Goal: Information Seeking & Learning: Learn about a topic

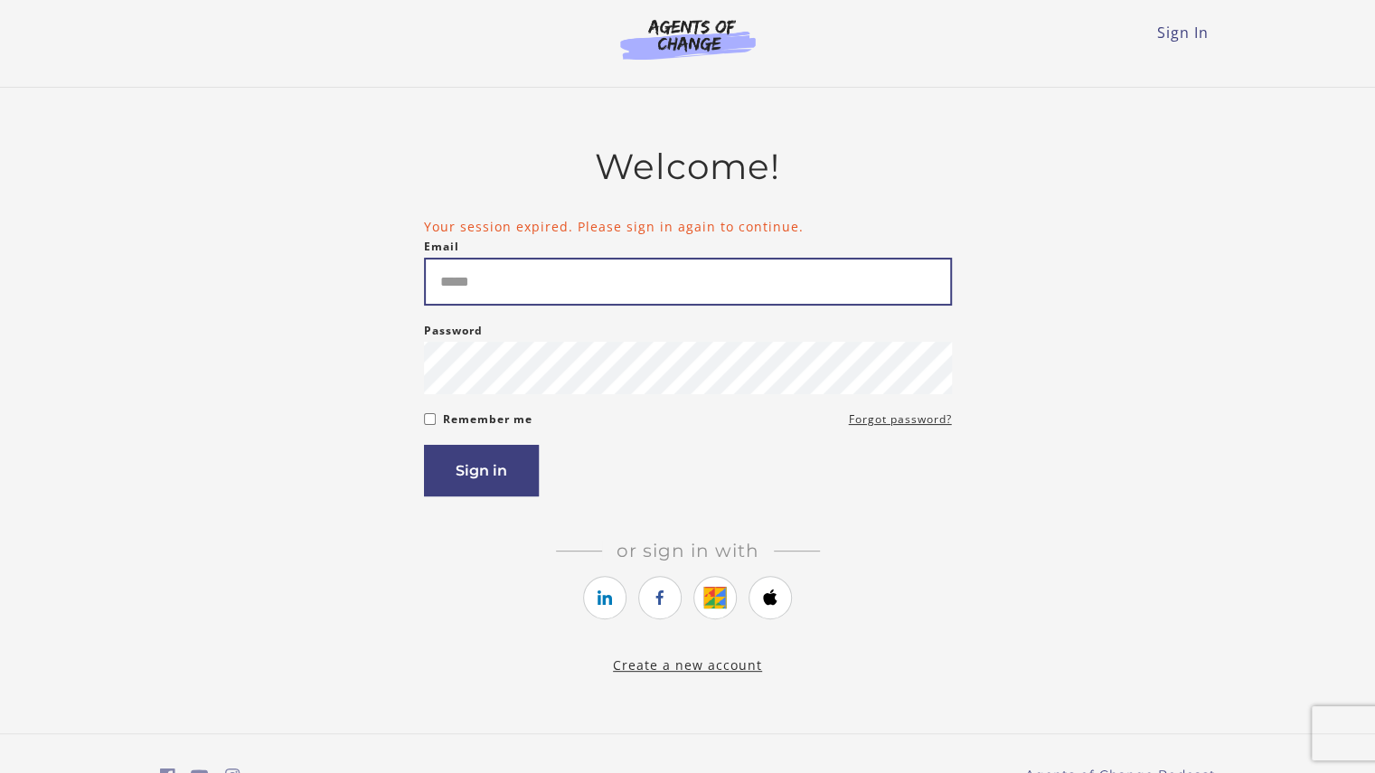
click at [702, 294] on input "Email" at bounding box center [688, 282] width 528 height 48
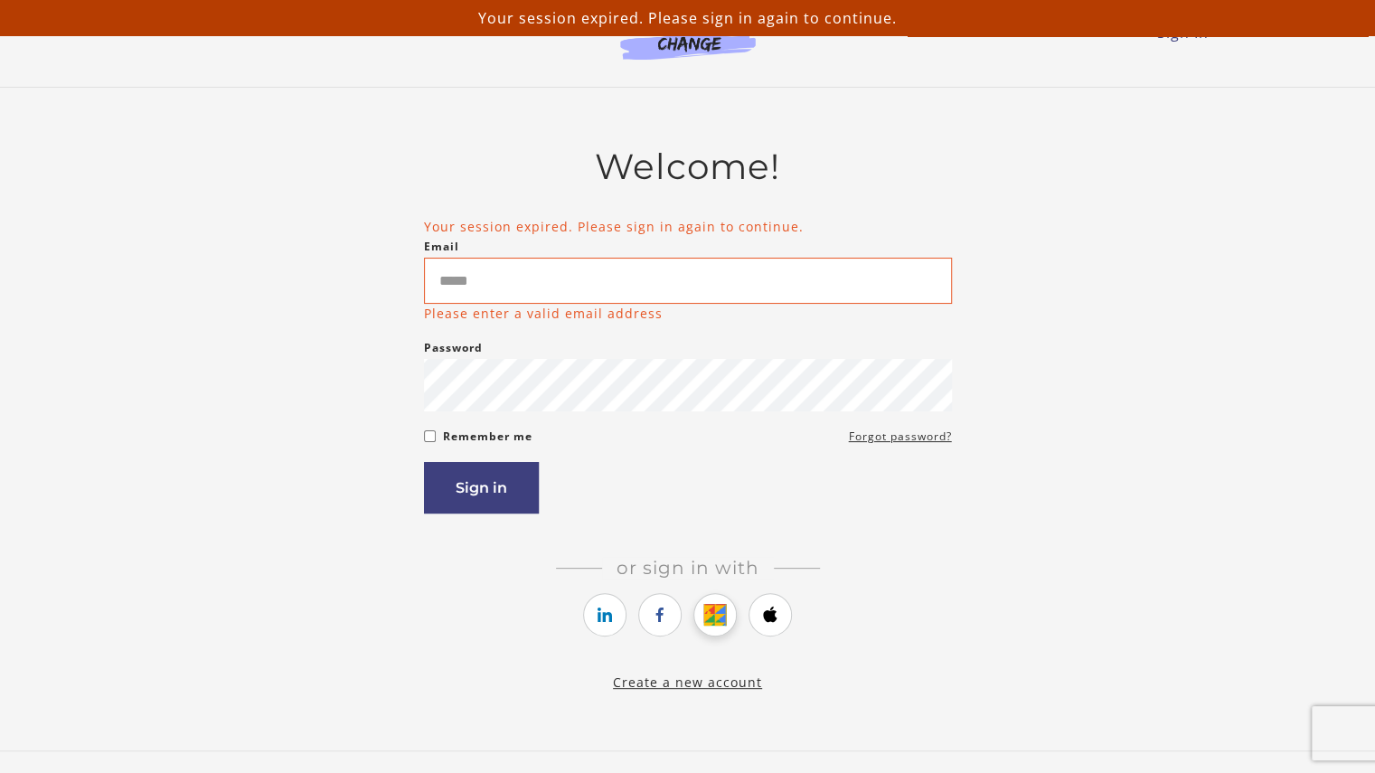
click at [712, 615] on icon "https://courses.thinkific.com/users/auth/google?ss%5Breferral%5D=&ss%5Buser_ret…" at bounding box center [715, 615] width 23 height 22
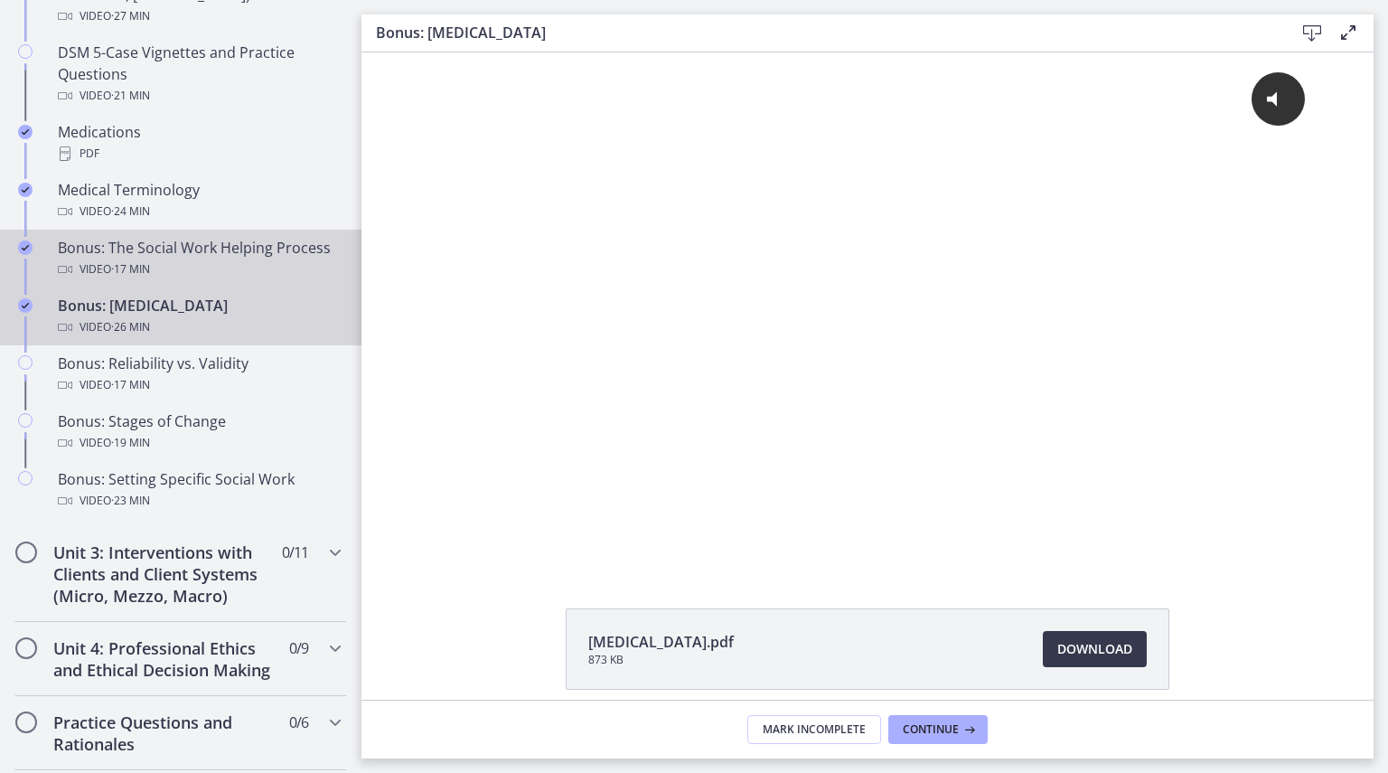
scroll to position [1254, 0]
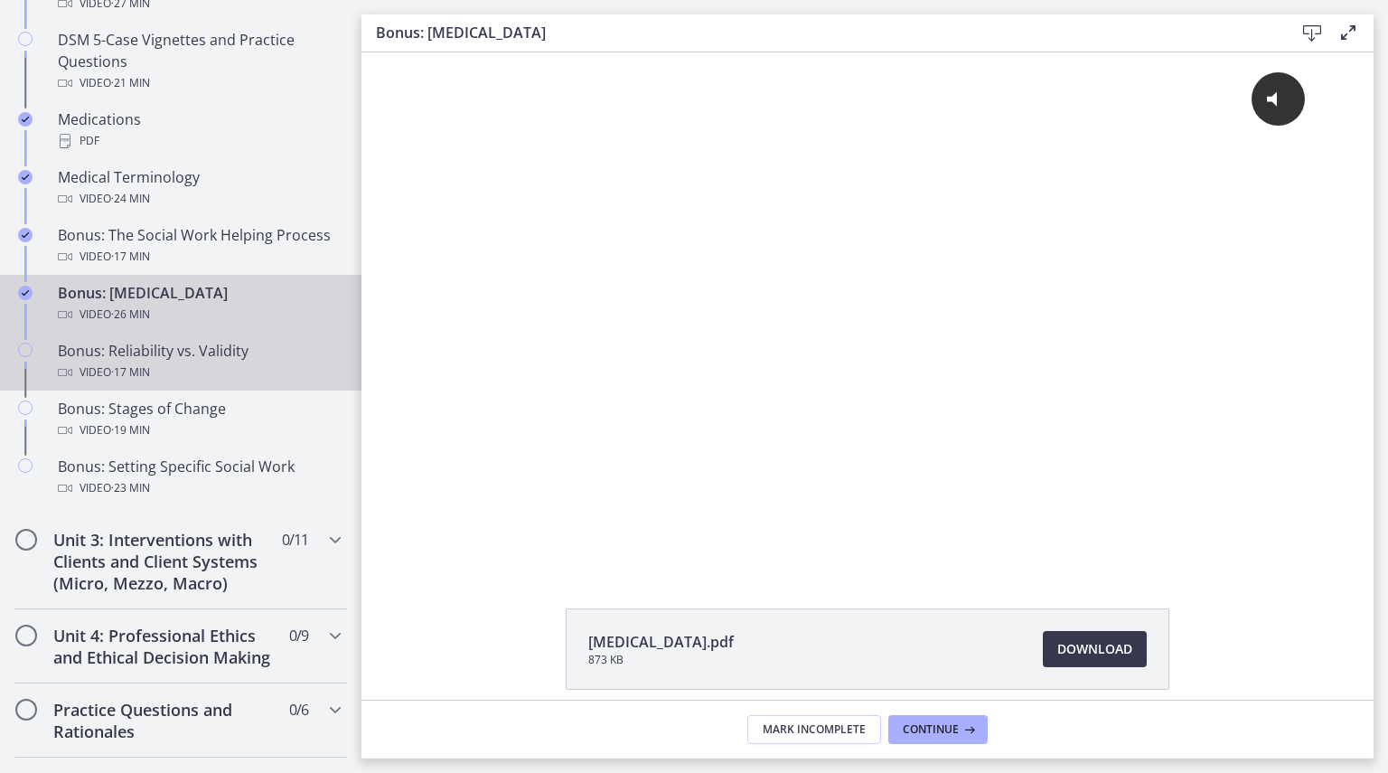
click at [227, 371] on div "Bonus: Reliability vs. Validity Video · 17 min" at bounding box center [199, 361] width 282 height 43
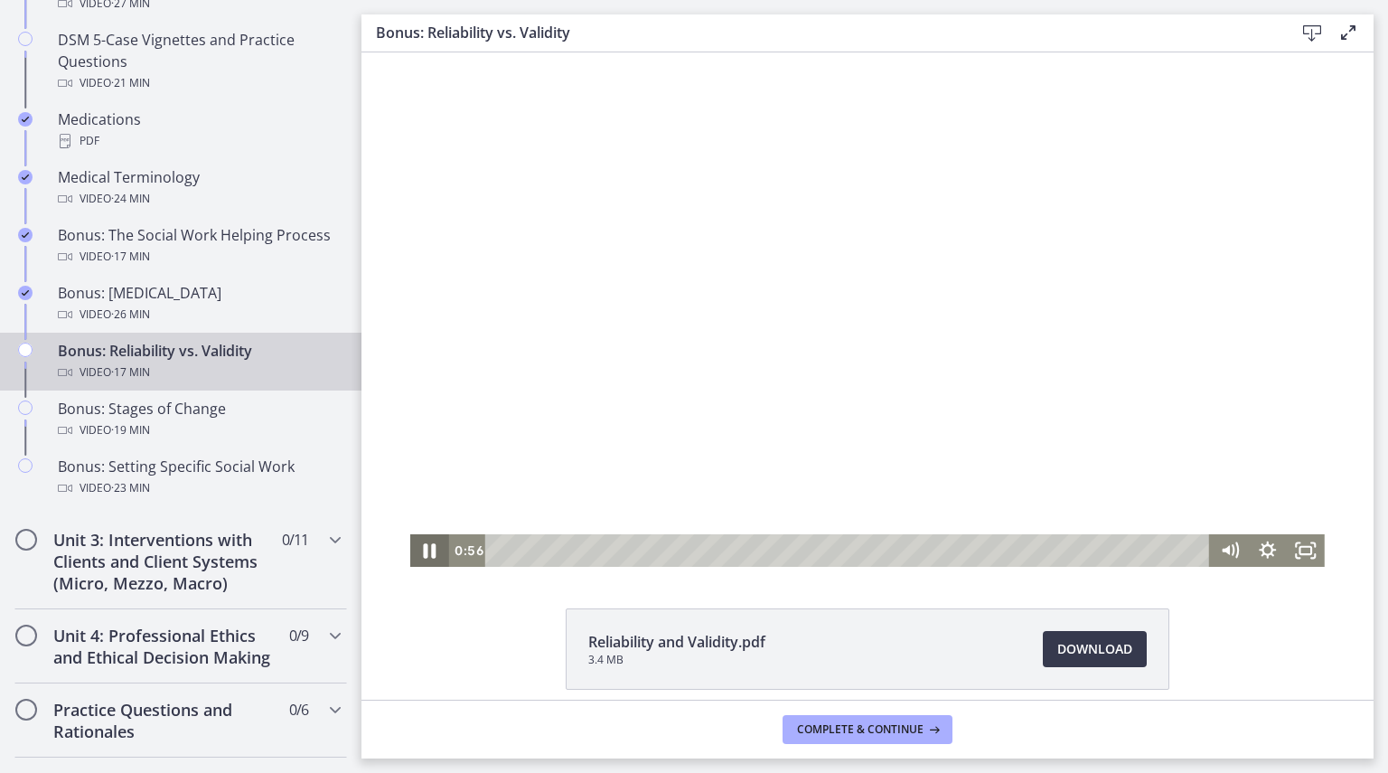
click at [412, 552] on icon "Pause" at bounding box center [430, 550] width 46 height 39
click at [500, 551] on div "Playbar" at bounding box center [850, 550] width 701 height 33
click at [426, 551] on icon "Play Video" at bounding box center [432, 550] width 12 height 16
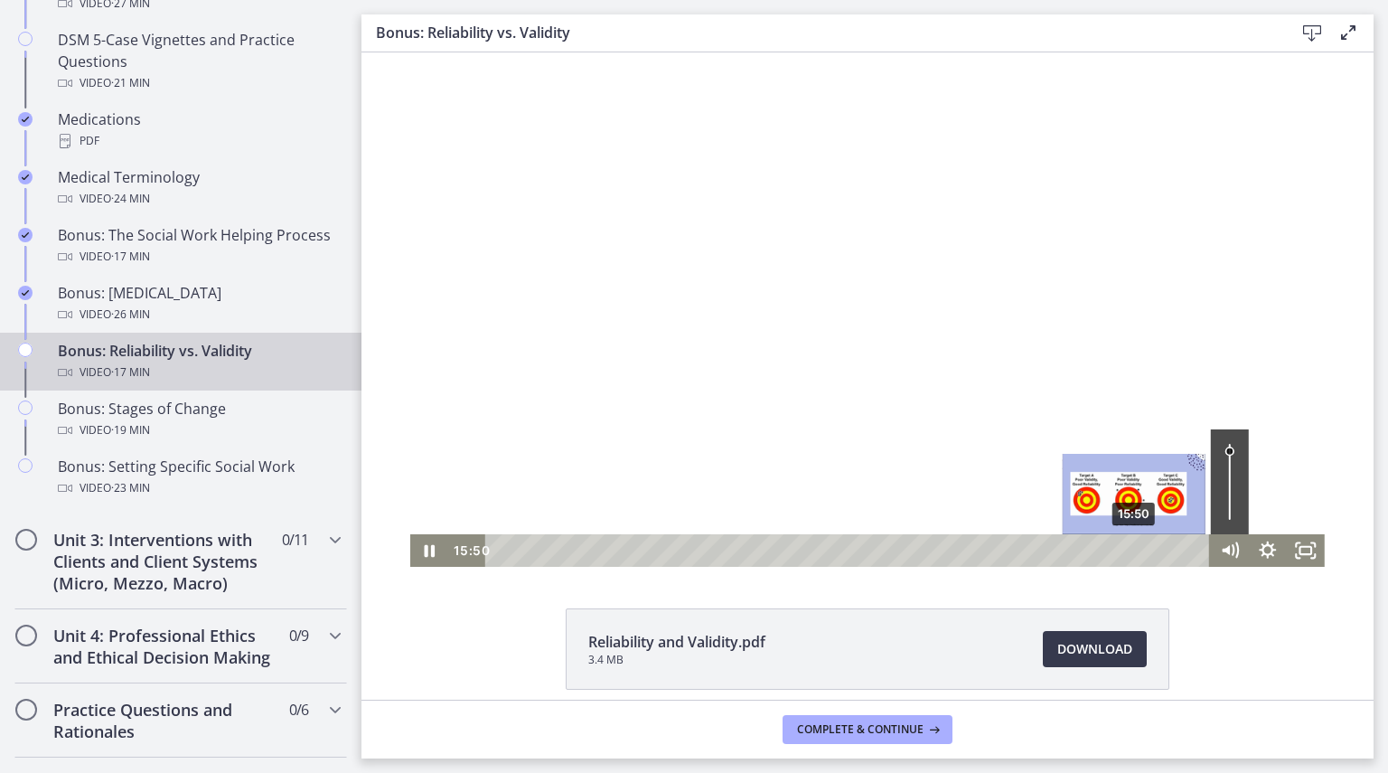
click at [1129, 550] on div "15:50" at bounding box center [850, 550] width 701 height 33
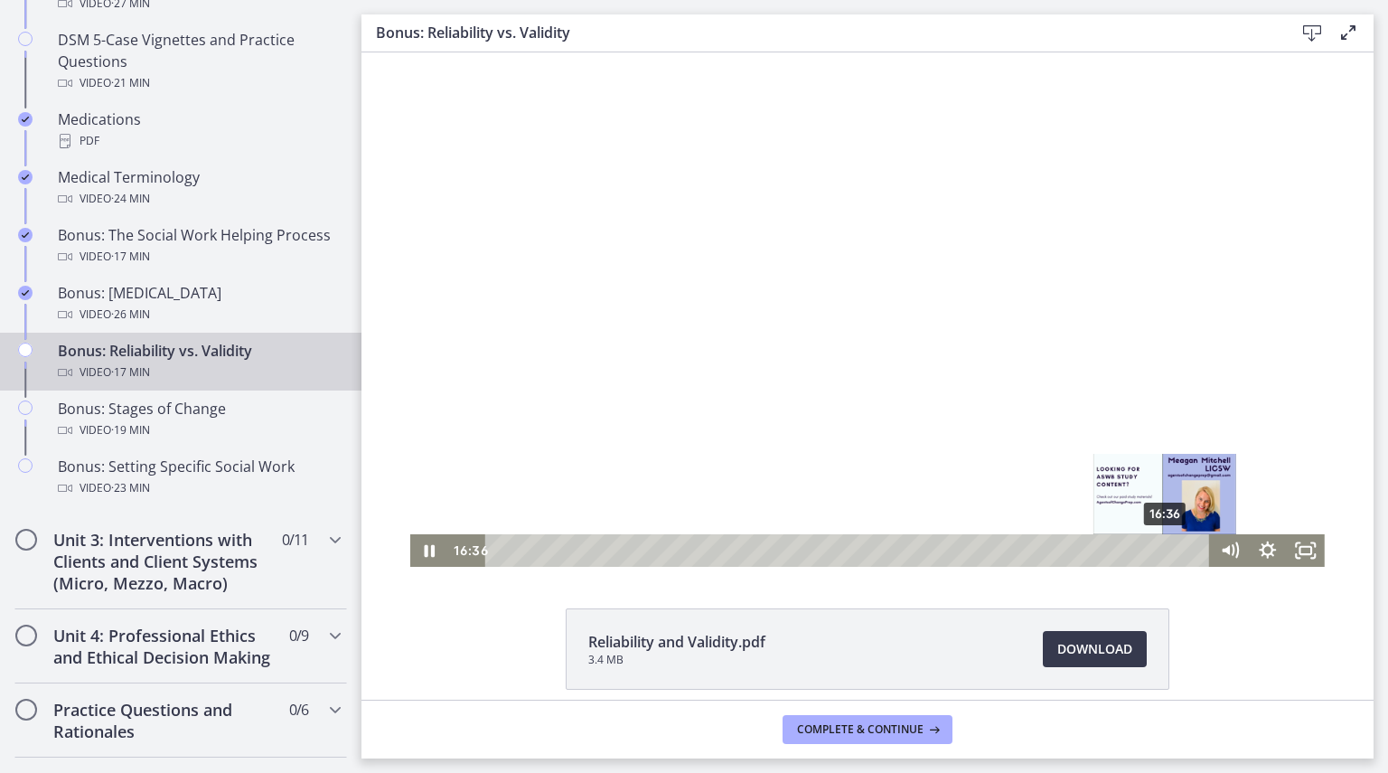
click at [1160, 548] on div "16:36" at bounding box center [850, 550] width 701 height 33
click at [1177, 550] on div "17:02" at bounding box center [850, 550] width 701 height 33
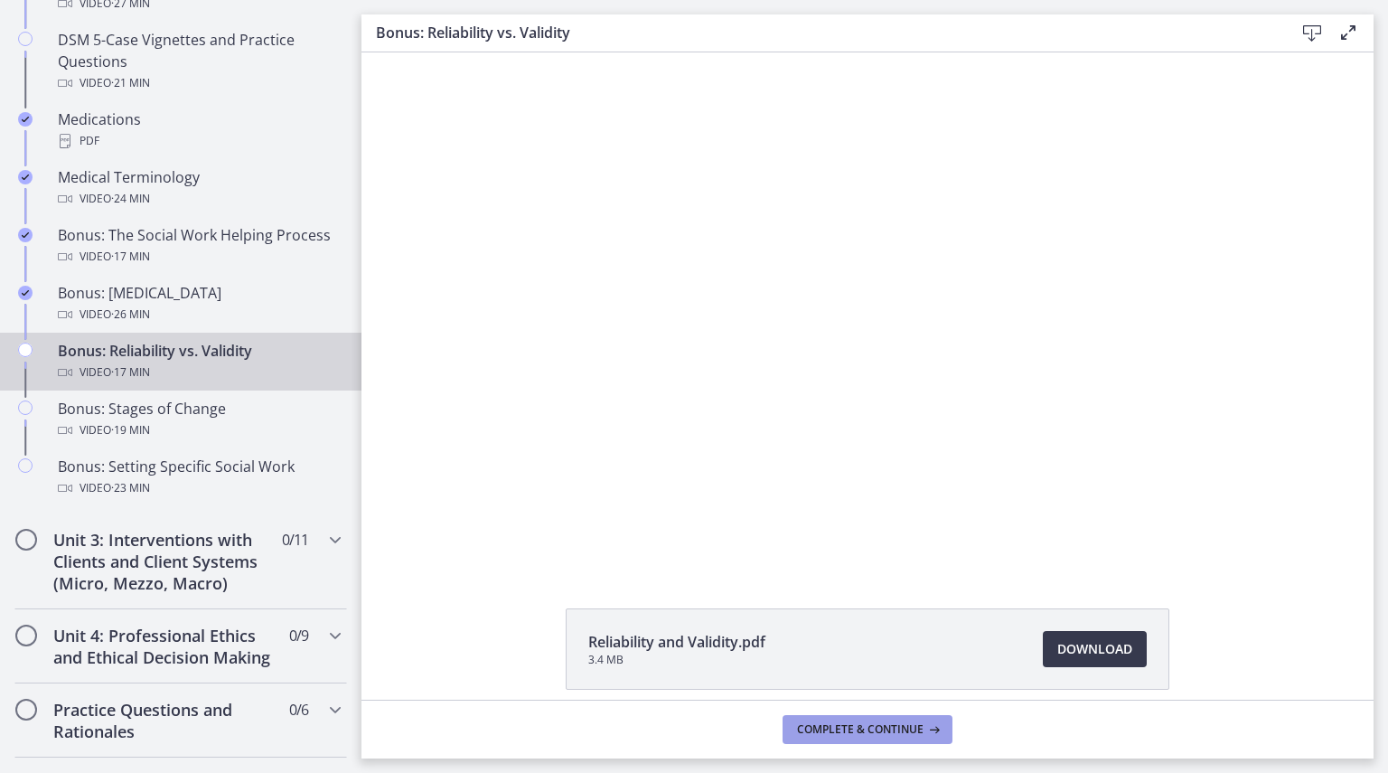
click at [907, 731] on span "Complete & continue" at bounding box center [860, 729] width 127 height 14
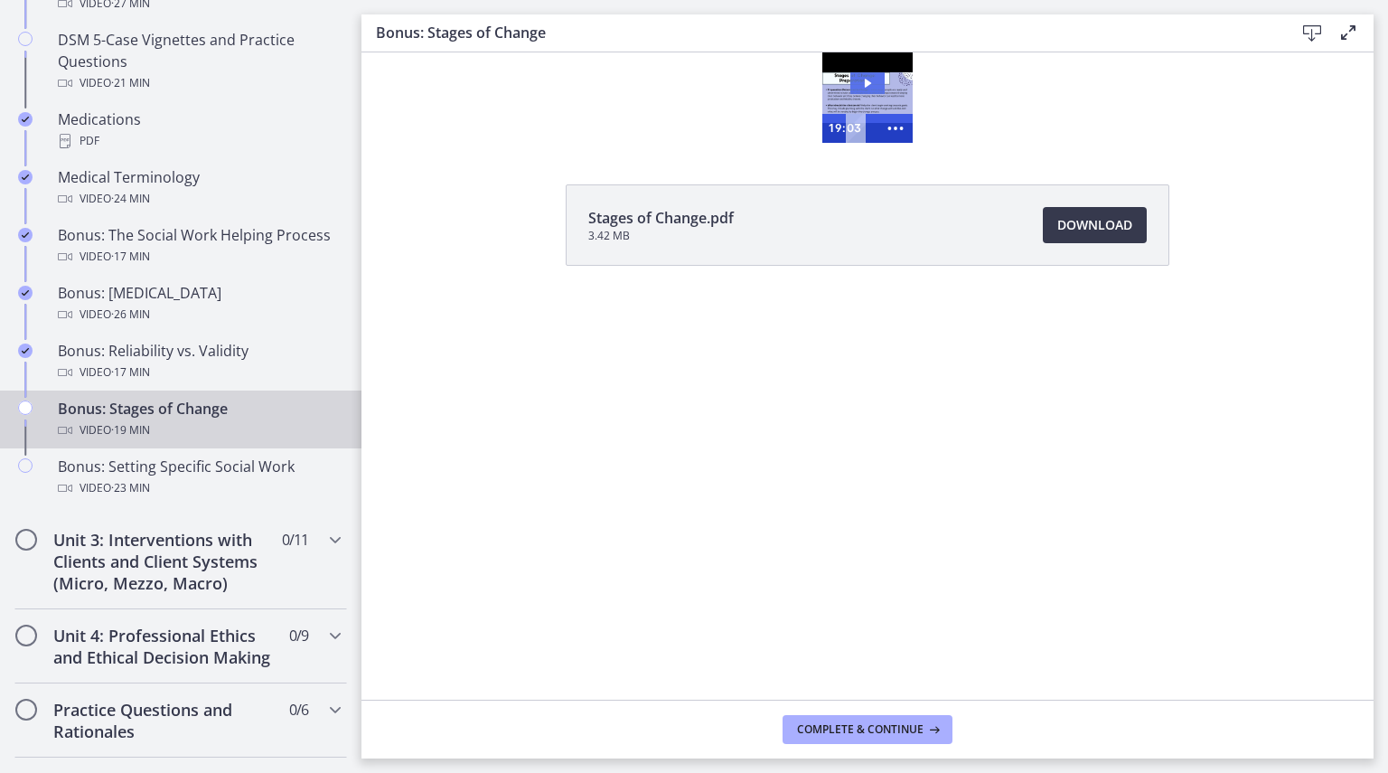
click at [867, 89] on icon "Play Video: cls569grkbac72sj77a0.mp4" at bounding box center [868, 83] width 34 height 22
click at [893, 126] on icon "Show more buttons" at bounding box center [896, 128] width 34 height 29
click at [852, 126] on icon "Fullscreen" at bounding box center [862, 128] width 42 height 34
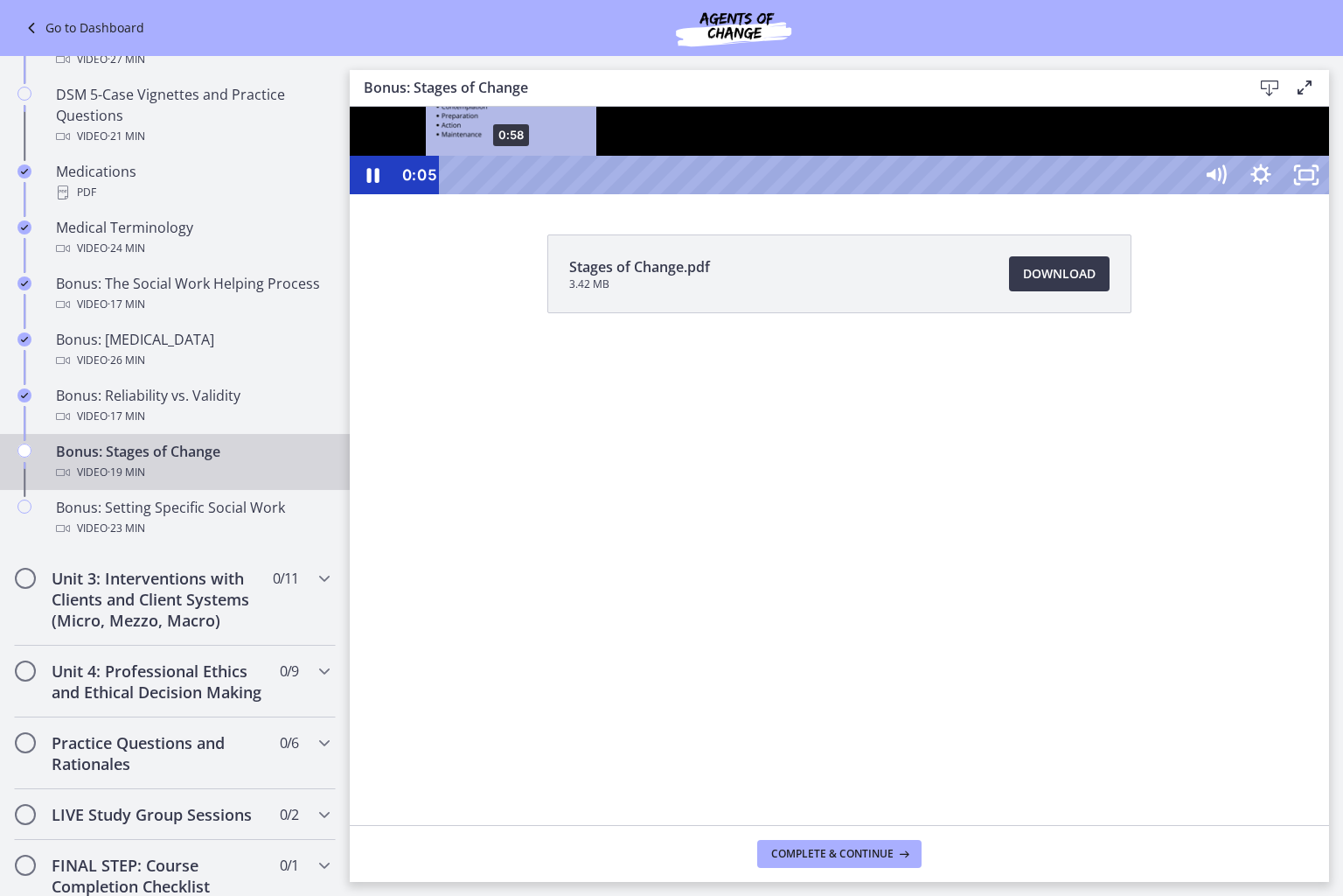
click at [512, 194] on div "0:58" at bounding box center [819, 175] width 726 height 39
click at [553, 194] on div "1:42" at bounding box center [819, 175] width 726 height 39
click at [596, 194] on div "2:27" at bounding box center [819, 175] width 726 height 39
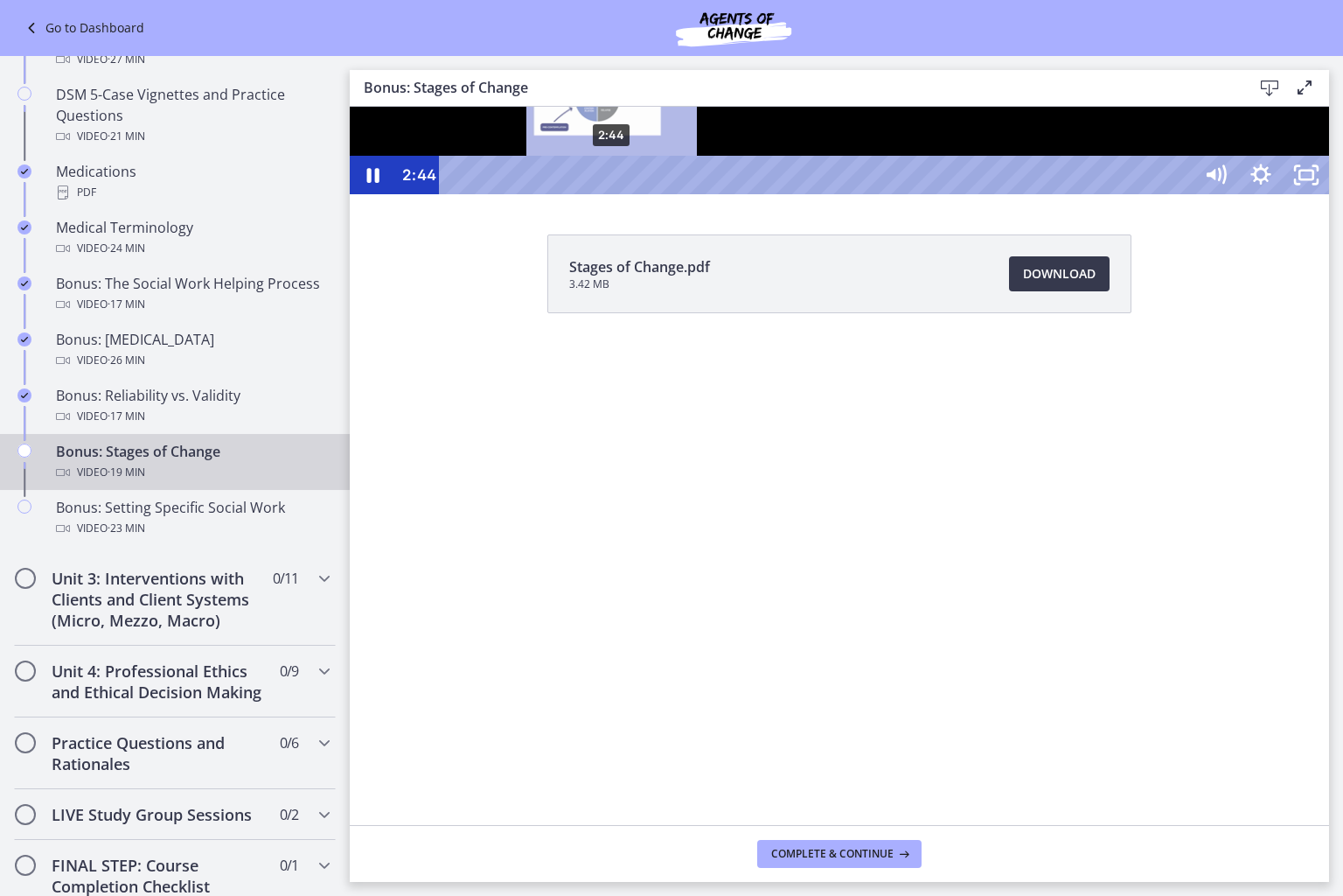
click at [612, 194] on div "2:44" at bounding box center [819, 175] width 726 height 39
click at [645, 194] on div "3:19" at bounding box center [819, 175] width 726 height 39
click at [677, 194] on div "3:52" at bounding box center [819, 175] width 726 height 39
click at [709, 194] on div "4:25" at bounding box center [819, 175] width 726 height 39
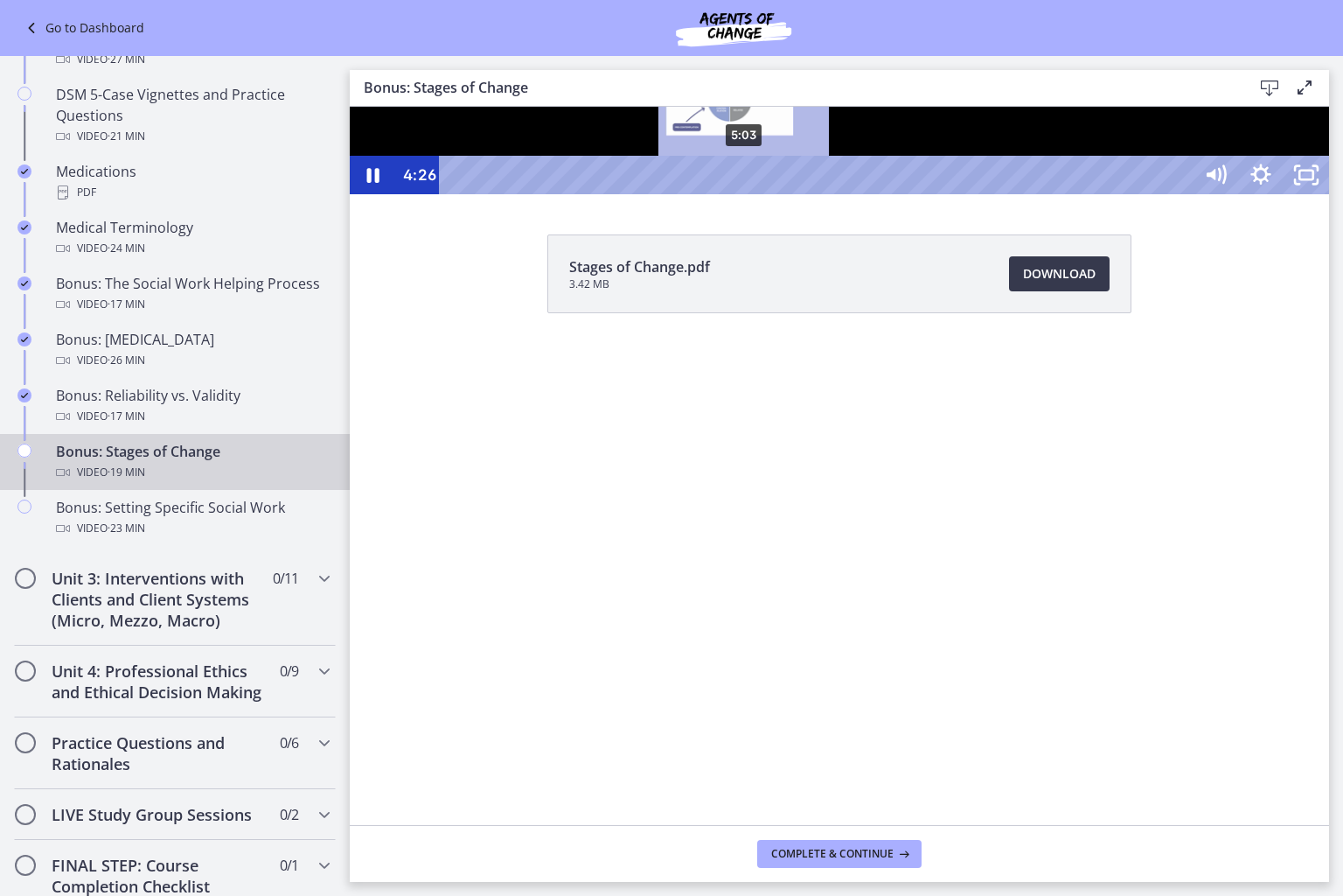
click at [745, 194] on div "5:03" at bounding box center [819, 175] width 726 height 39
click at [783, 194] on div "5:43" at bounding box center [819, 175] width 726 height 39
click at [805, 194] on div "6:06" at bounding box center [819, 175] width 726 height 39
click at [825, 194] on div "6:28" at bounding box center [819, 175] width 726 height 39
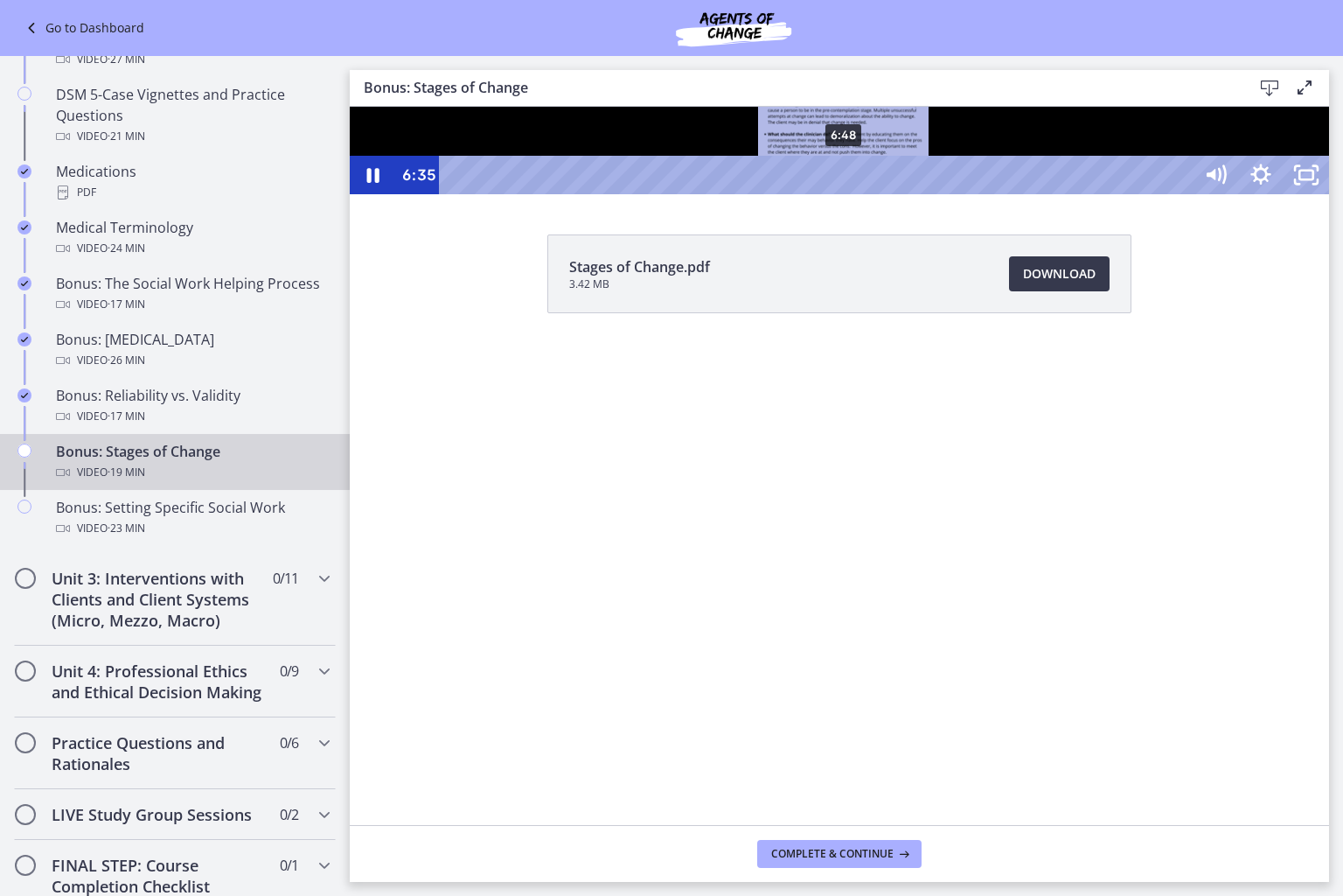
click at [845, 194] on div "6:48" at bounding box center [819, 175] width 726 height 39
click at [864, 194] on div "7:08" at bounding box center [819, 175] width 726 height 39
click at [878, 194] on div "7:23" at bounding box center [819, 175] width 726 height 39
click at [904, 194] on div "7:49" at bounding box center [819, 175] width 726 height 39
click at [920, 194] on div "8:07" at bounding box center [819, 175] width 726 height 39
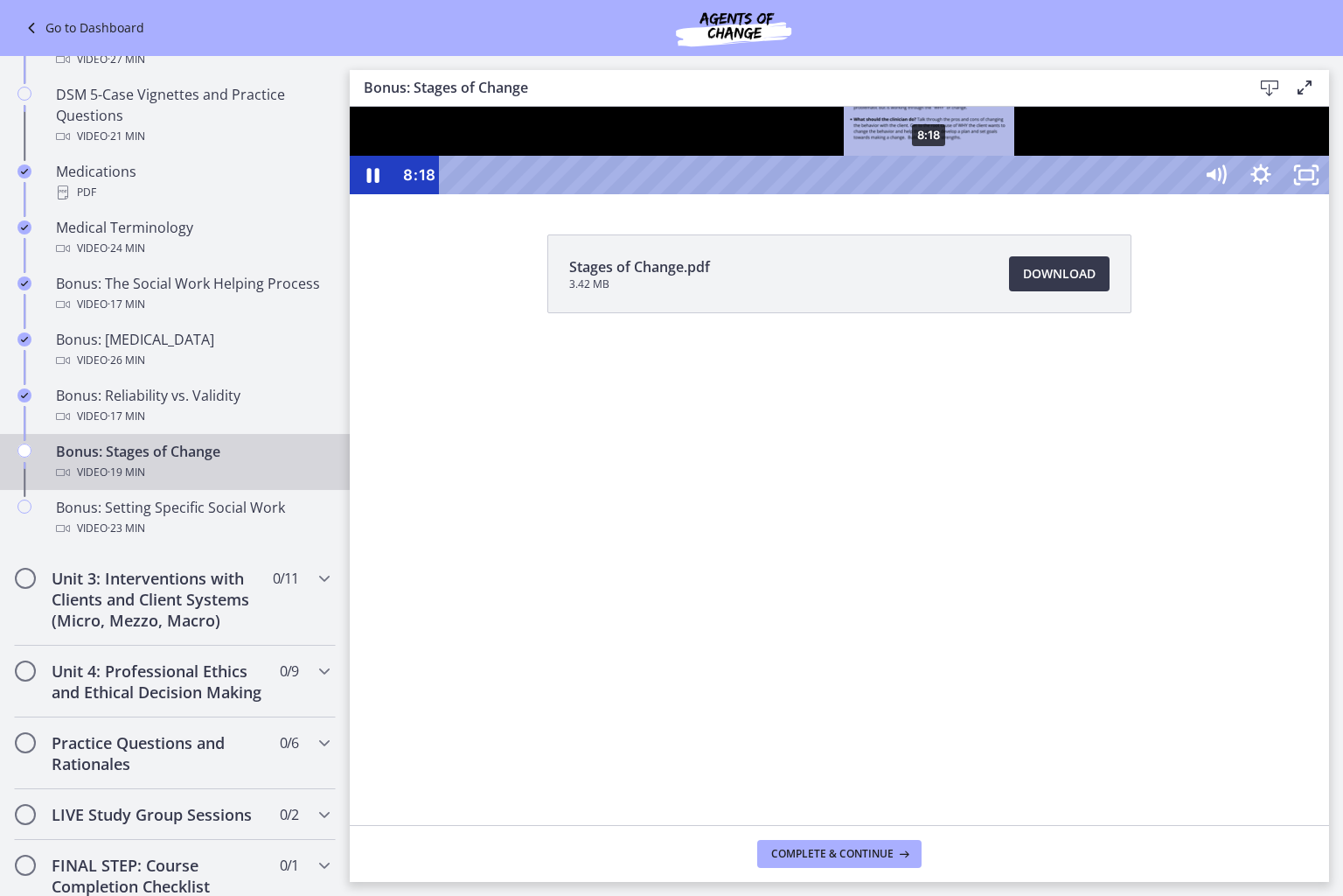
click at [931, 194] on div "8:18" at bounding box center [819, 175] width 726 height 39
click at [945, 194] on div "8:33" at bounding box center [819, 175] width 726 height 39
click at [976, 194] on div "9:06" at bounding box center [819, 175] width 726 height 39
click at [990, 194] on div "9:20" at bounding box center [819, 175] width 726 height 39
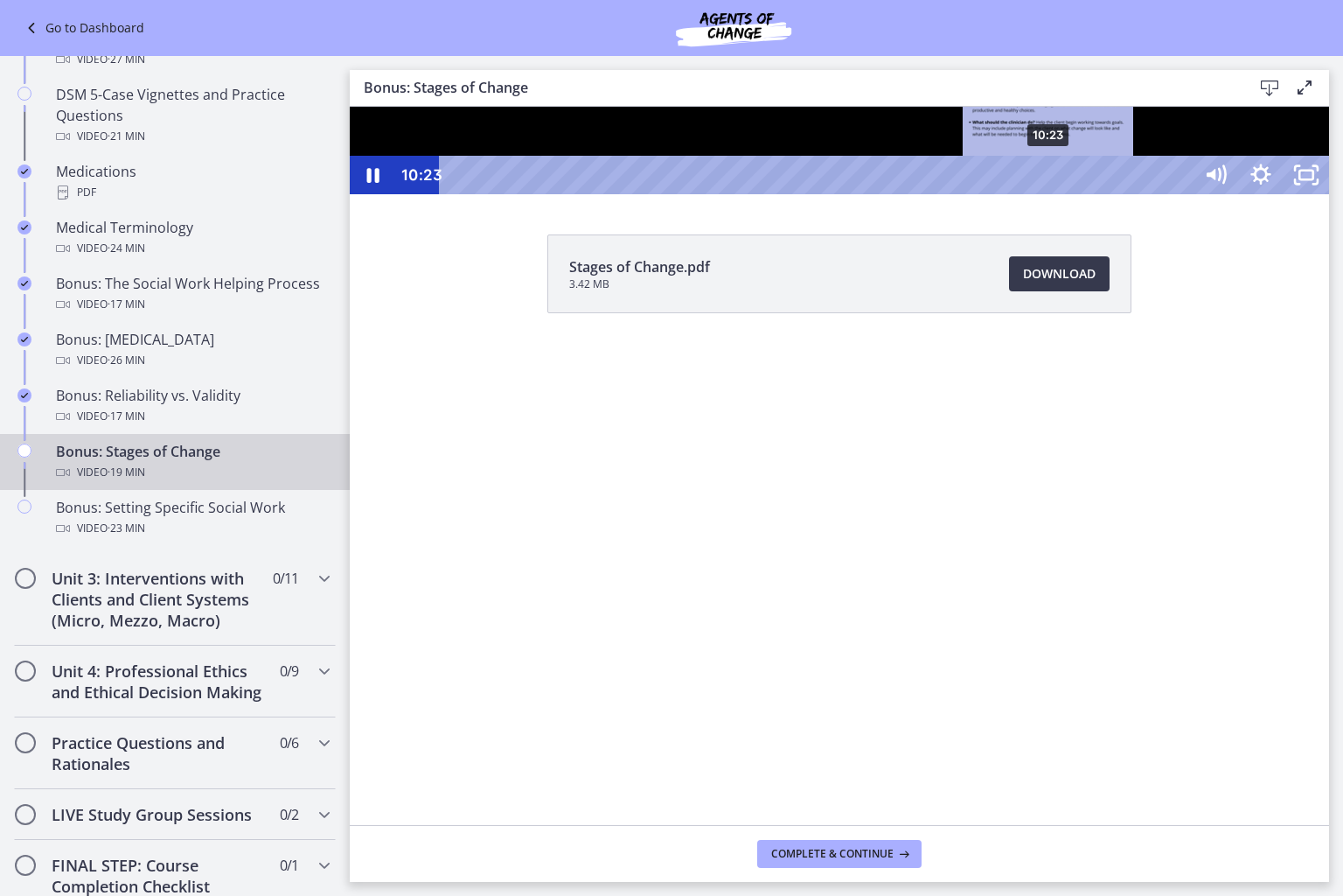
click at [1050, 194] on div "10:23" at bounding box center [819, 175] width 726 height 39
click at [1092, 194] on div "11:08" at bounding box center [819, 175] width 726 height 39
click at [1315, 180] on rect "Unfullscreen" at bounding box center [1306, 174] width 16 height 11
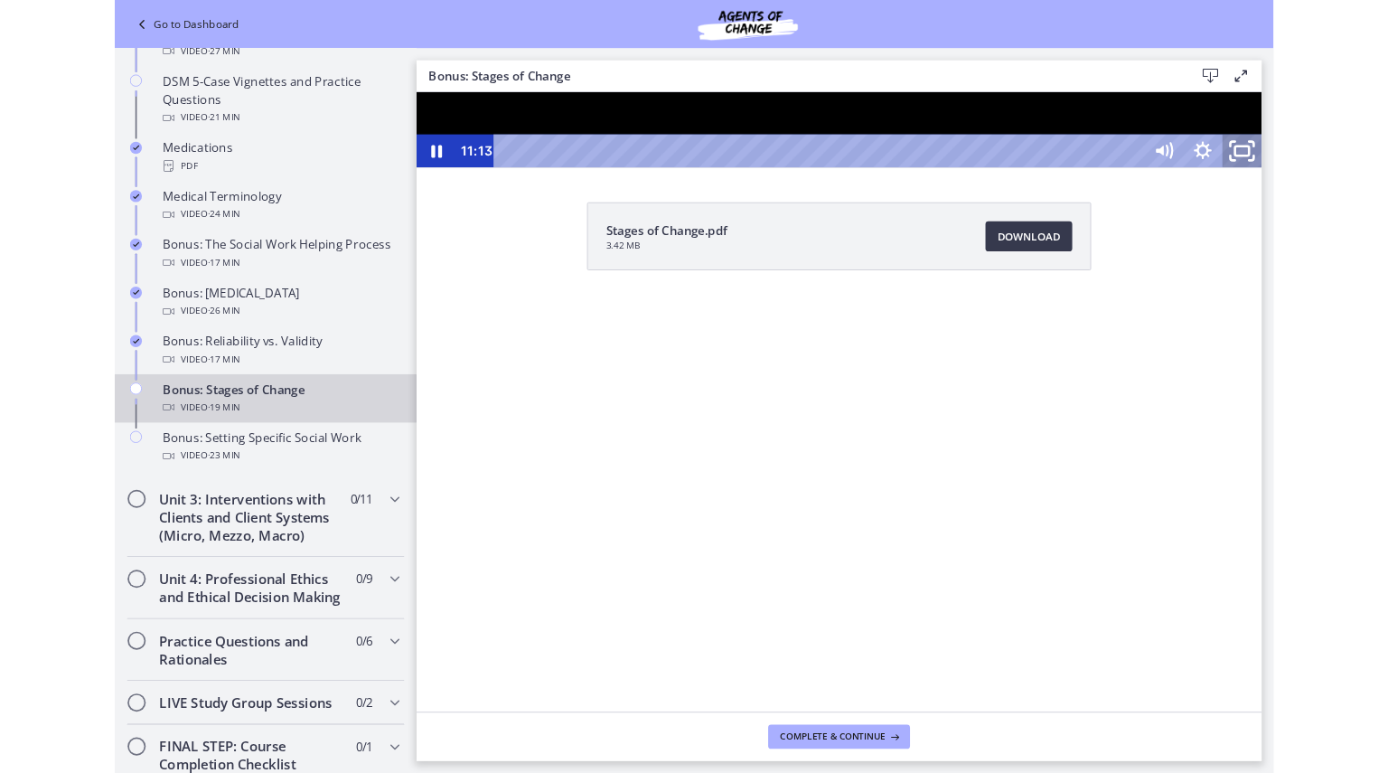
scroll to position [1254, 0]
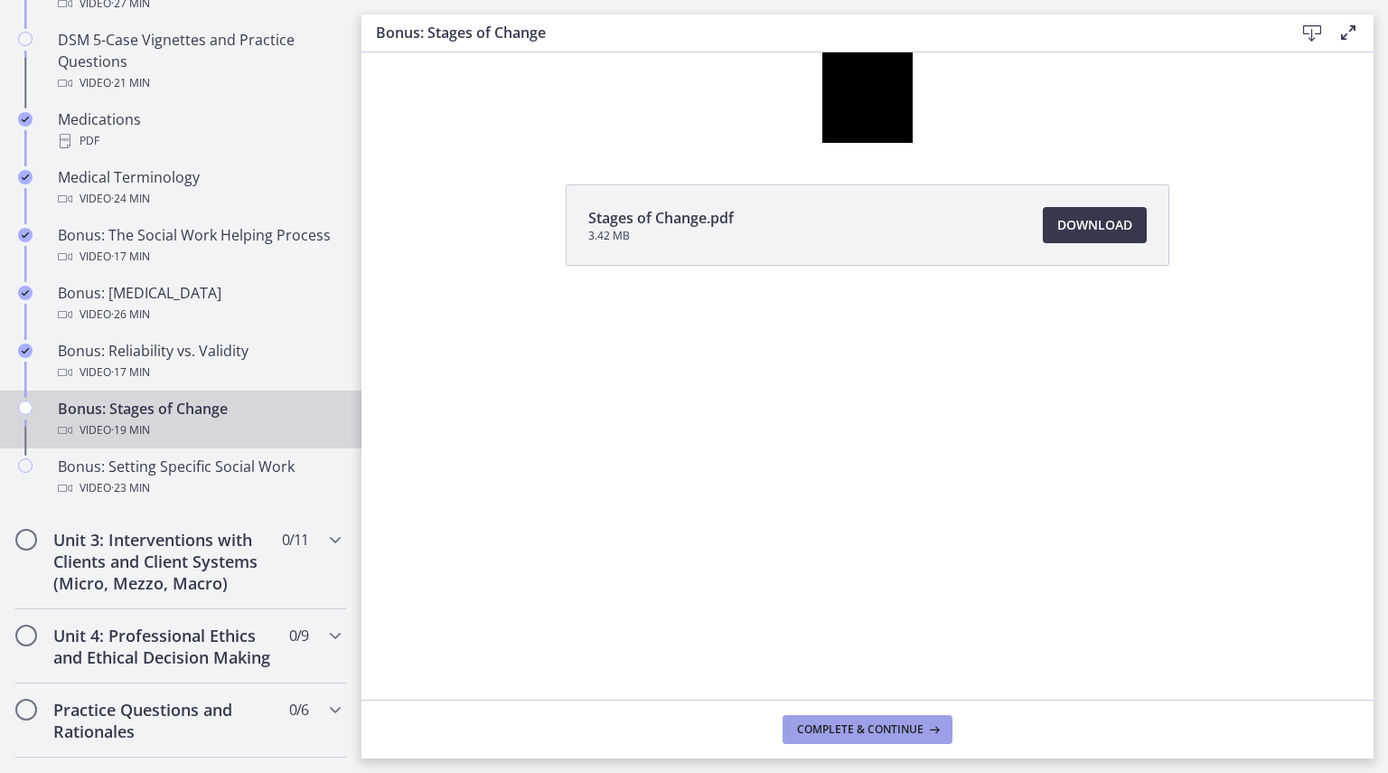
click at [876, 719] on button "Complete & continue" at bounding box center [868, 729] width 170 height 29
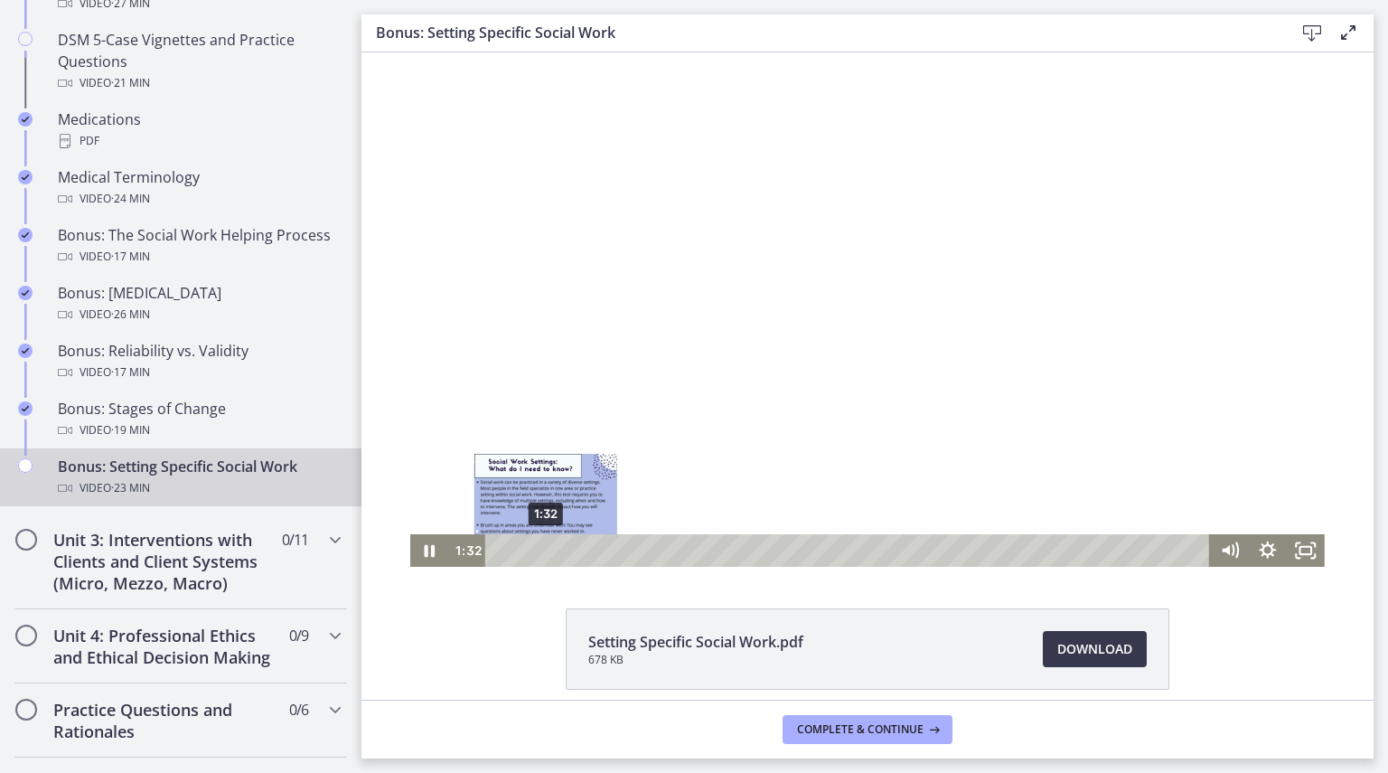
click at [539, 554] on div "1:32" at bounding box center [850, 550] width 701 height 33
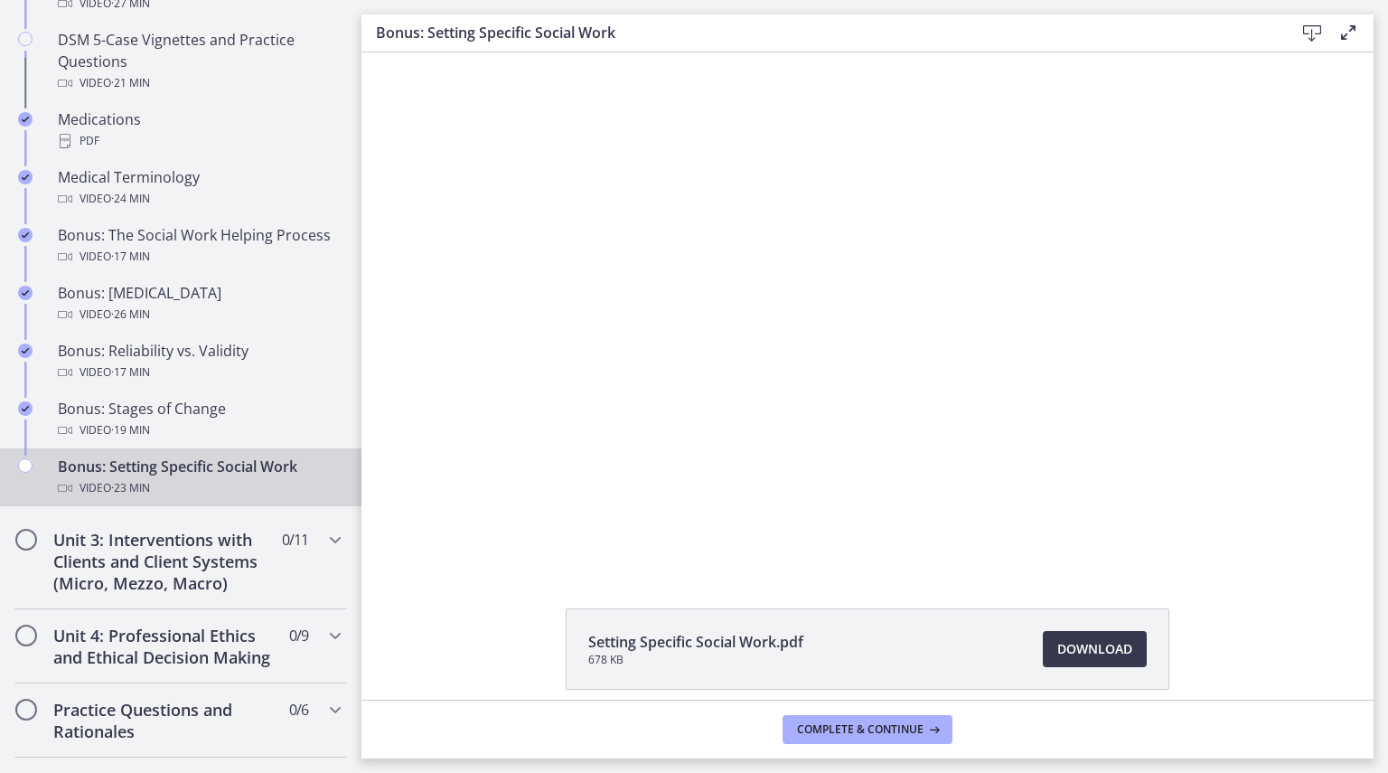
click at [1231, 622] on div "Setting Specific Social Work.pdf 678 KB Download Opens in a new window" at bounding box center [868, 692] width 1012 height 168
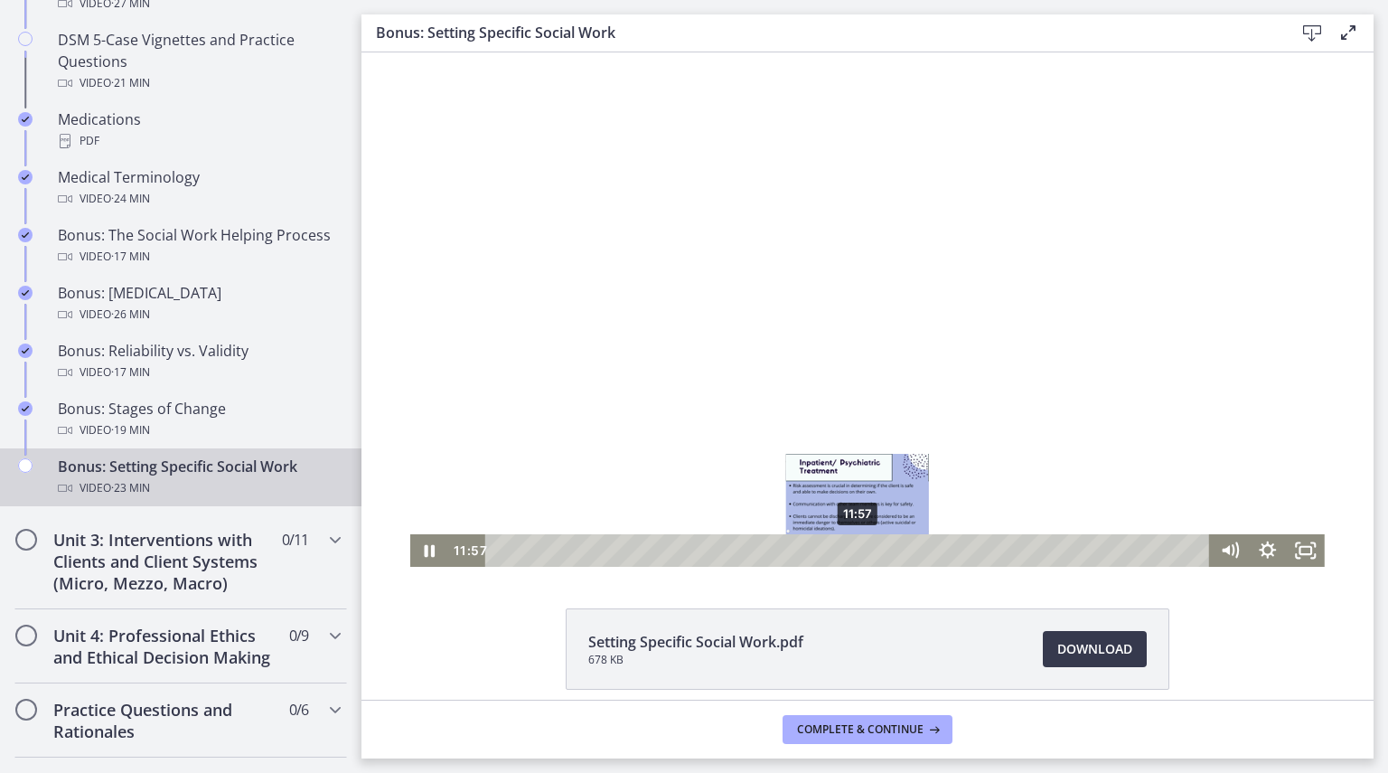
click at [851, 550] on div "11:57" at bounding box center [850, 550] width 701 height 33
click at [869, 546] on div "12:34" at bounding box center [850, 550] width 701 height 33
click at [413, 545] on icon "Pause" at bounding box center [430, 550] width 46 height 39
click at [416, 552] on icon "Play Video" at bounding box center [432, 550] width 46 height 39
click at [443, 606] on div "Setting Specific Social Work.pdf 678 KB Download Opens in a new window" at bounding box center [868, 375] width 1012 height 647
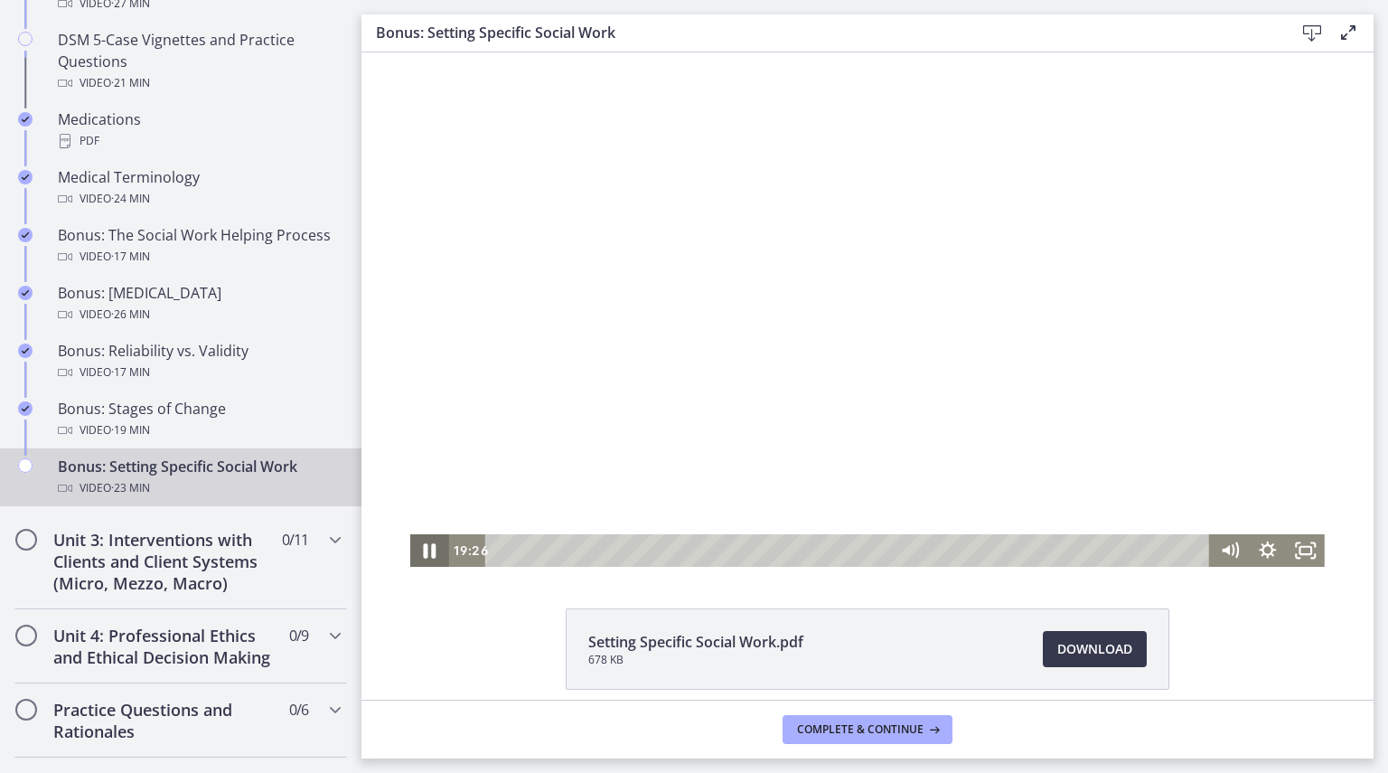
click at [434, 542] on icon "Pause" at bounding box center [430, 550] width 46 height 39
click at [425, 556] on icon "Play Video" at bounding box center [431, 550] width 38 height 33
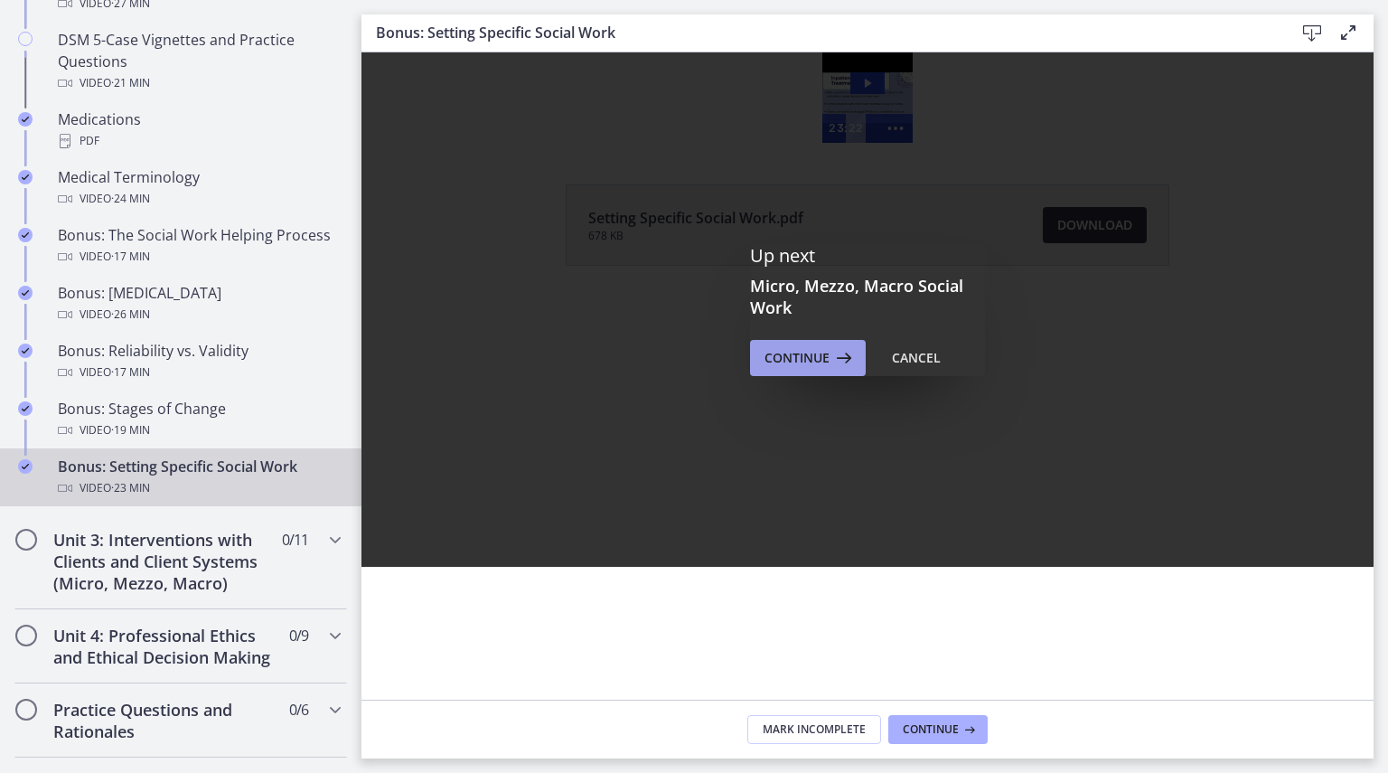
click at [821, 349] on span "Continue" at bounding box center [797, 358] width 65 height 22
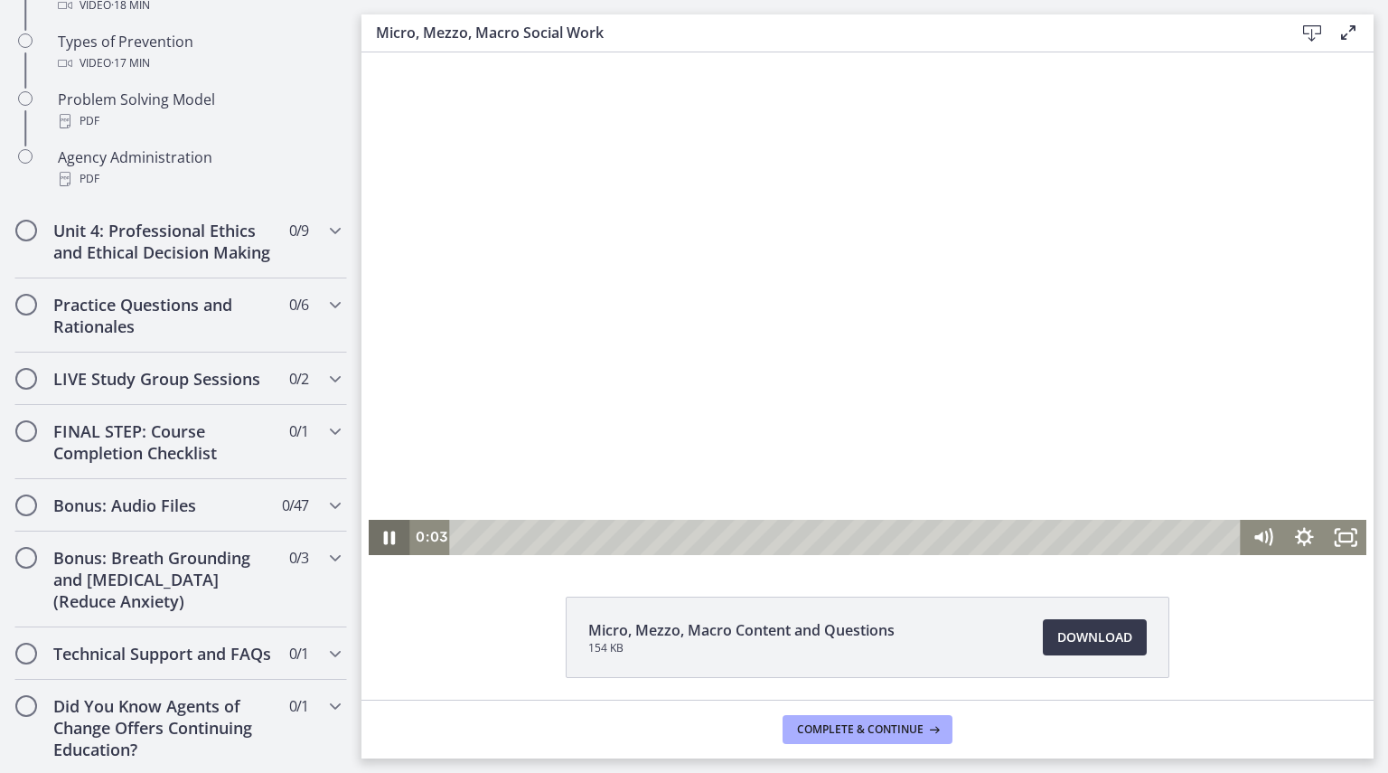
click at [388, 532] on icon "Pause" at bounding box center [390, 538] width 12 height 14
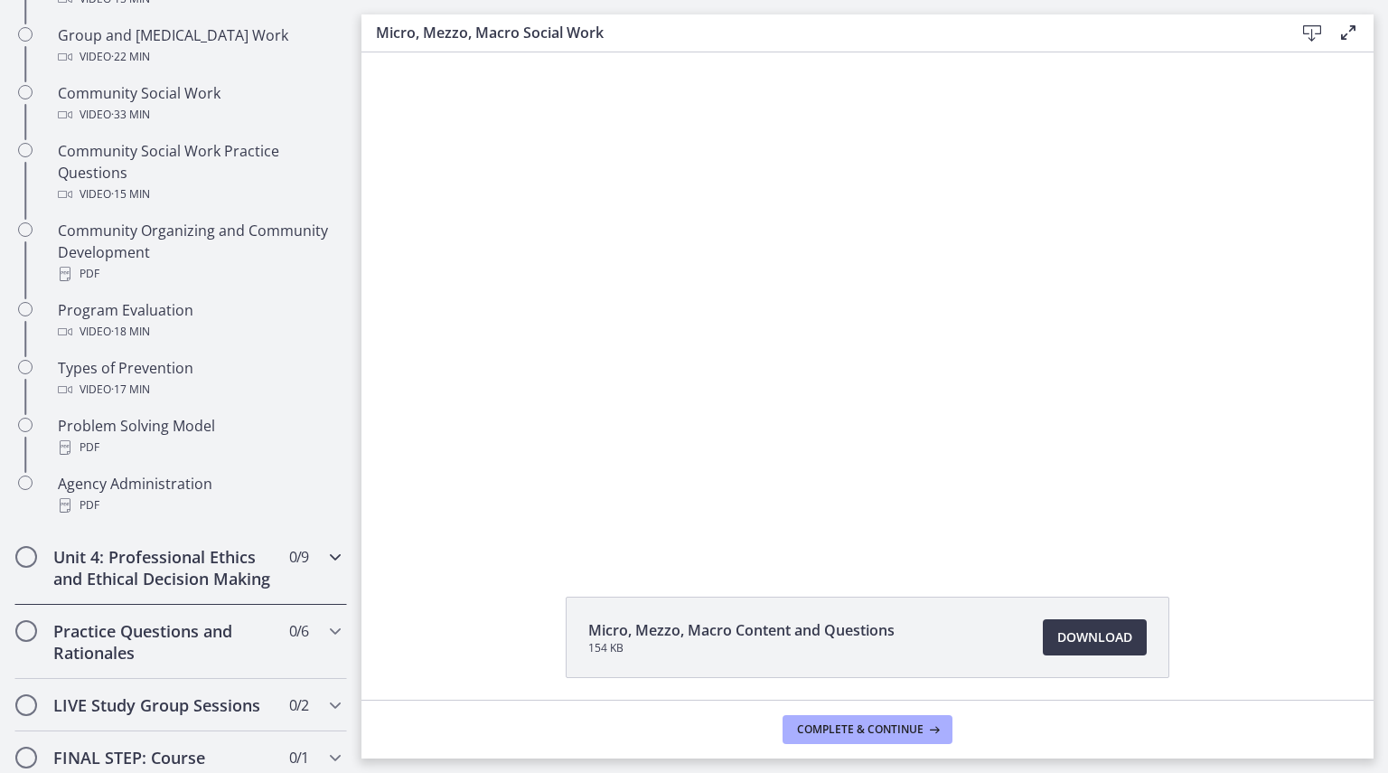
scroll to position [935, 0]
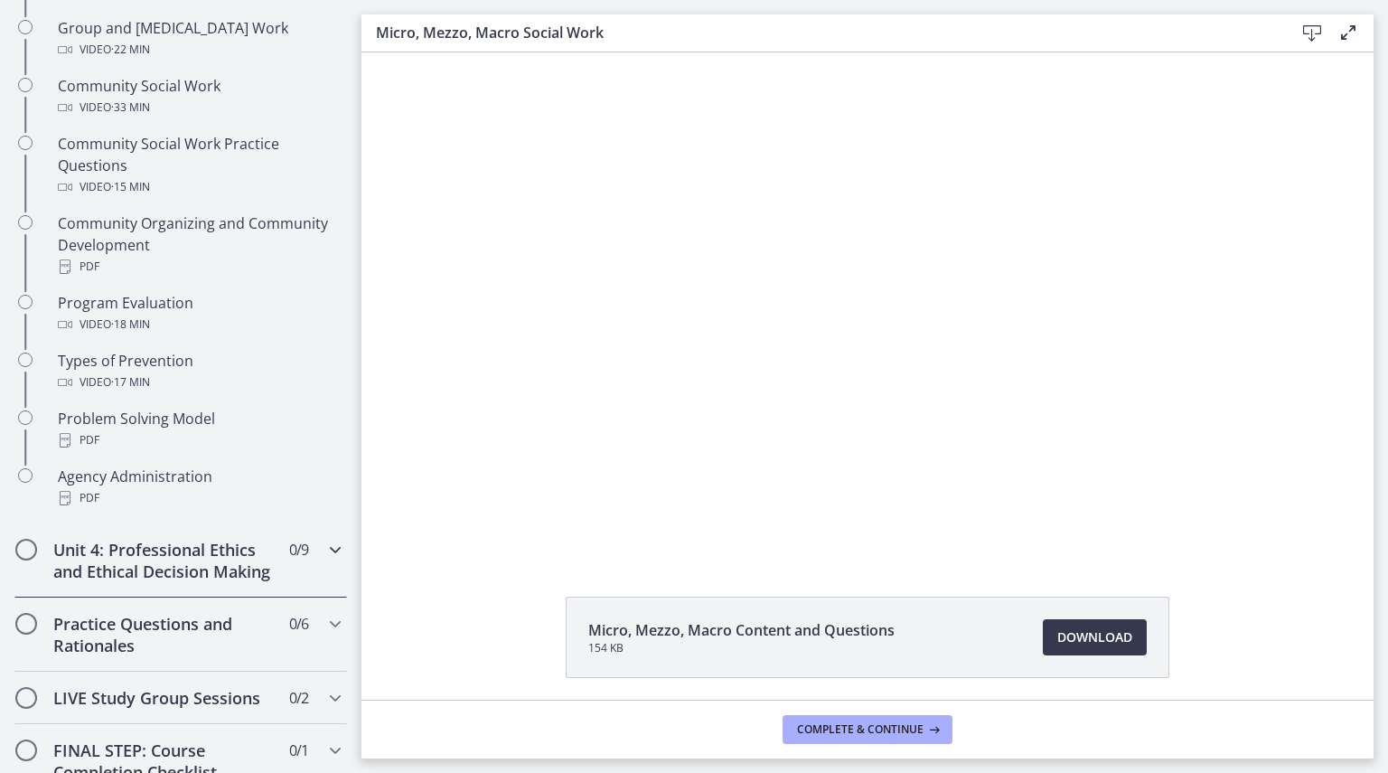
click at [324, 539] on icon "Chapters" at bounding box center [335, 550] width 22 height 22
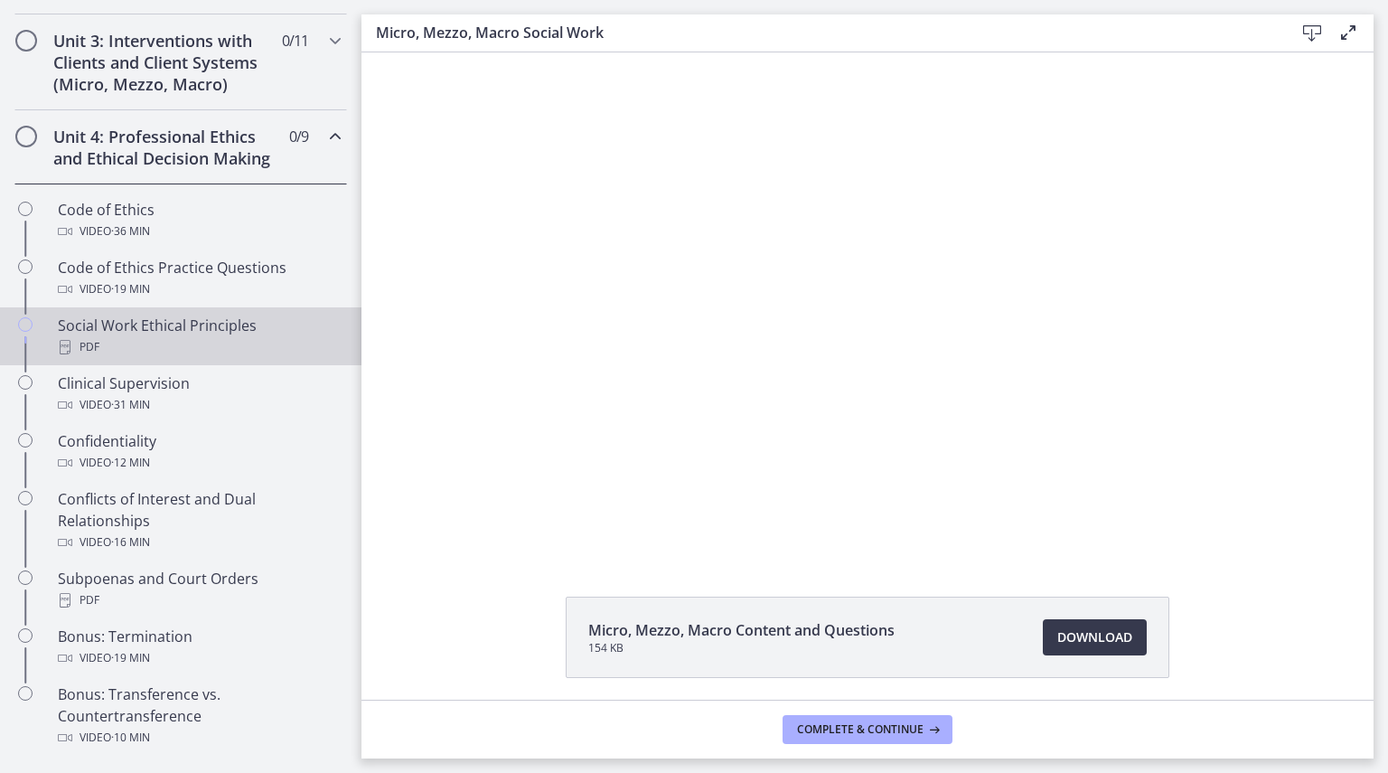
scroll to position [653, 0]
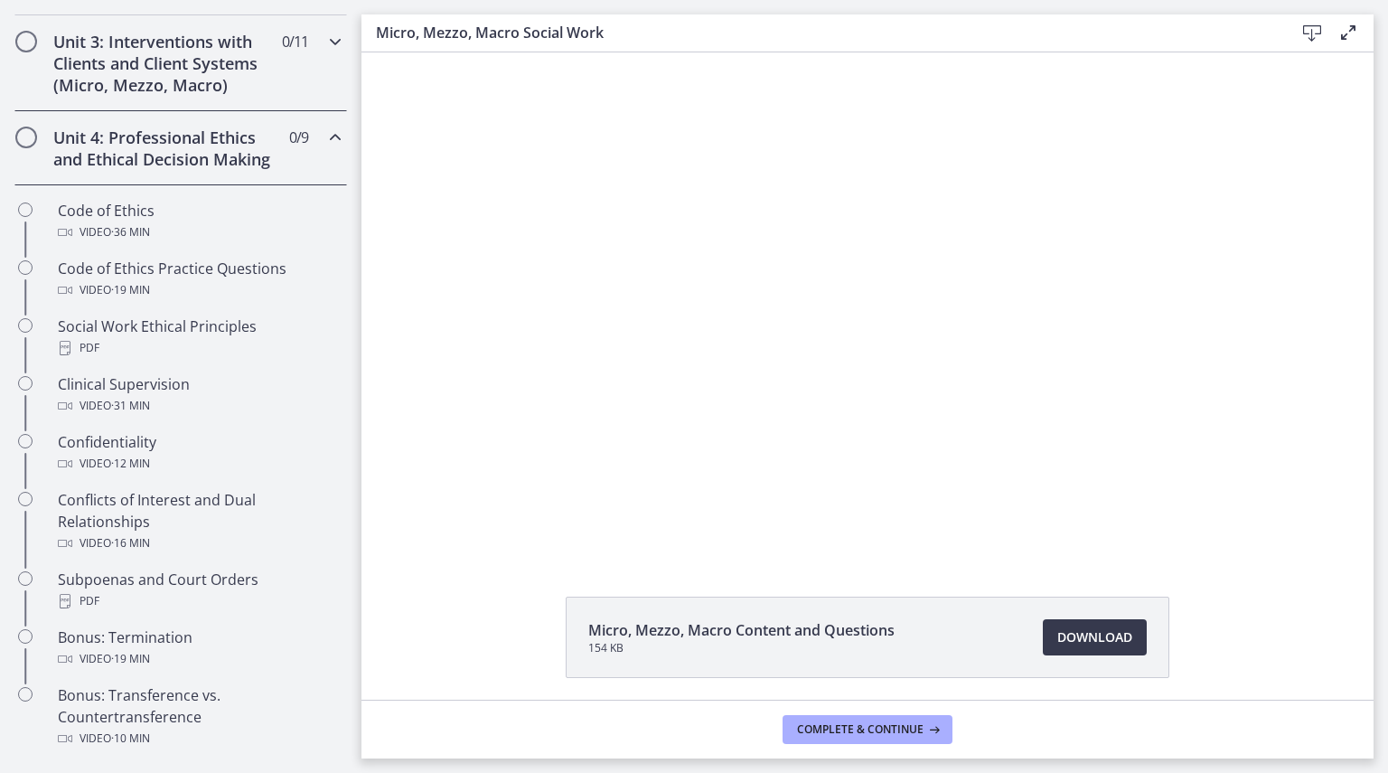
click at [305, 59] on div "Unit 3: Interventions with Clients and Client Systems (Micro, Mezzo, Macro) 0 /…" at bounding box center [180, 63] width 333 height 96
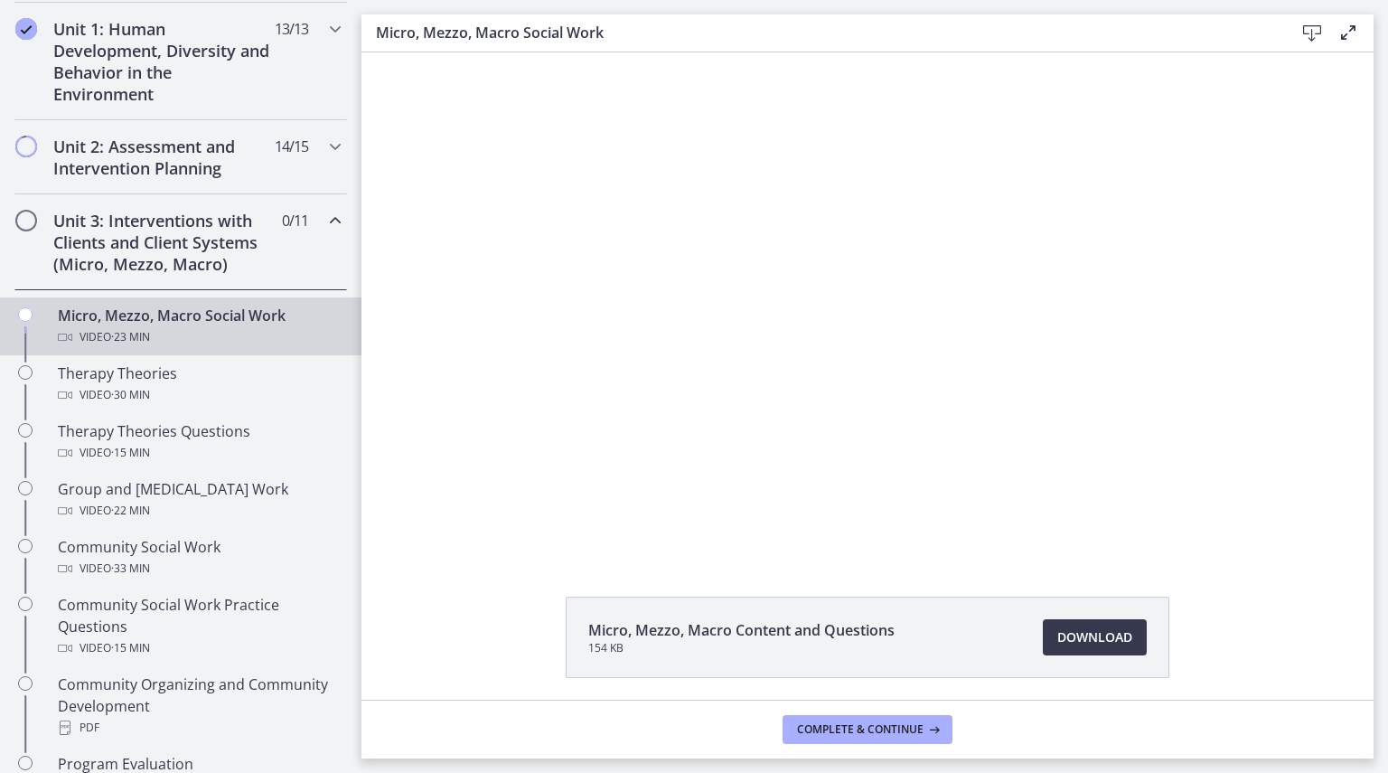
scroll to position [471, 0]
click at [300, 165] on div "Unit 2: Assessment and Intervention Planning 14 / 15 Completed" at bounding box center [180, 160] width 333 height 74
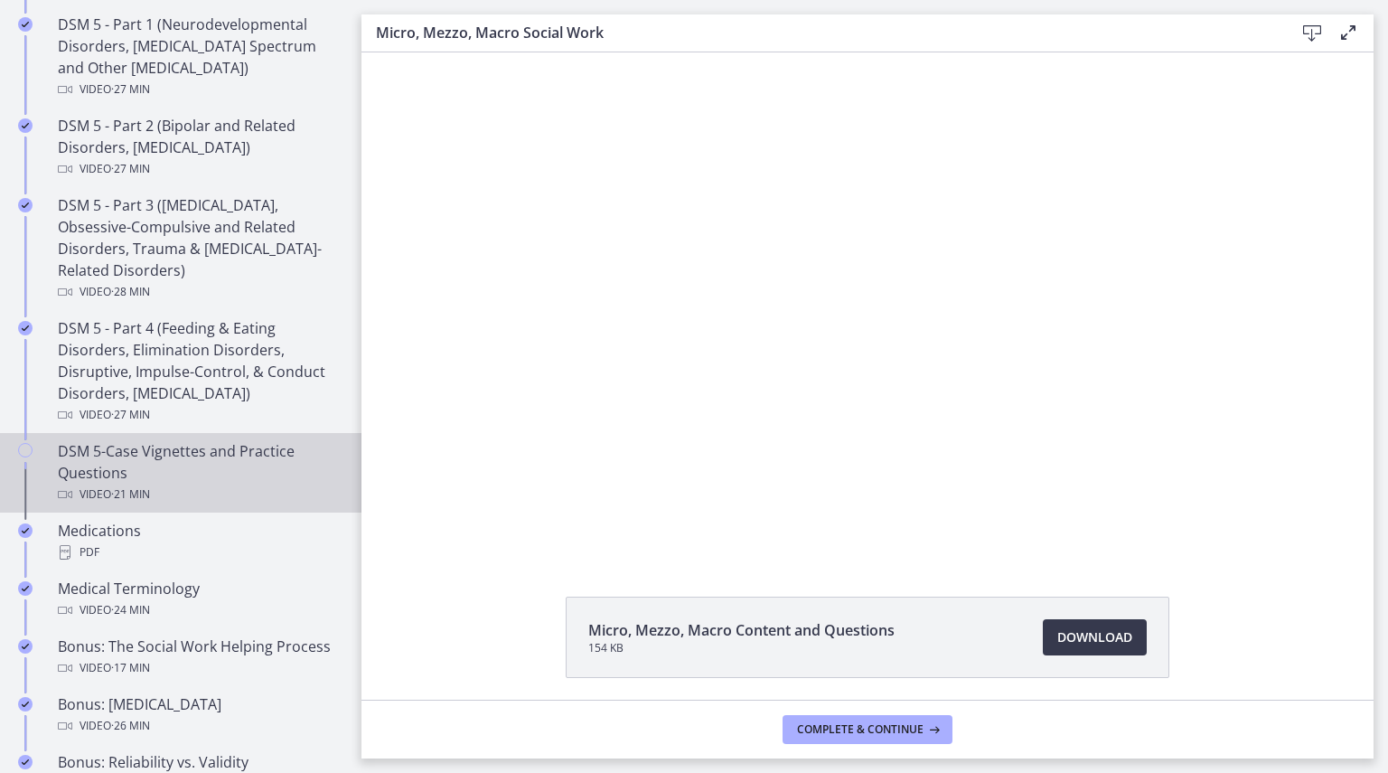
scroll to position [855, 0]
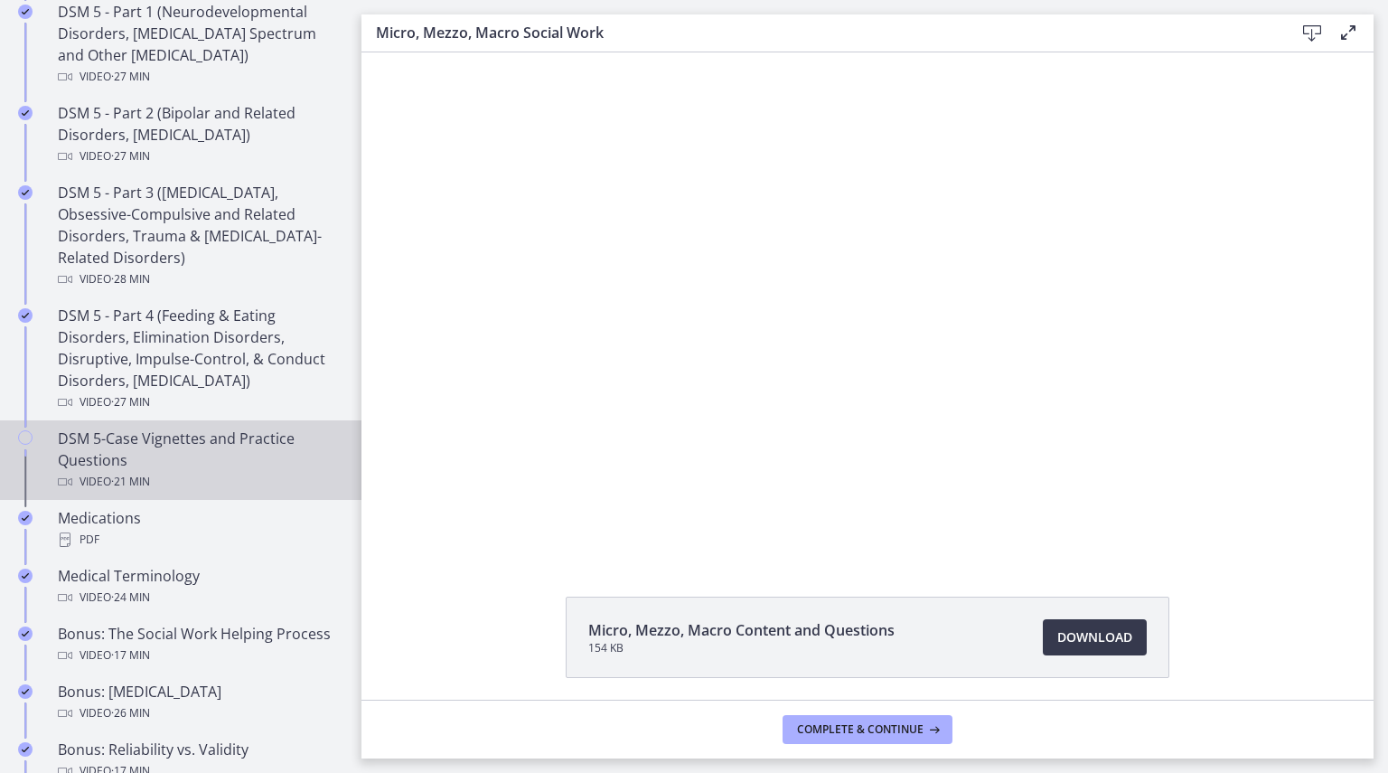
click at [280, 428] on div "DSM 5-Case Vignettes and Practice Questions Video · 21 min" at bounding box center [199, 460] width 282 height 65
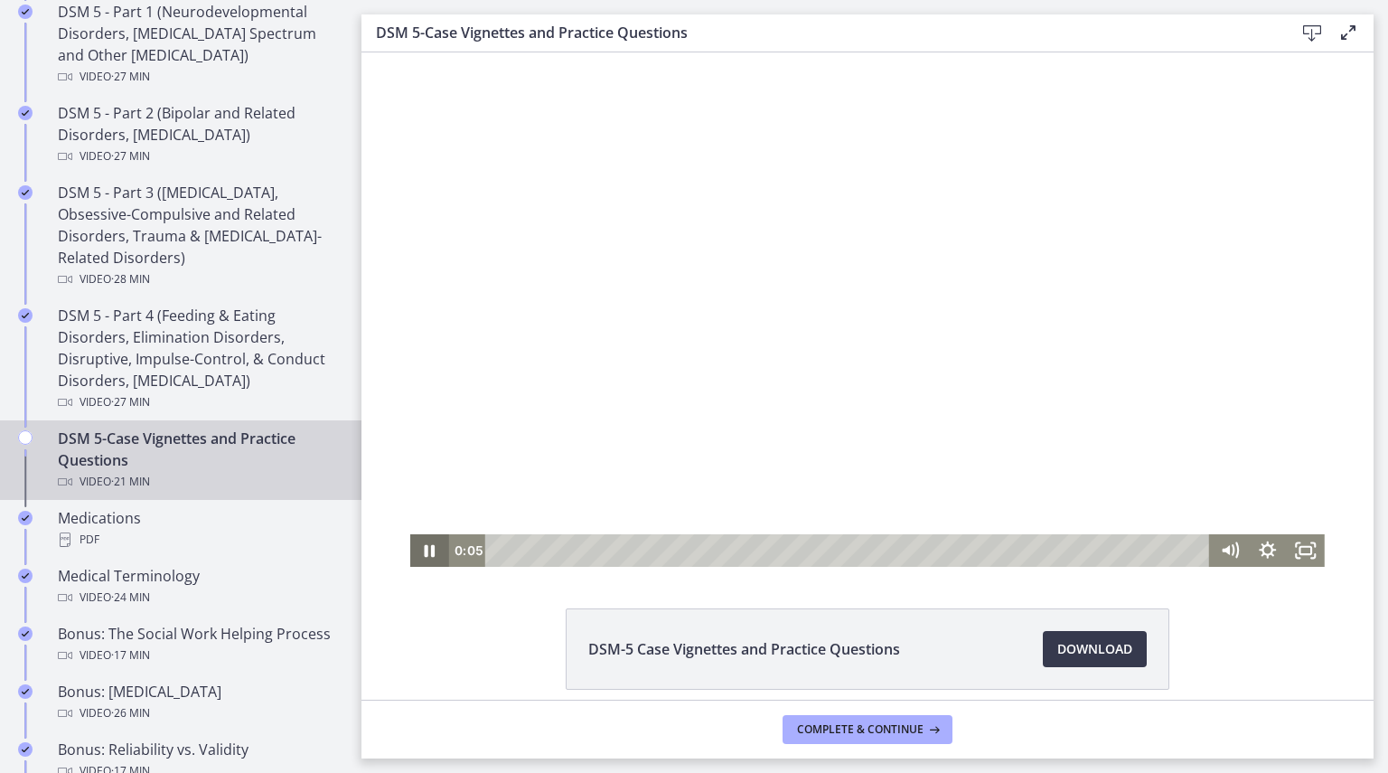
click at [427, 550] on icon "Pause" at bounding box center [430, 551] width 11 height 13
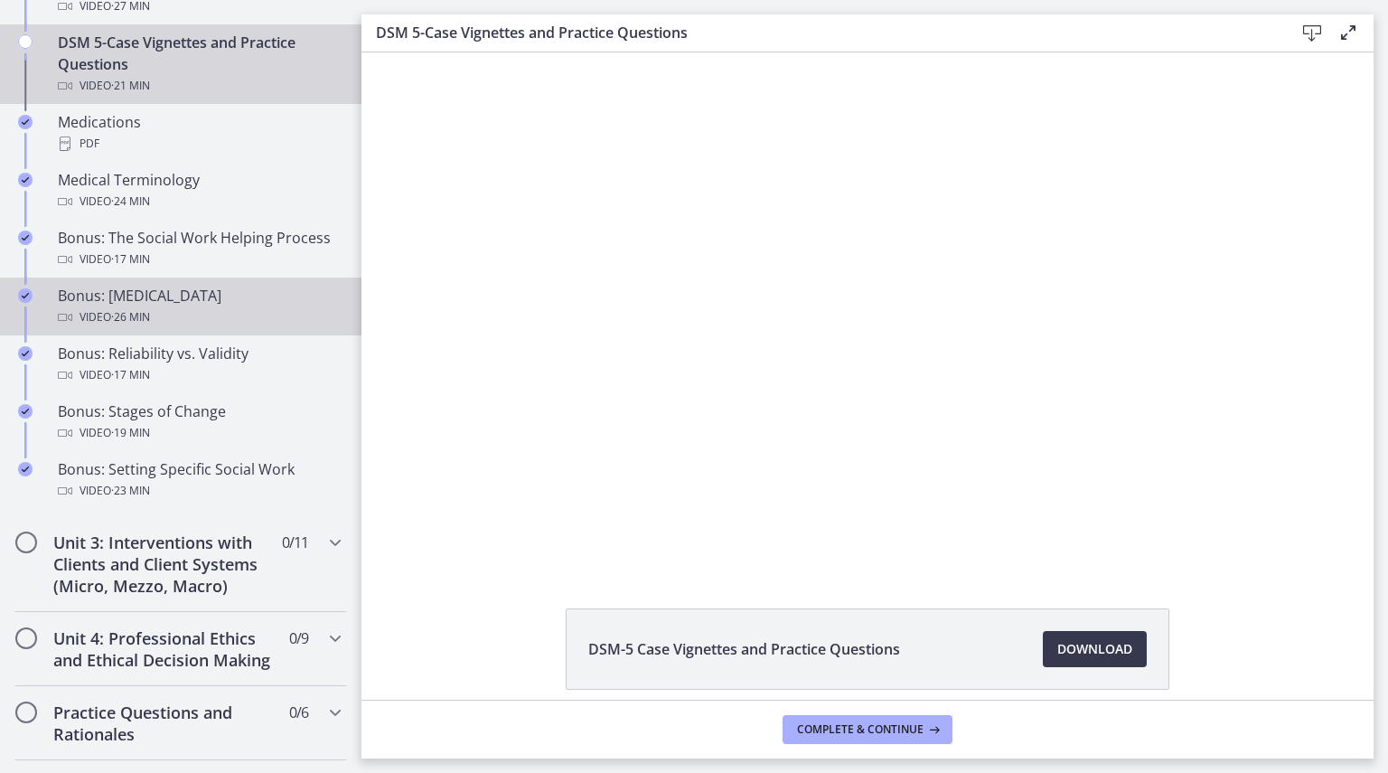
scroll to position [1287, 0]
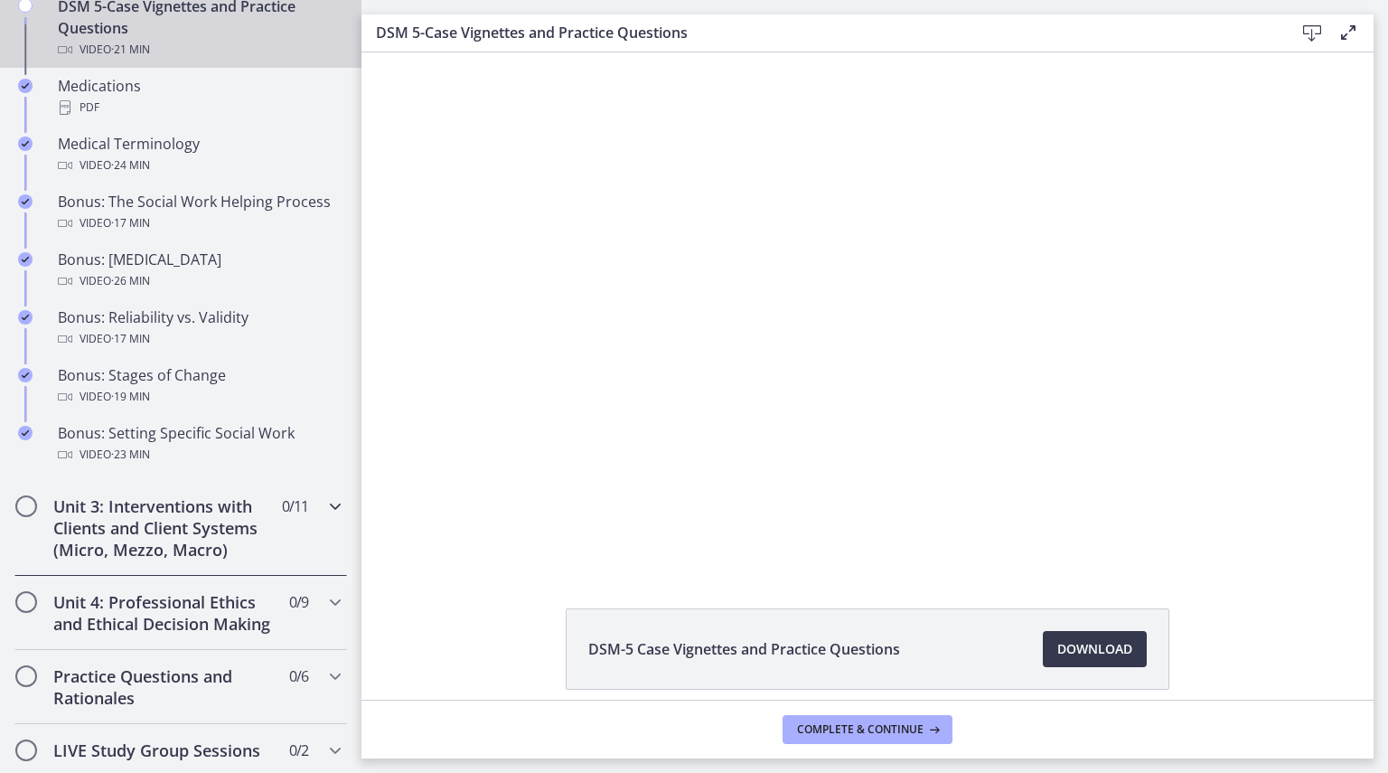
click at [295, 556] on div "Unit 3: Interventions with Clients and Client Systems (Micro, Mezzo, Macro) 0 /…" at bounding box center [180, 528] width 333 height 96
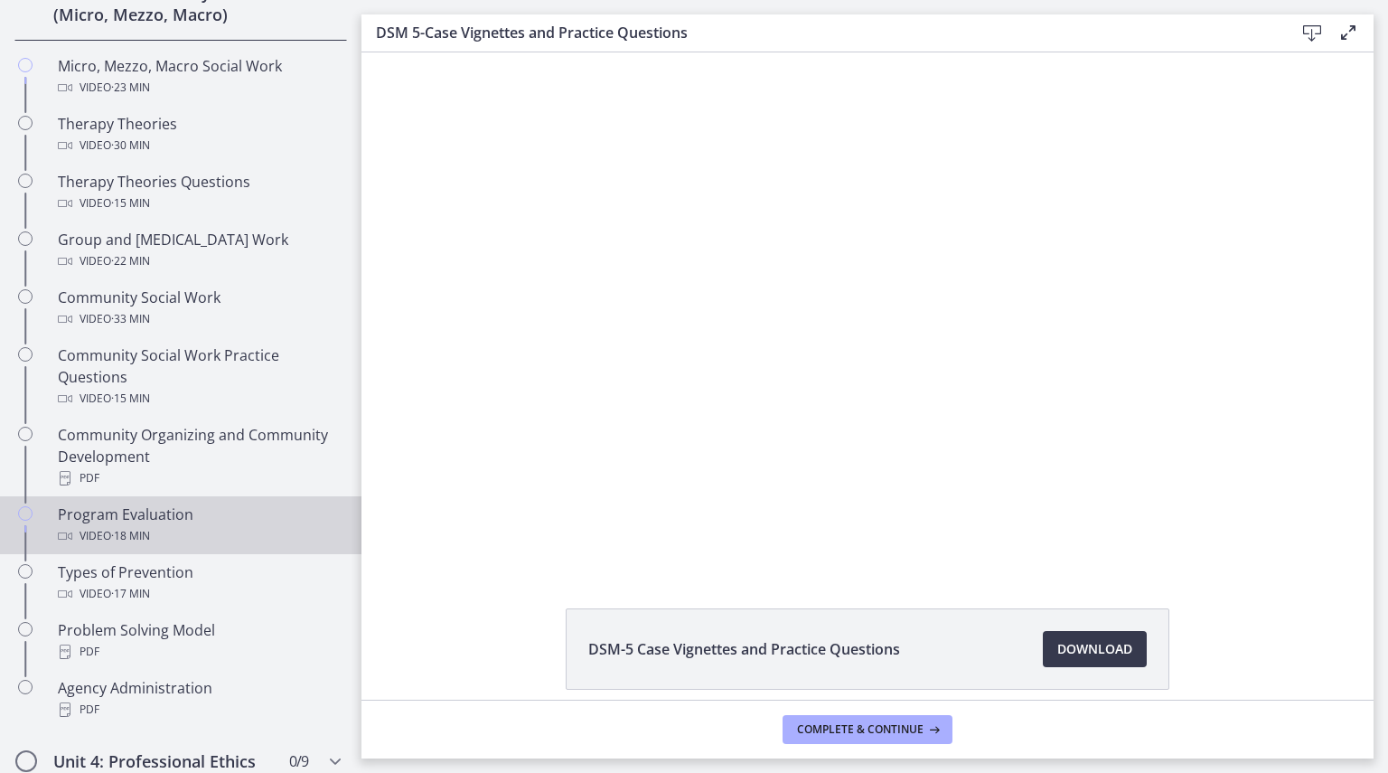
scroll to position [677, 0]
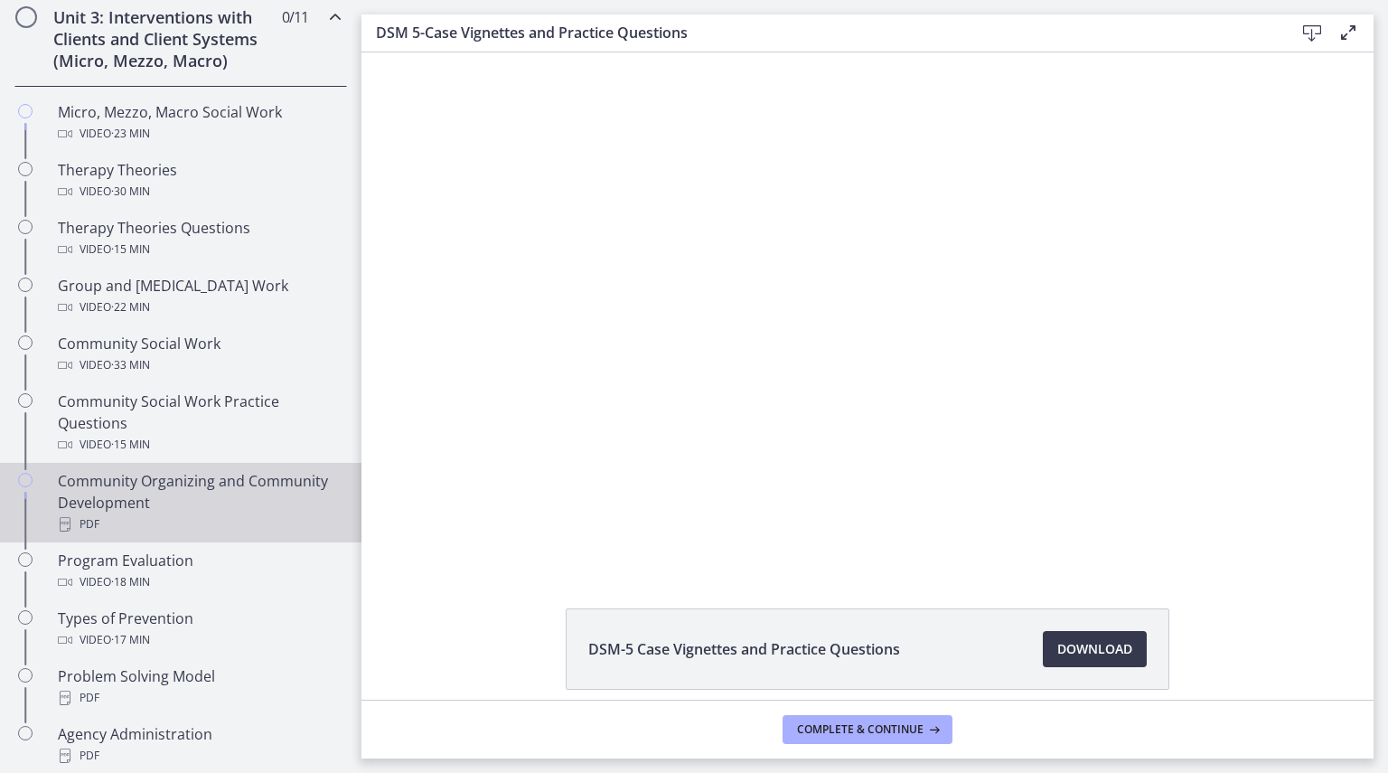
click at [181, 495] on div "Community Organizing and Community Development PDF" at bounding box center [199, 502] width 282 height 65
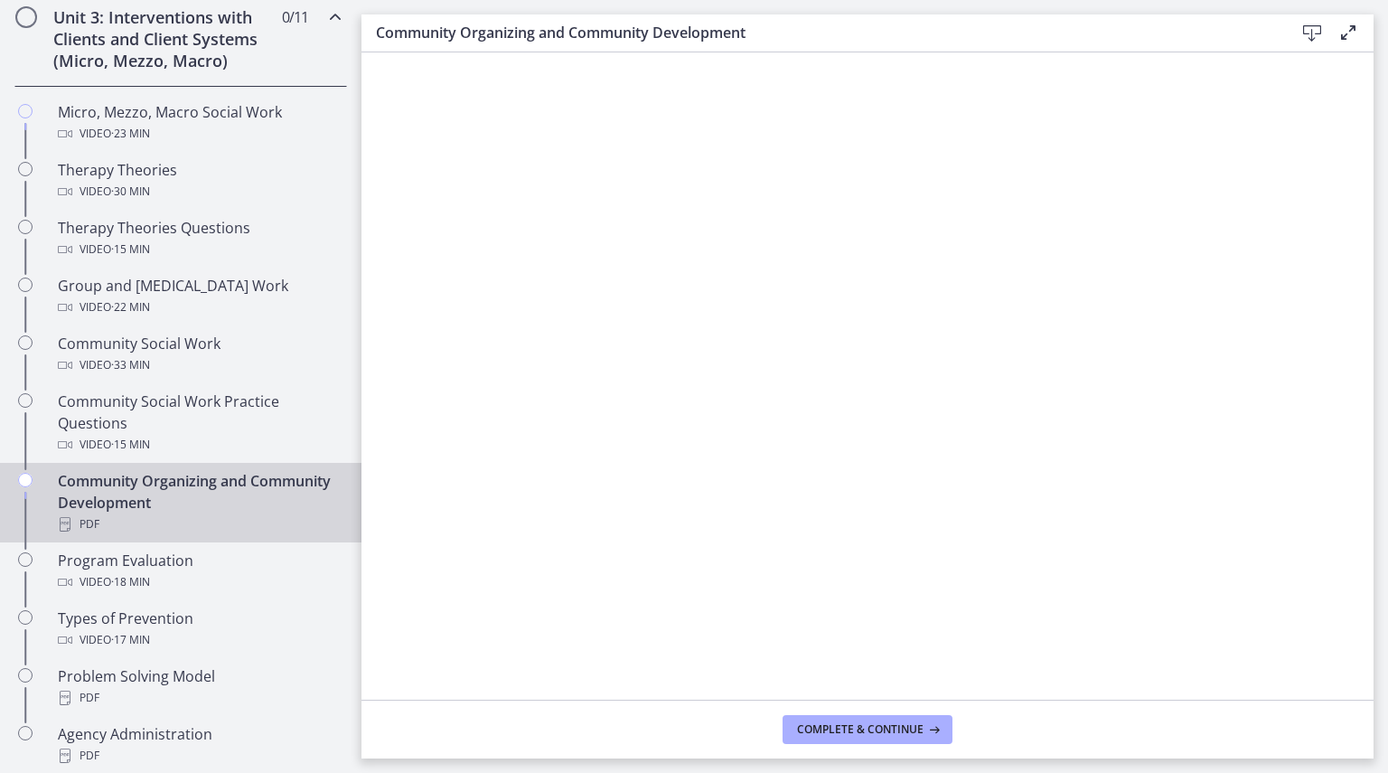
click at [1311, 32] on icon at bounding box center [1313, 34] width 22 height 22
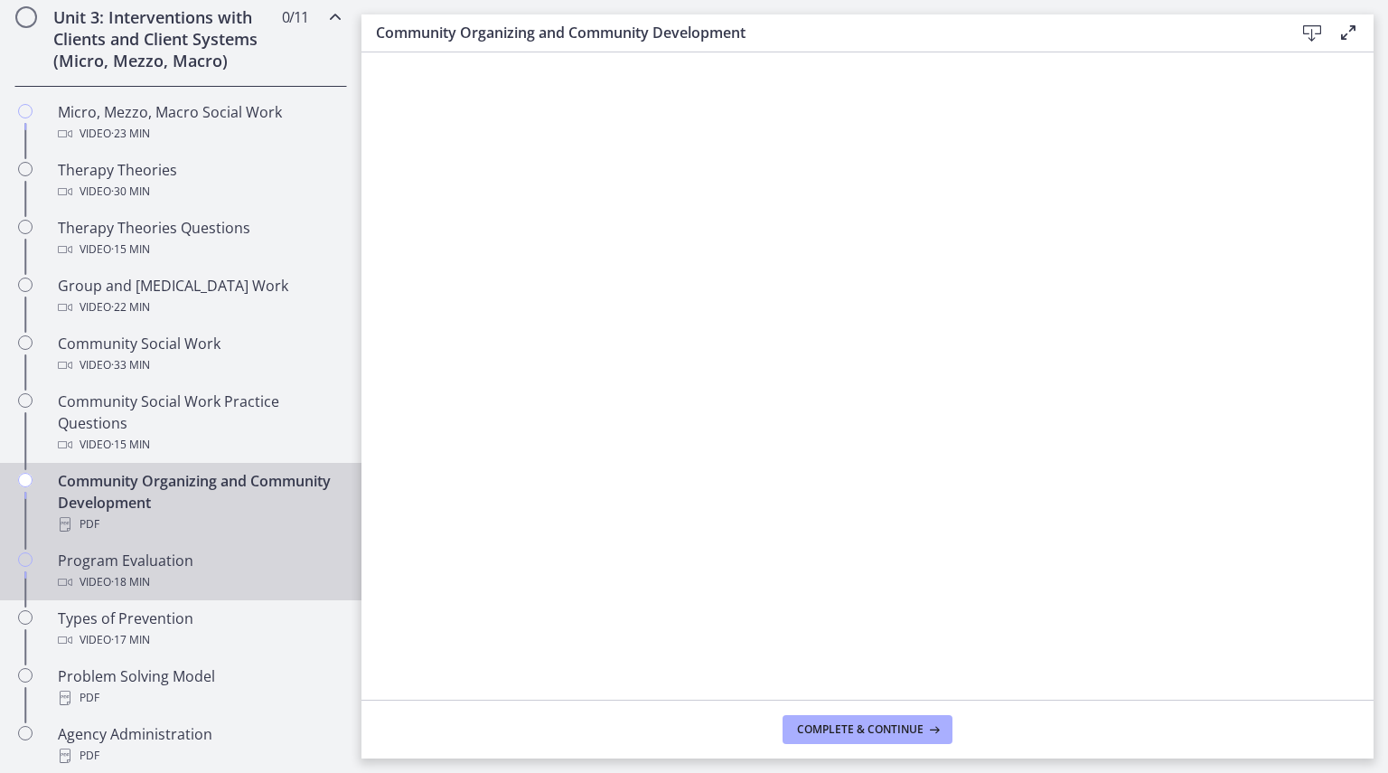
click at [118, 575] on span "· 18 min" at bounding box center [130, 582] width 39 height 22
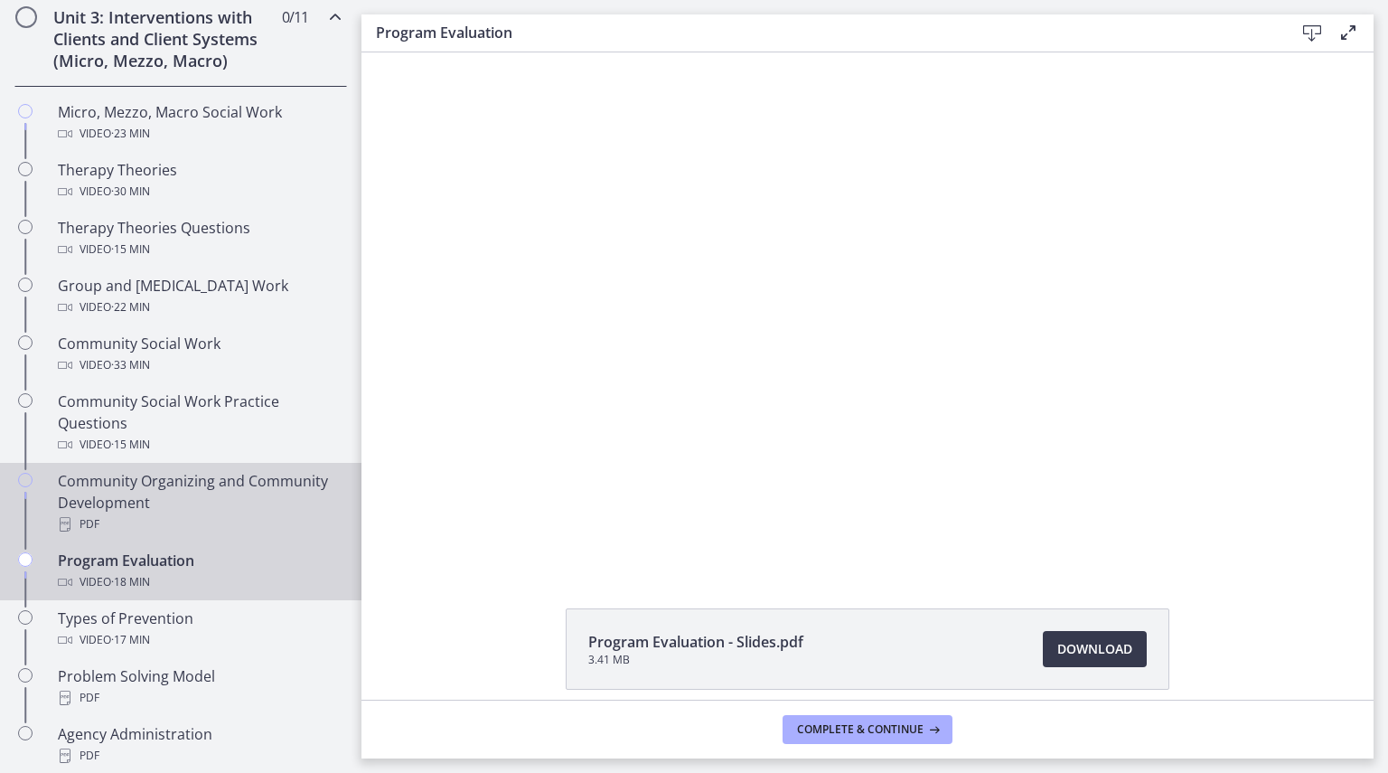
click at [192, 497] on div "Community Organizing and Community Development PDF" at bounding box center [199, 502] width 282 height 65
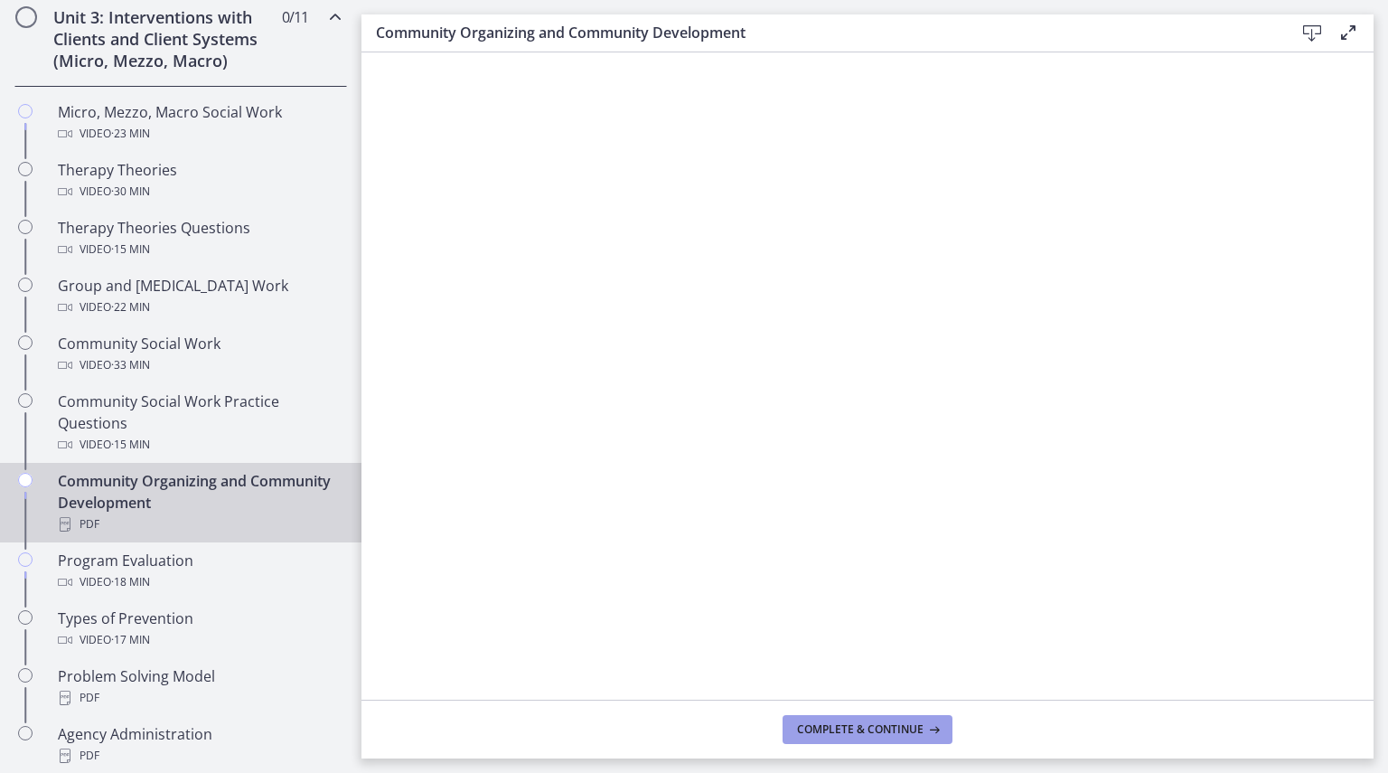
click at [859, 721] on button "Complete & continue" at bounding box center [868, 729] width 170 height 29
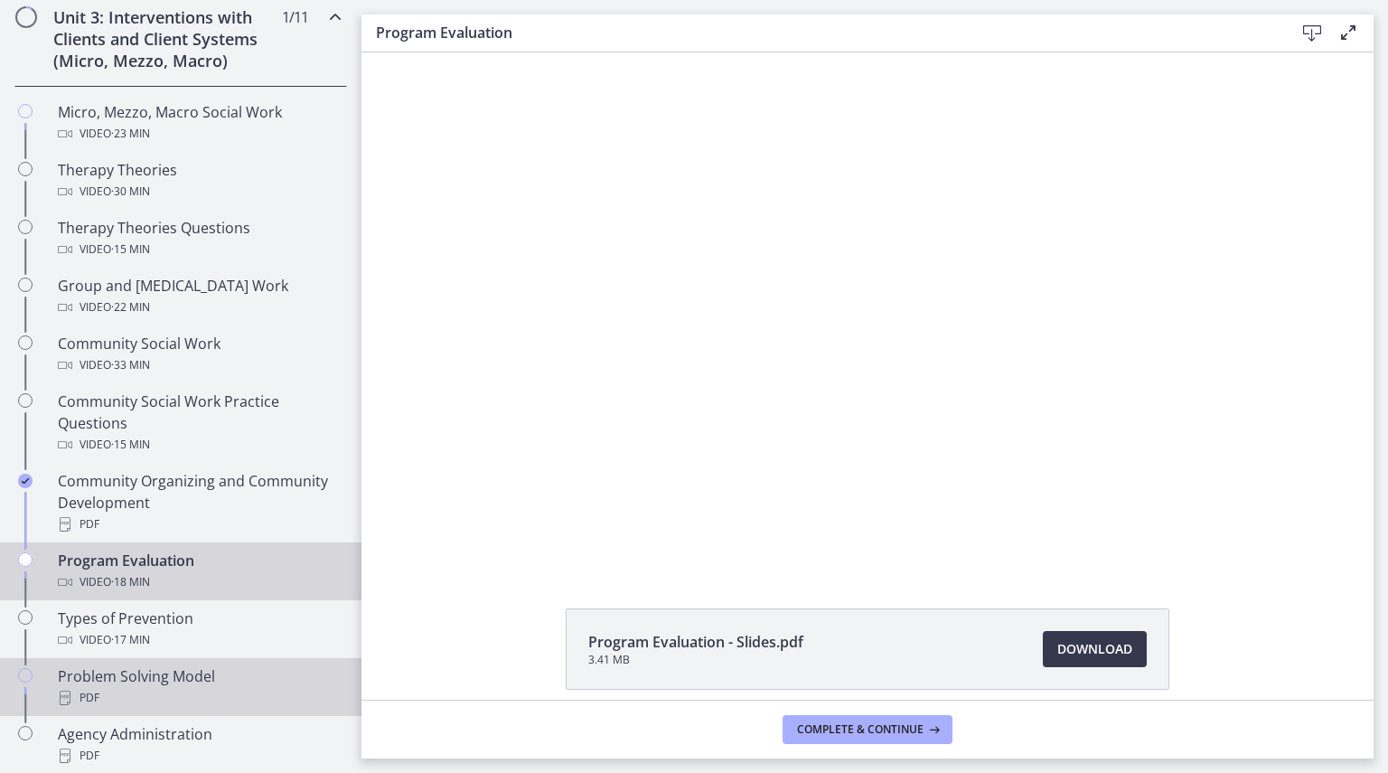
click at [170, 695] on div "PDF" at bounding box center [199, 698] width 282 height 22
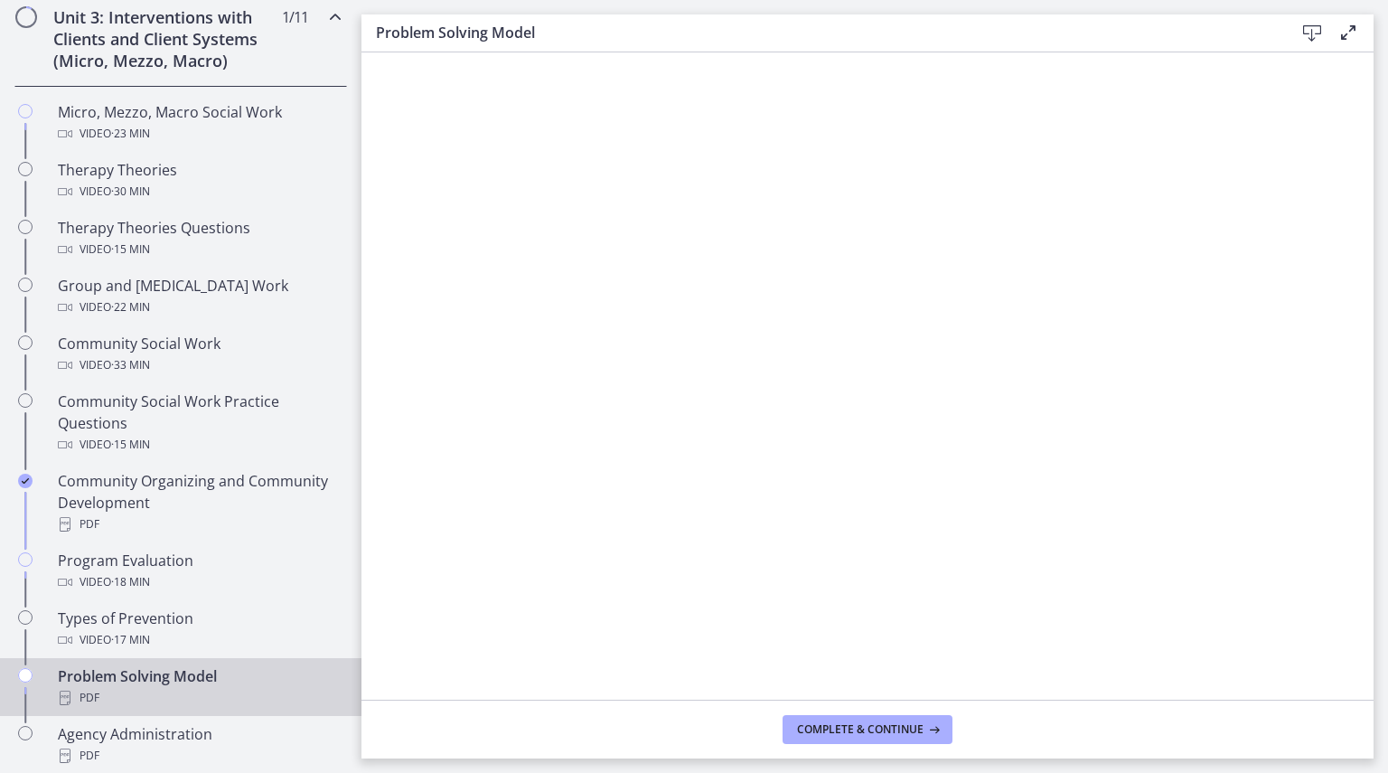
click at [1307, 29] on icon at bounding box center [1313, 34] width 22 height 22
click at [845, 735] on span "Complete & continue" at bounding box center [860, 729] width 127 height 14
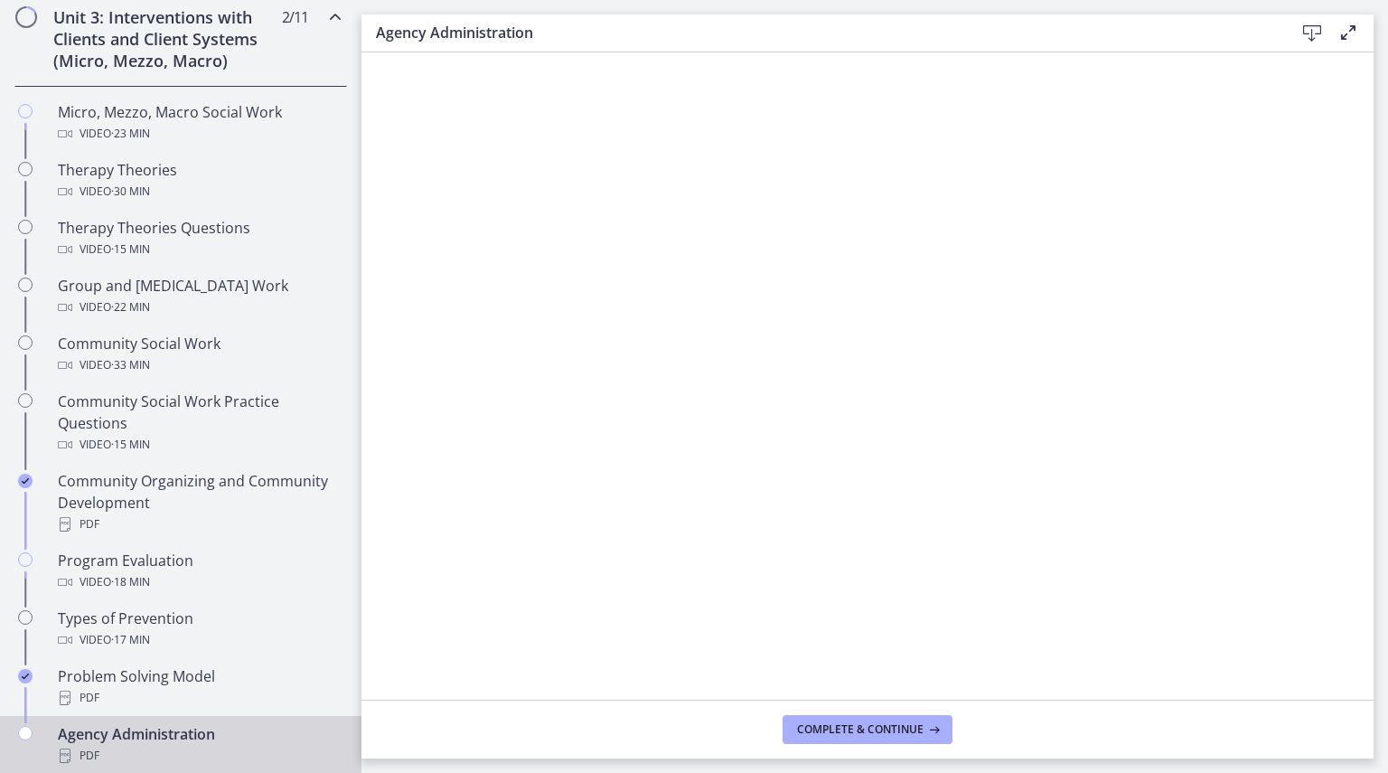
click at [1311, 32] on icon at bounding box center [1313, 34] width 22 height 22
click at [900, 731] on span "Complete & continue" at bounding box center [860, 729] width 127 height 14
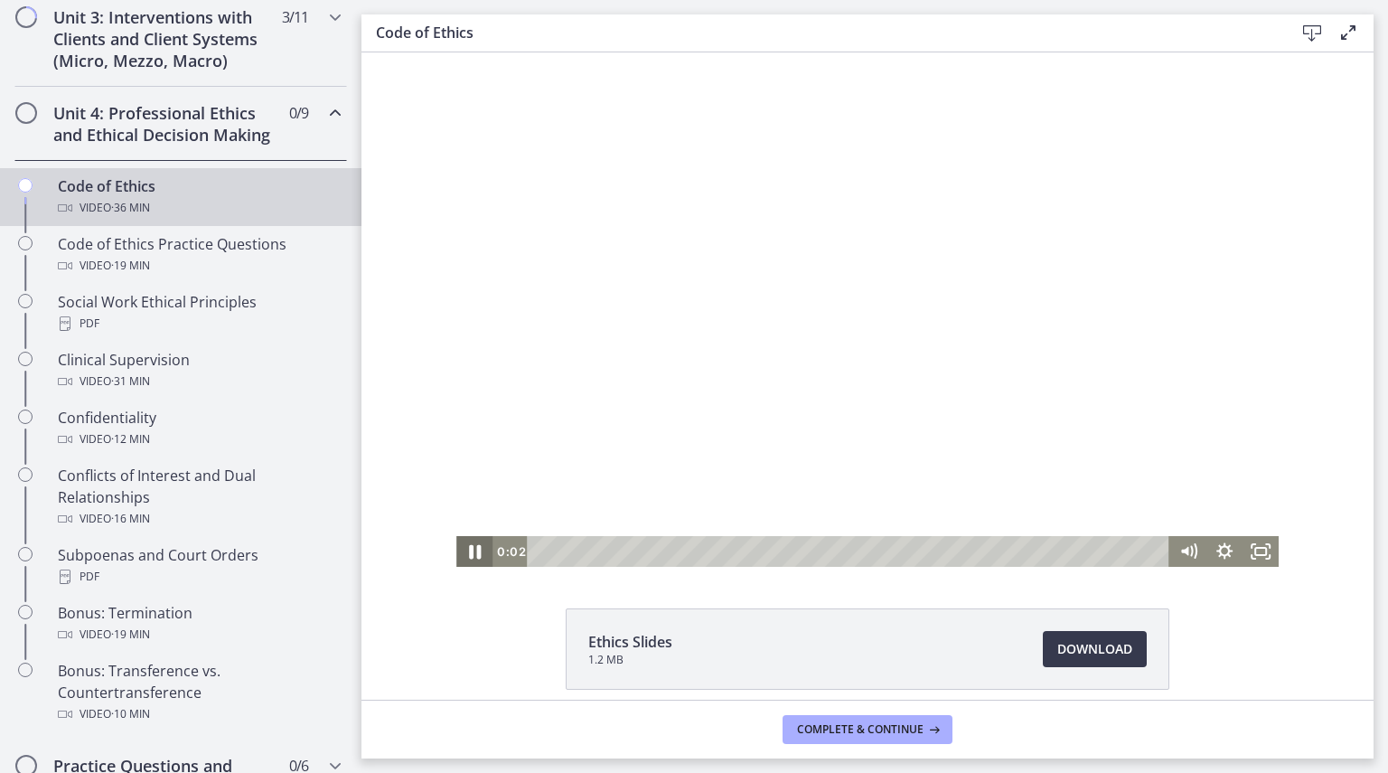
click at [470, 556] on icon "Pause" at bounding box center [475, 552] width 12 height 14
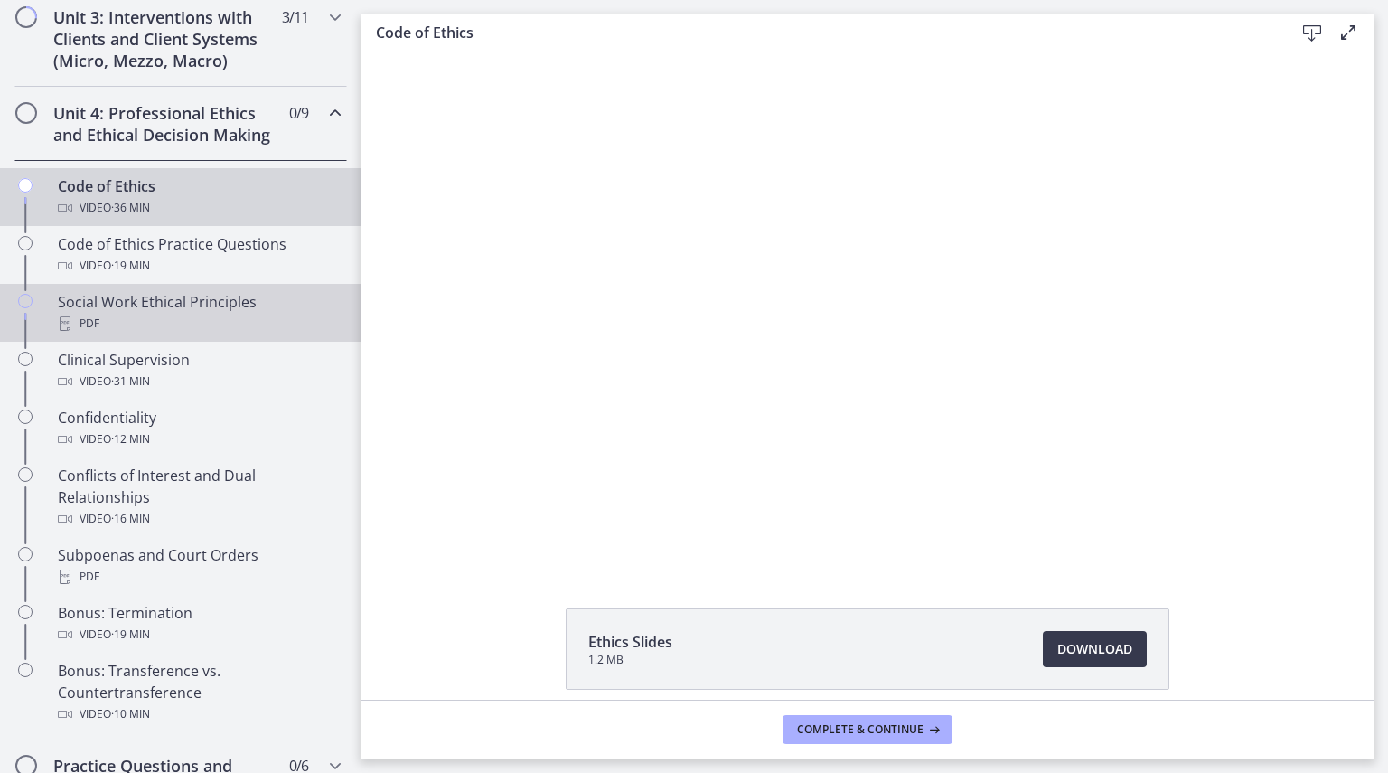
click at [174, 327] on div "Social Work Ethical Principles PDF" at bounding box center [199, 312] width 282 height 43
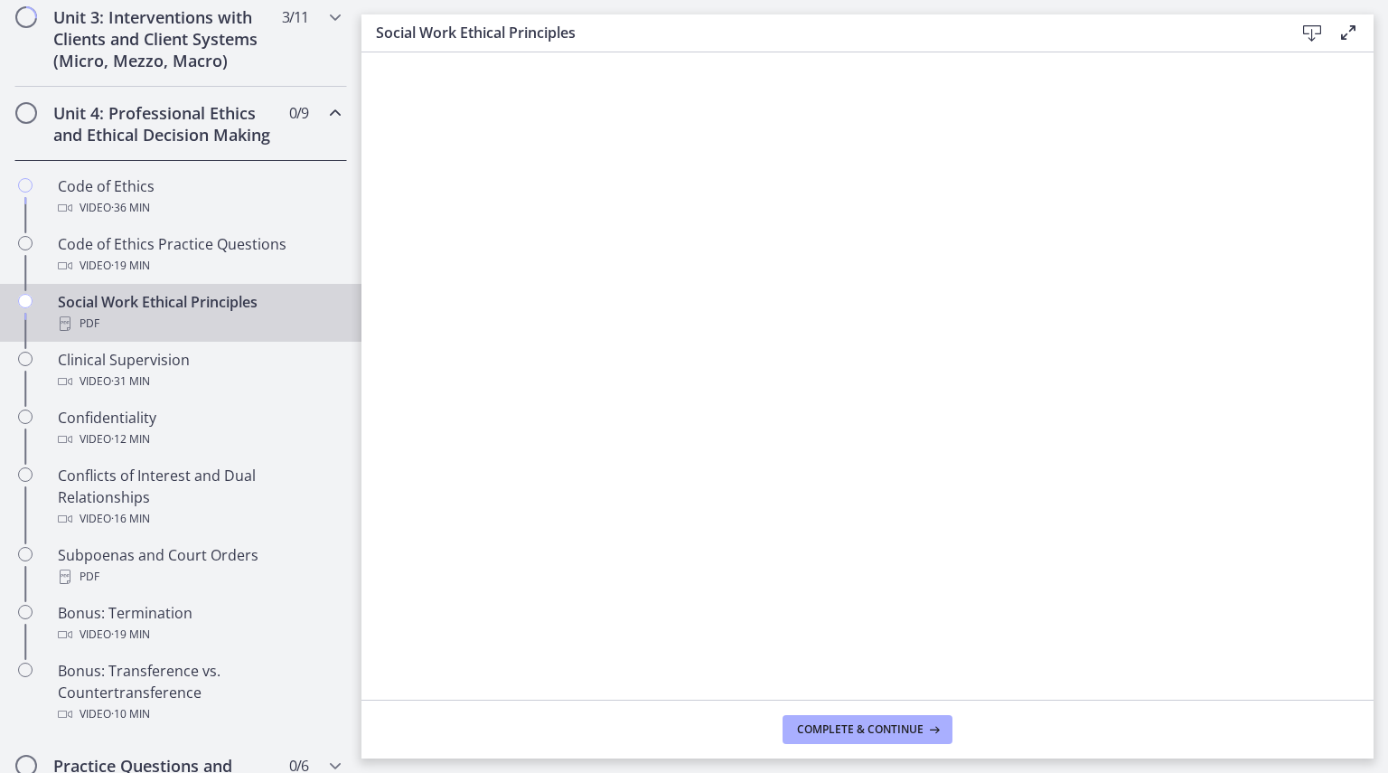
click at [1313, 33] on icon at bounding box center [1313, 34] width 22 height 22
click at [882, 729] on span "Complete & continue" at bounding box center [860, 729] width 127 height 14
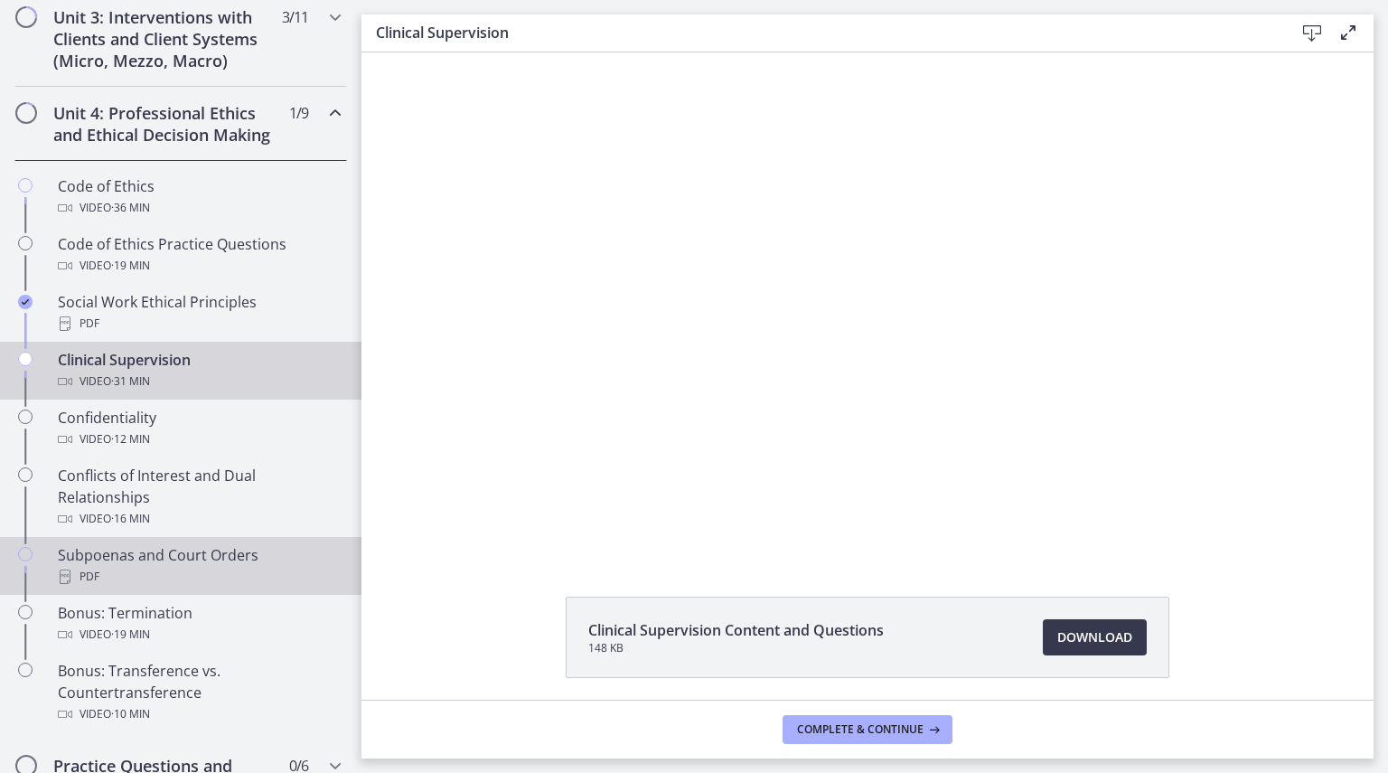
click at [242, 585] on div "PDF" at bounding box center [199, 577] width 282 height 22
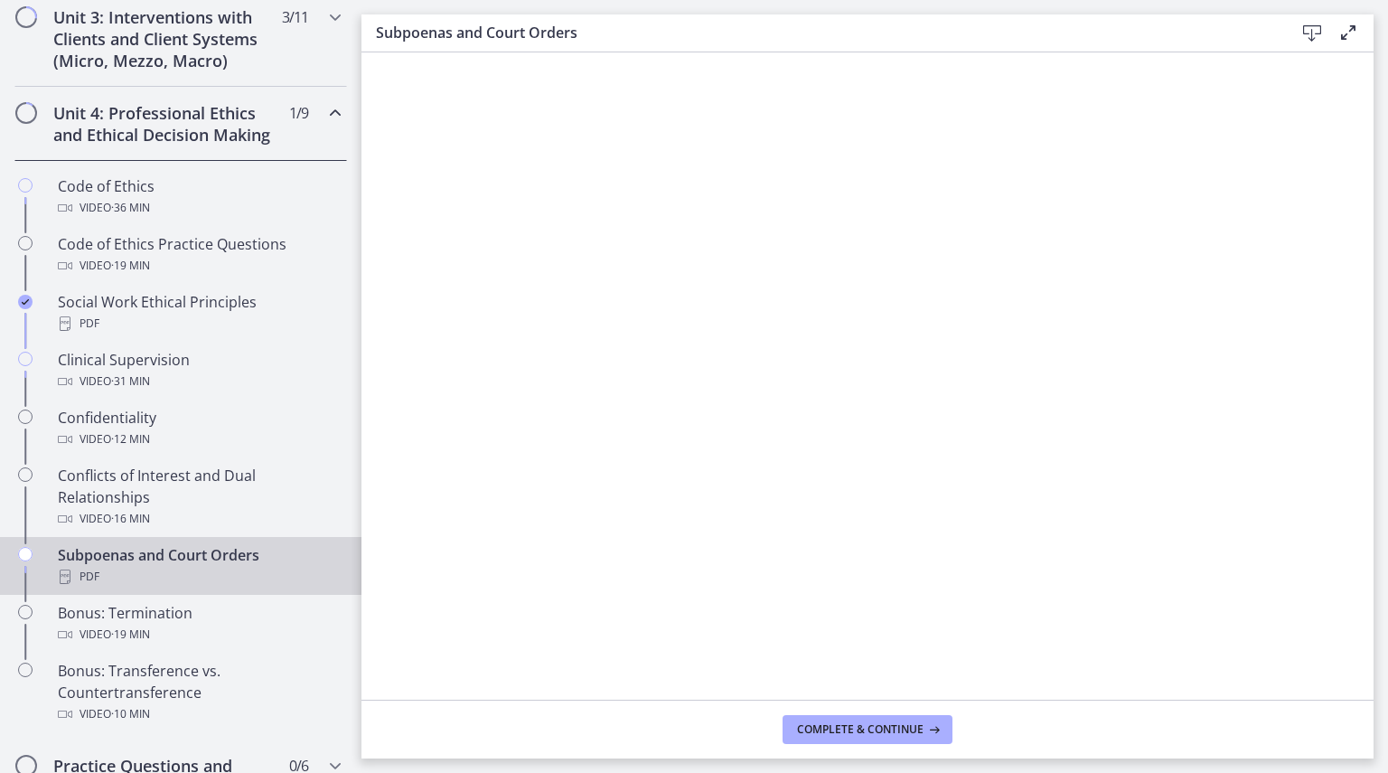
click at [1305, 32] on icon at bounding box center [1313, 34] width 22 height 22
click at [919, 728] on span "Complete & continue" at bounding box center [860, 729] width 127 height 14
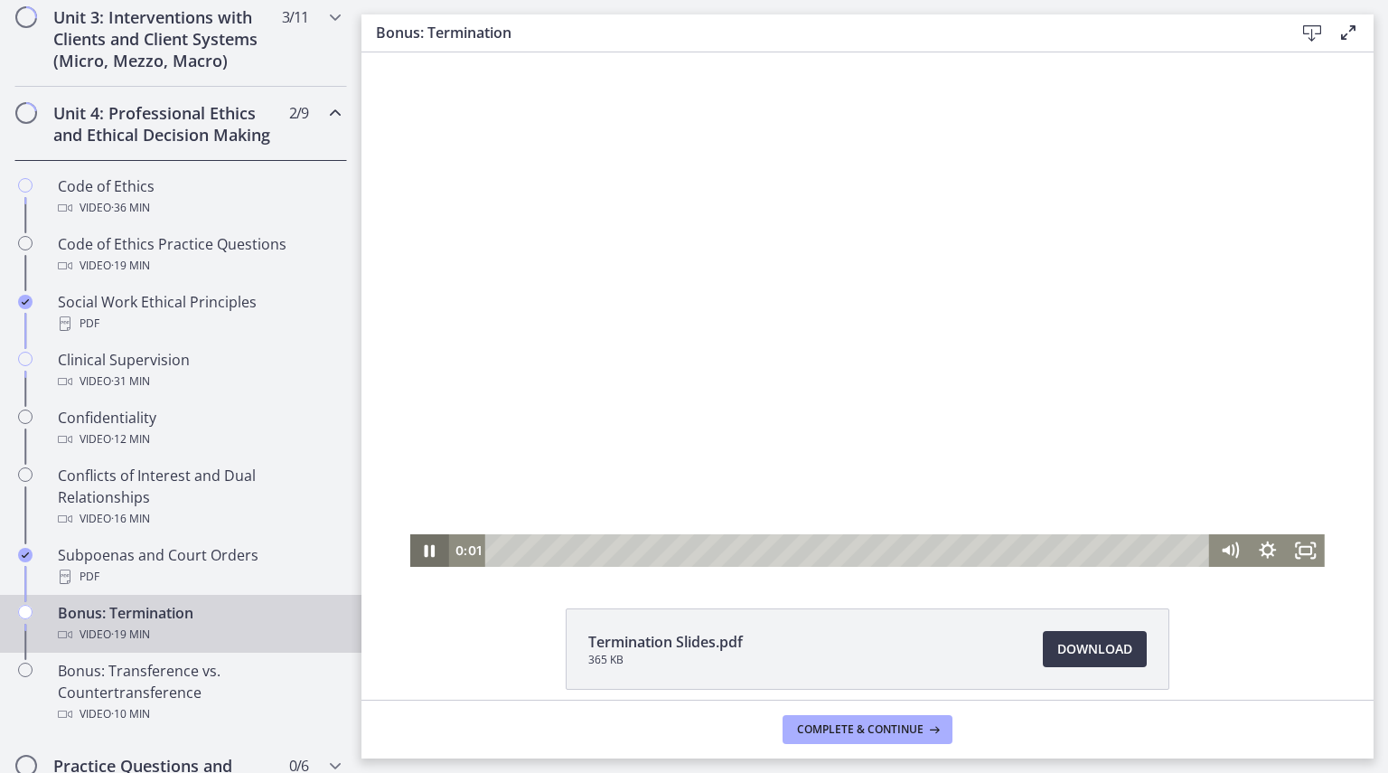
click at [430, 553] on icon "Pause" at bounding box center [429, 550] width 38 height 33
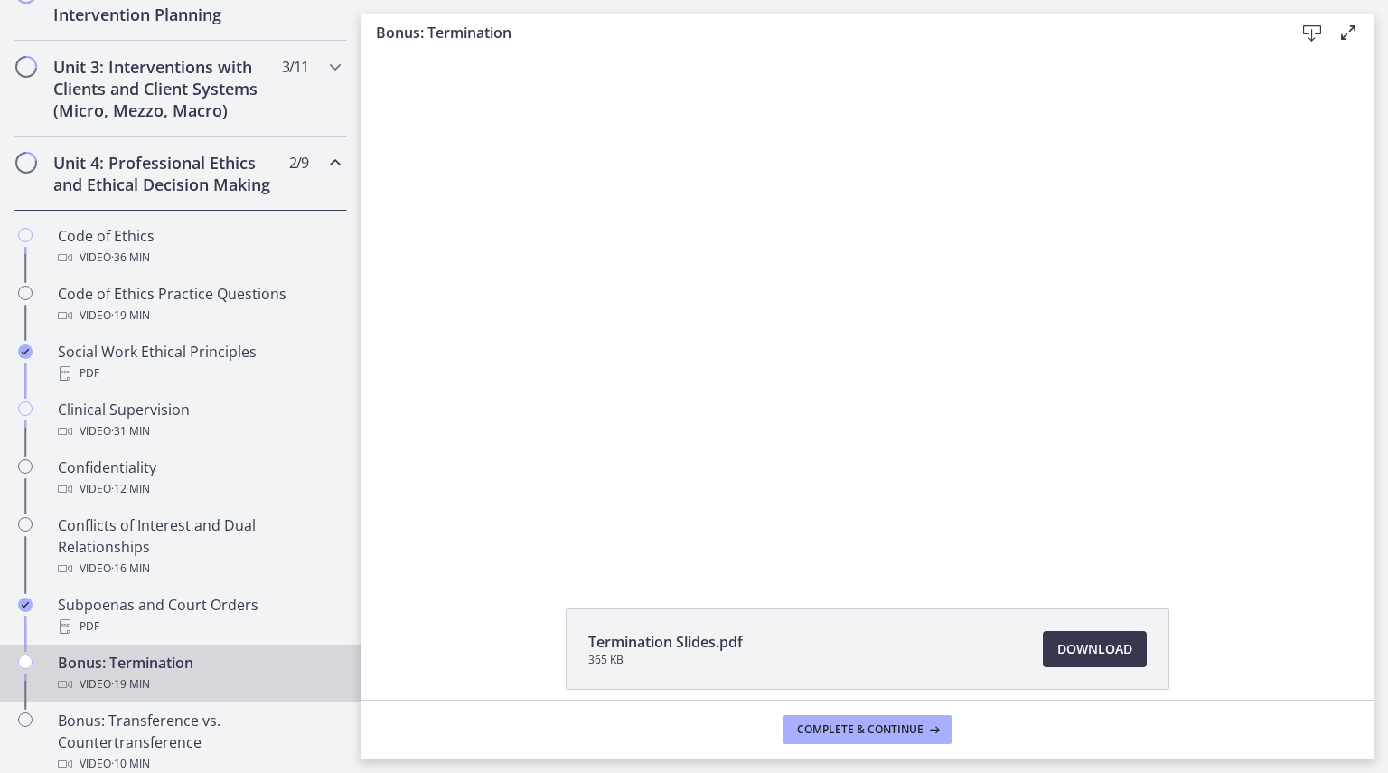
scroll to position [622, 0]
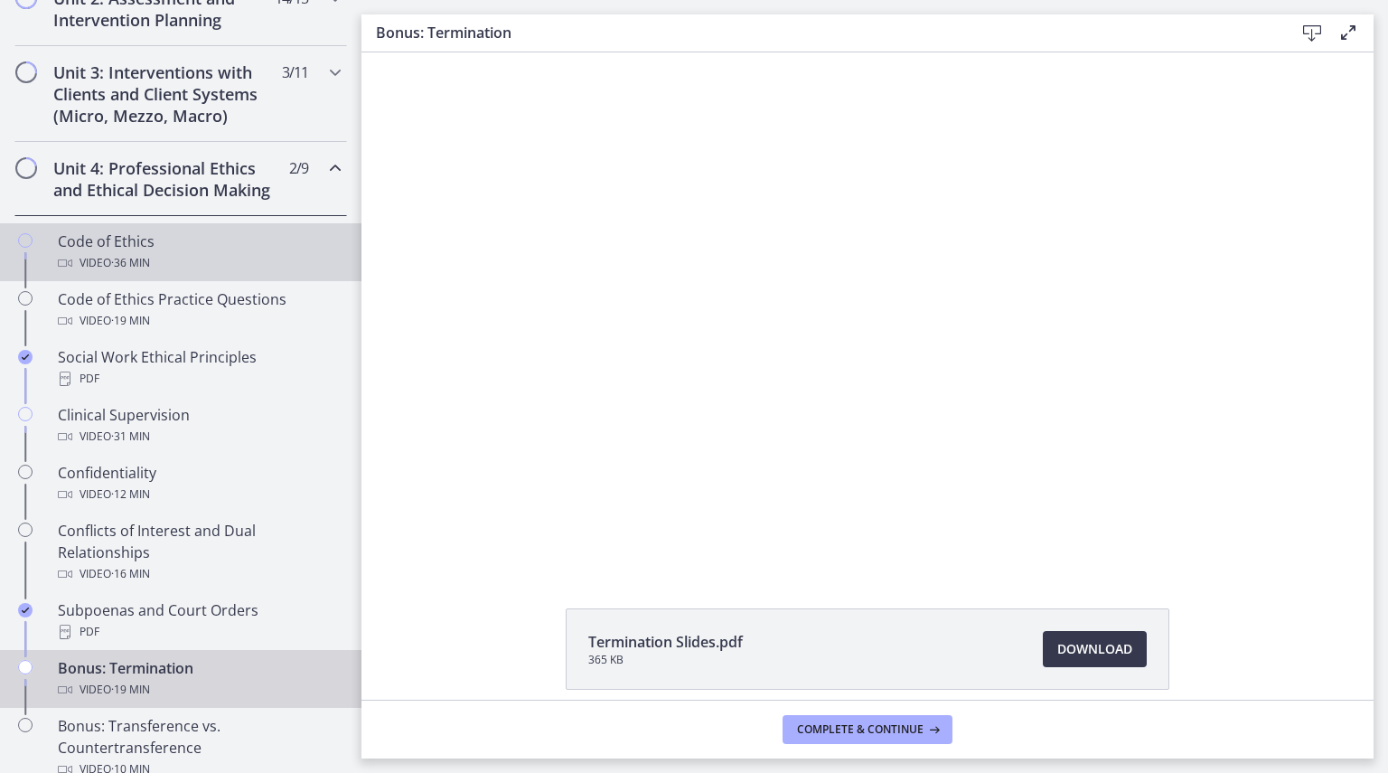
click at [179, 259] on div "Code of Ethics Video · 36 min" at bounding box center [199, 251] width 282 height 43
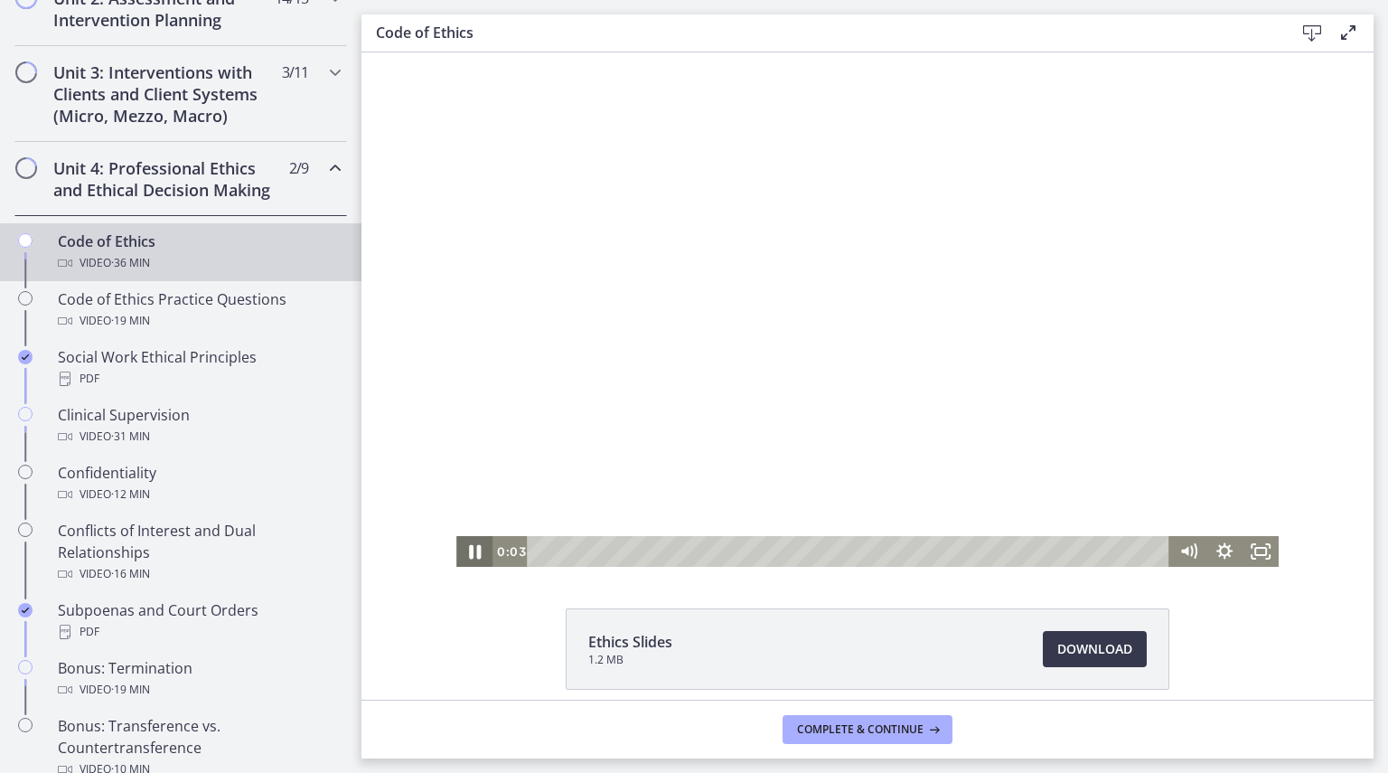
click at [469, 550] on icon "Pause" at bounding box center [474, 551] width 43 height 37
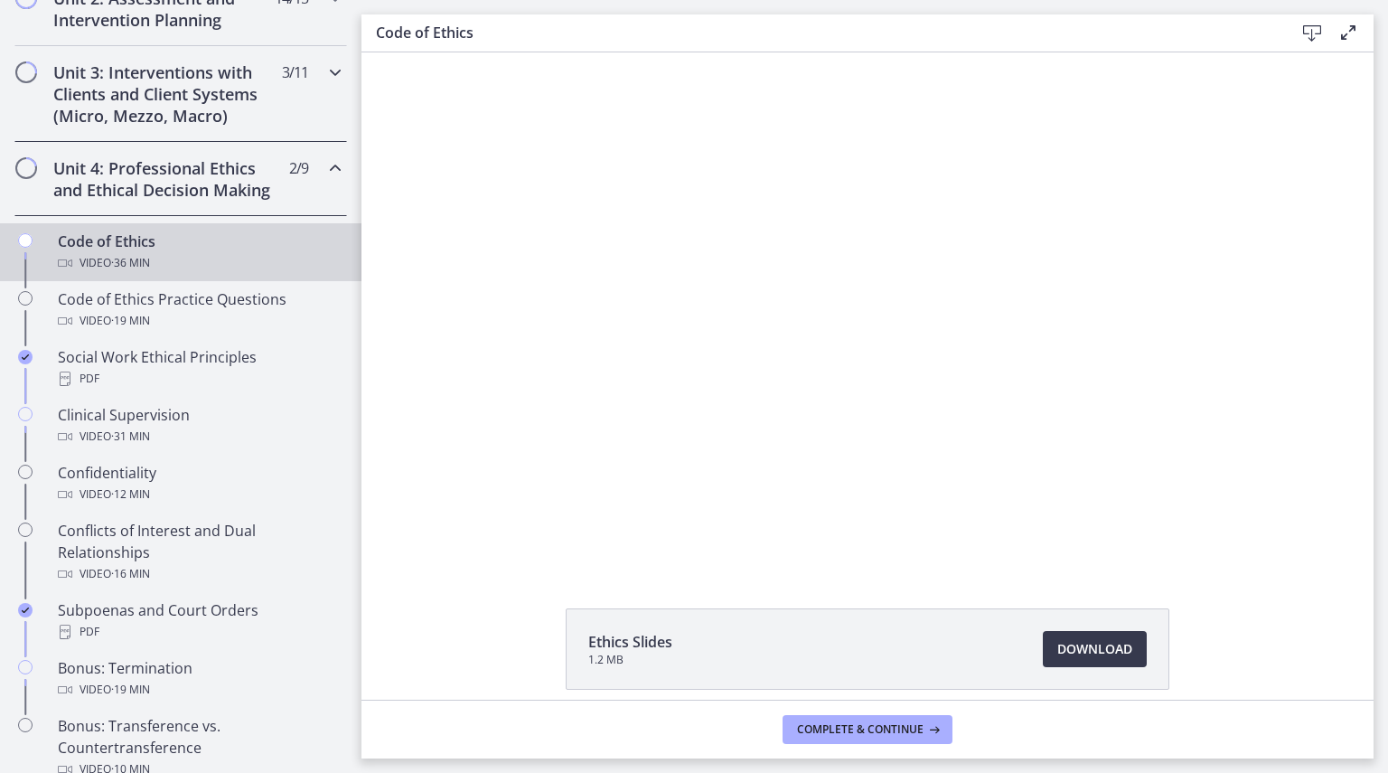
click at [258, 93] on h2 "Unit 3: Interventions with Clients and Client Systems (Micro, Mezzo, Macro)" at bounding box center [163, 93] width 221 height 65
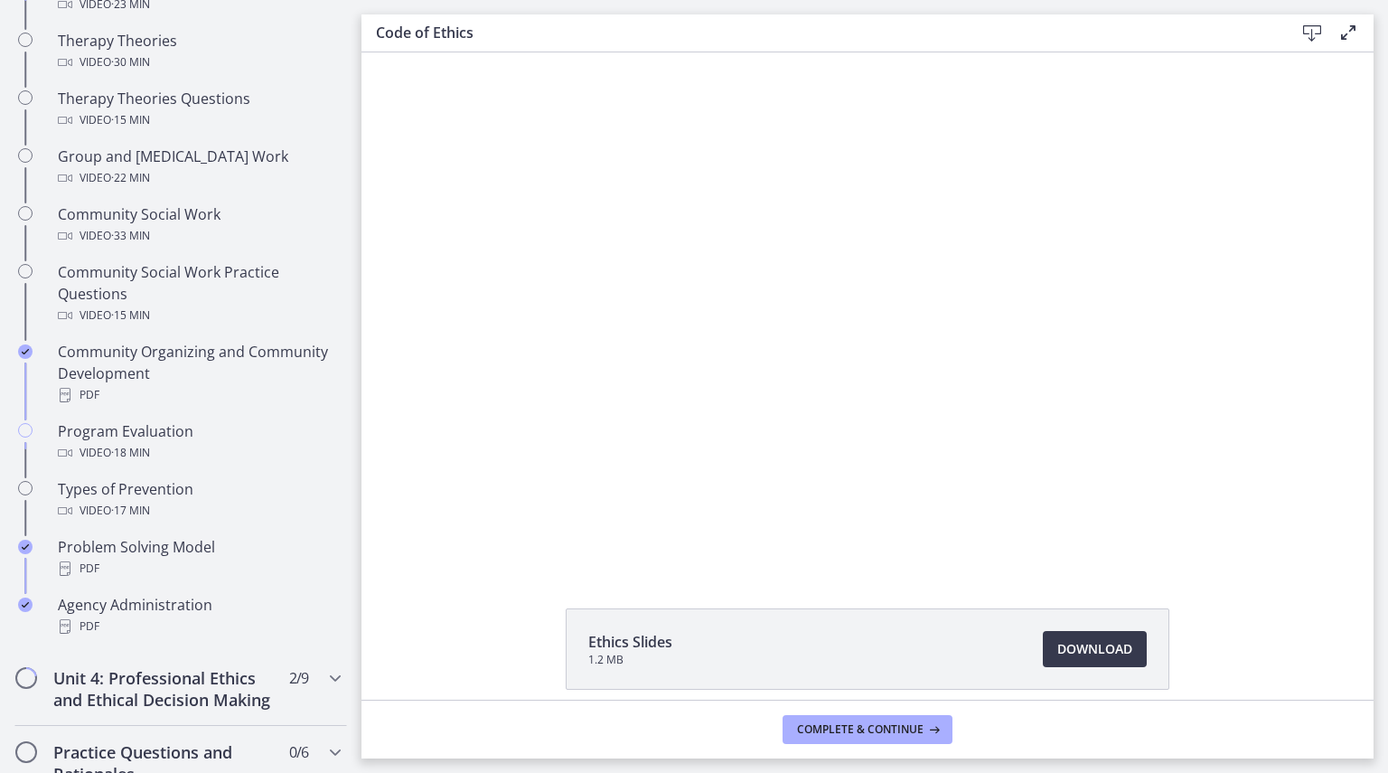
scroll to position [807, 0]
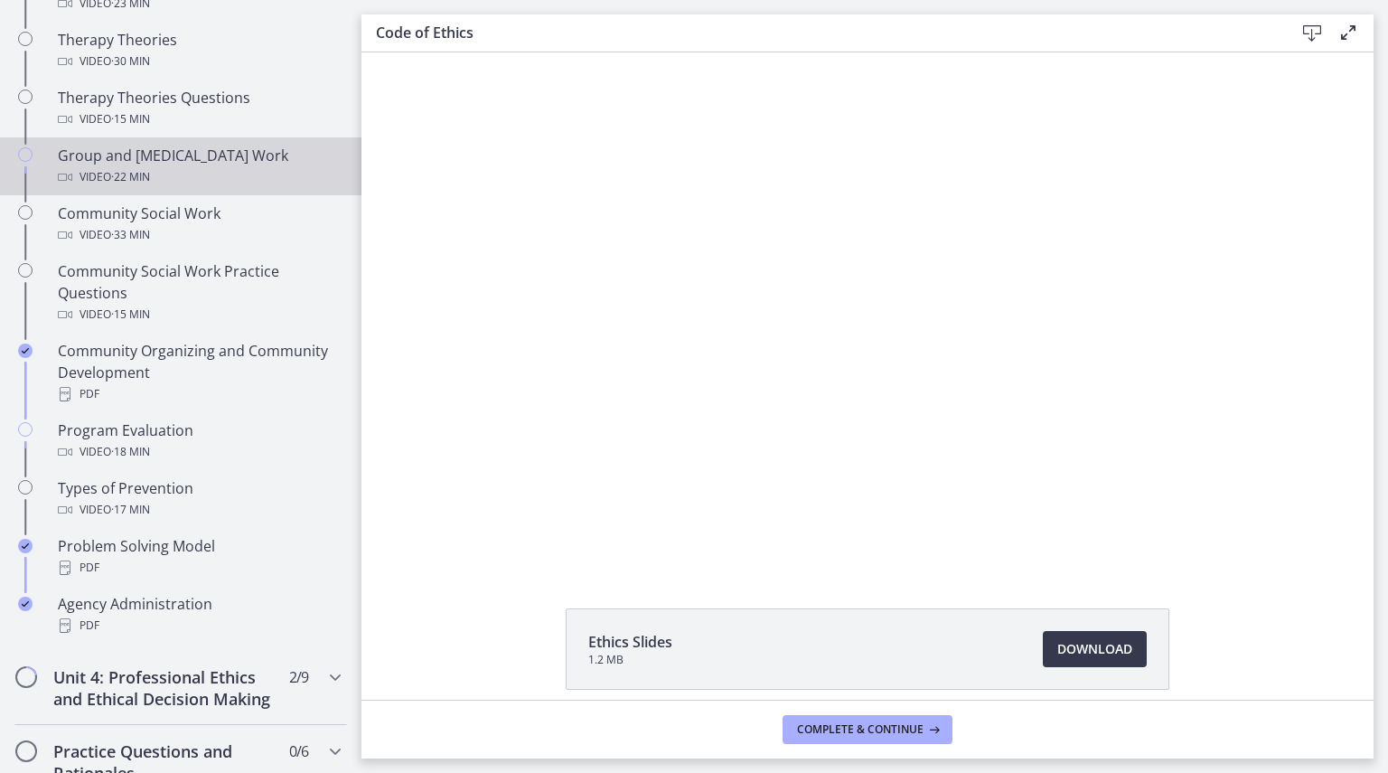
click at [282, 183] on div "Video · 22 min" at bounding box center [199, 177] width 282 height 22
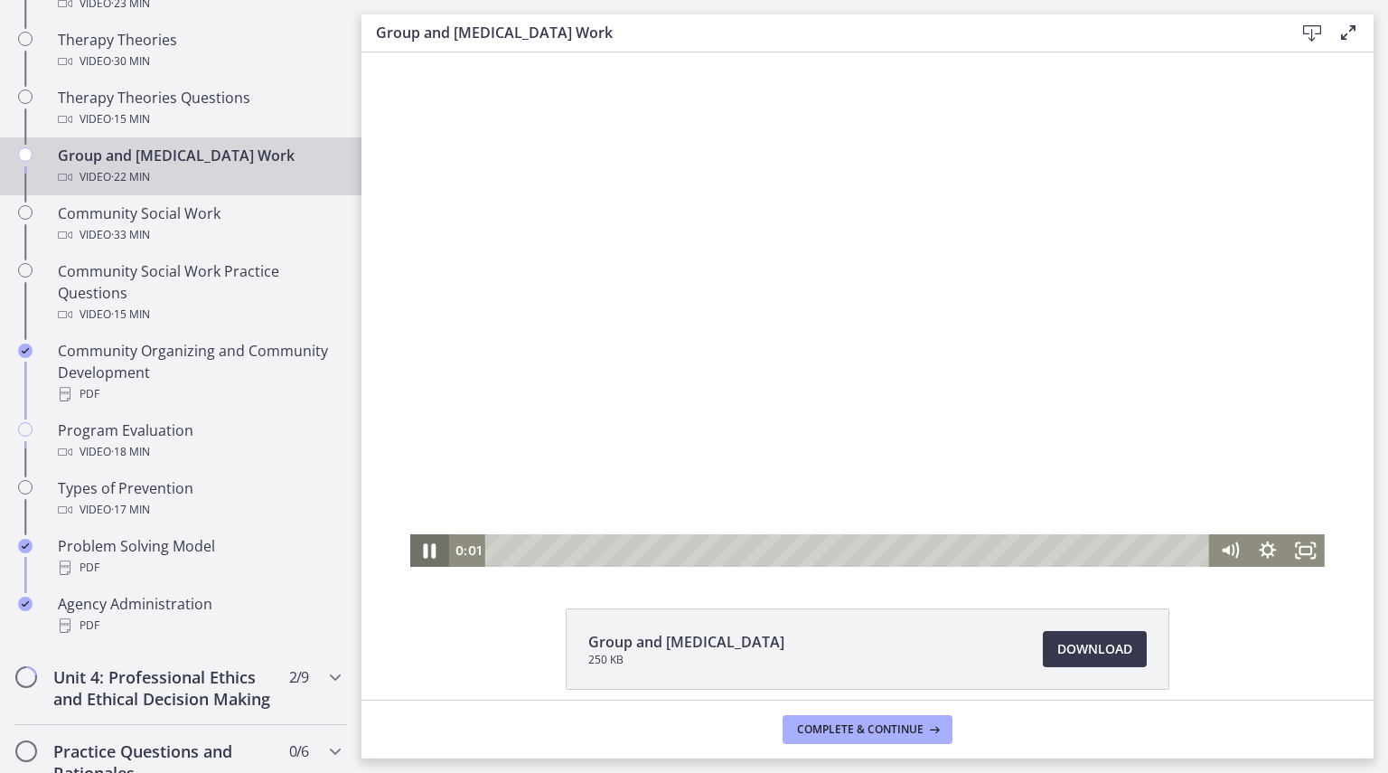
click at [424, 549] on icon "Pause" at bounding box center [430, 550] width 13 height 14
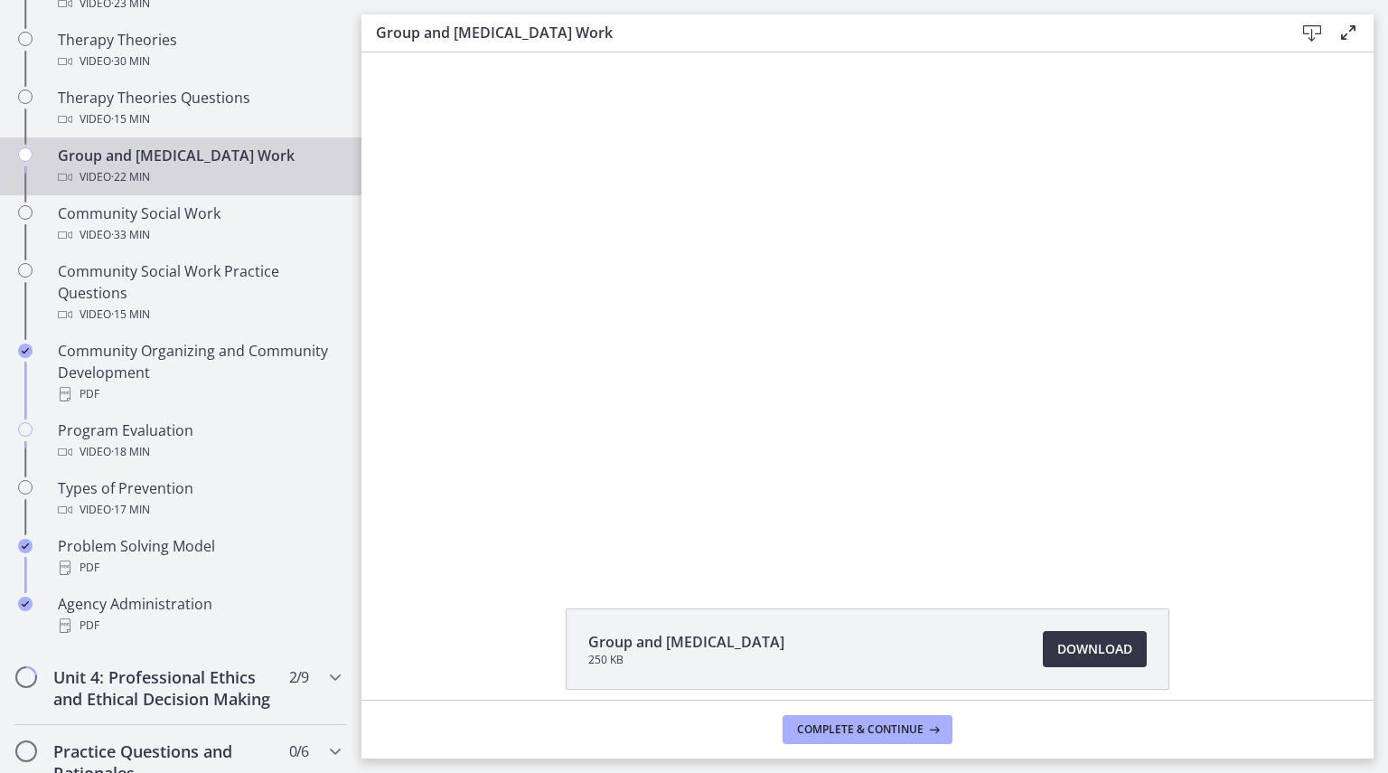
click at [1124, 646] on span "Download Opens in a new window" at bounding box center [1094, 649] width 75 height 22
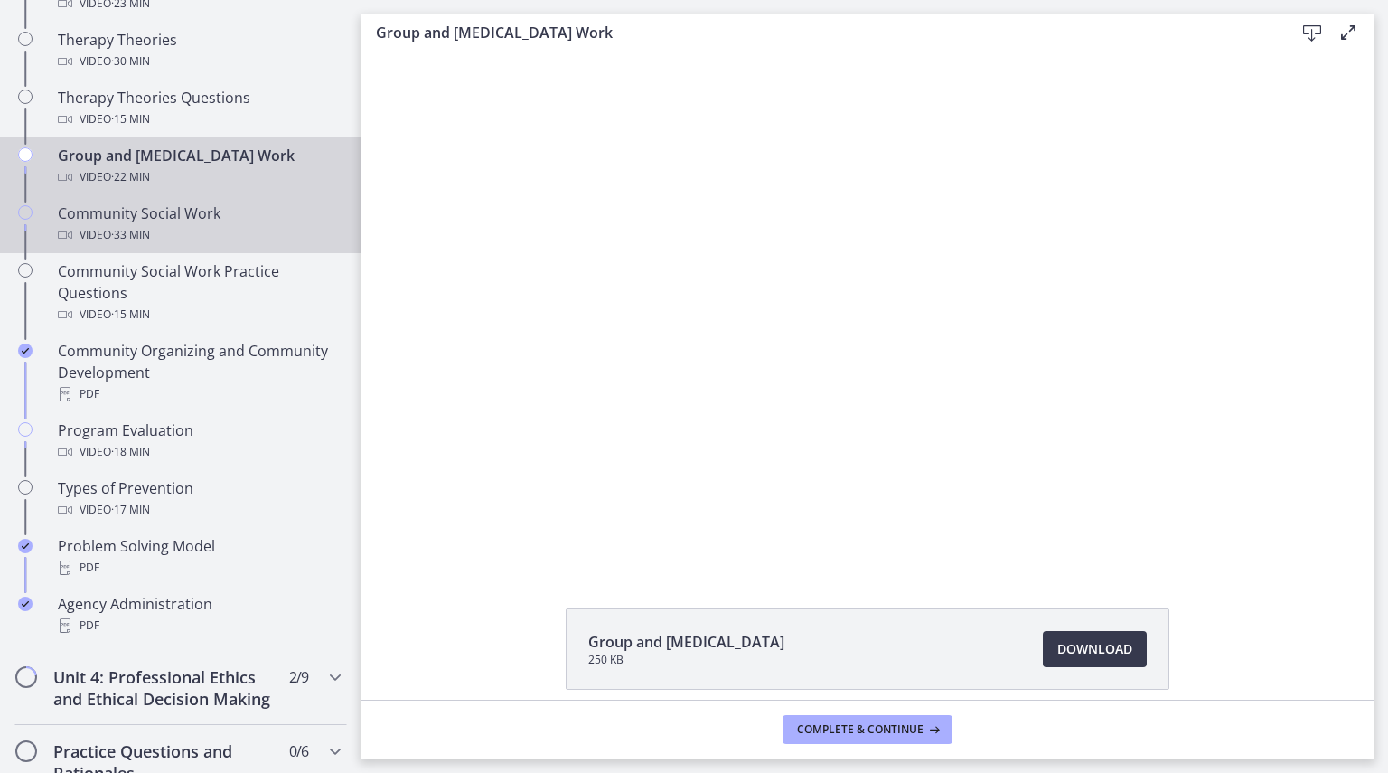
click at [191, 225] on div "Video · 33 min" at bounding box center [199, 235] width 282 height 22
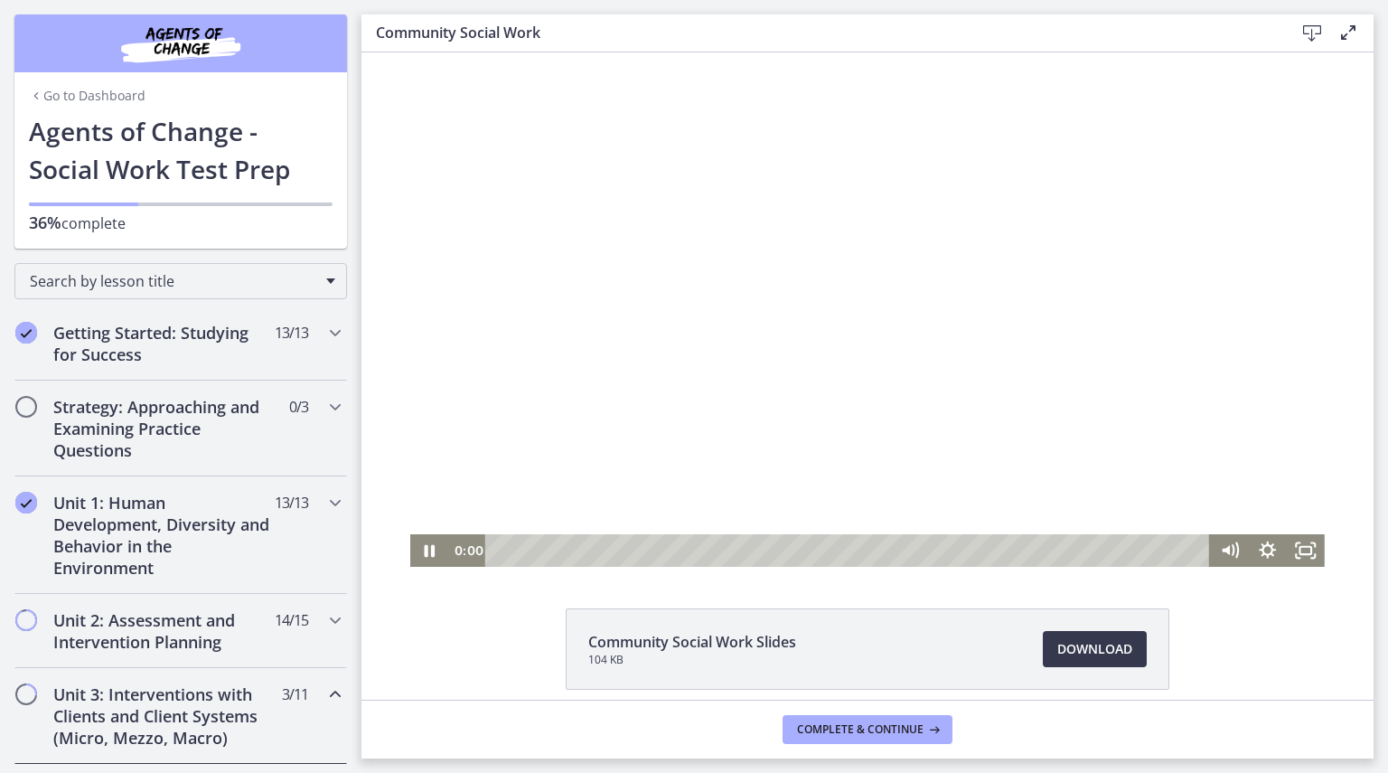
scroll to position [807, 0]
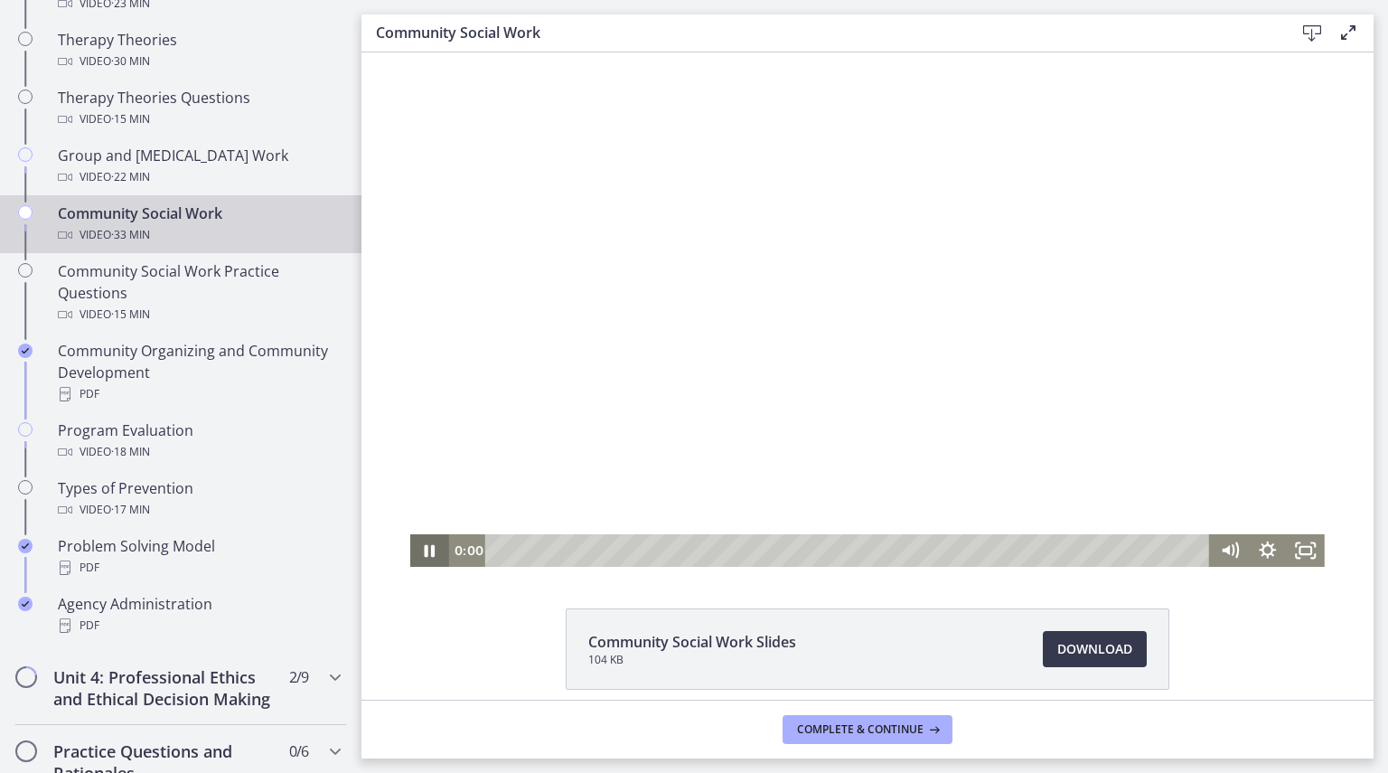
click at [425, 552] on icon "Pause" at bounding box center [430, 551] width 11 height 13
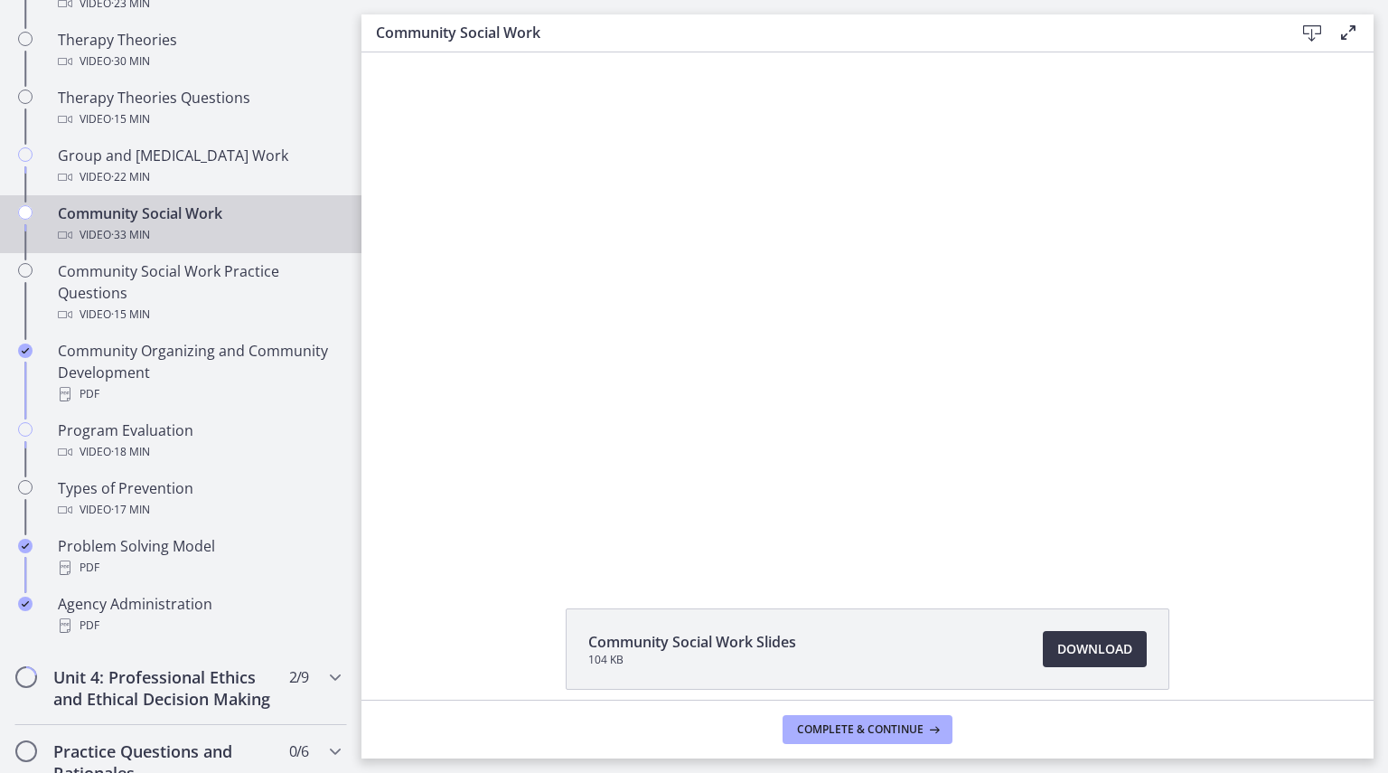
click at [1083, 639] on span "Download Opens in a new window" at bounding box center [1094, 649] width 75 height 22
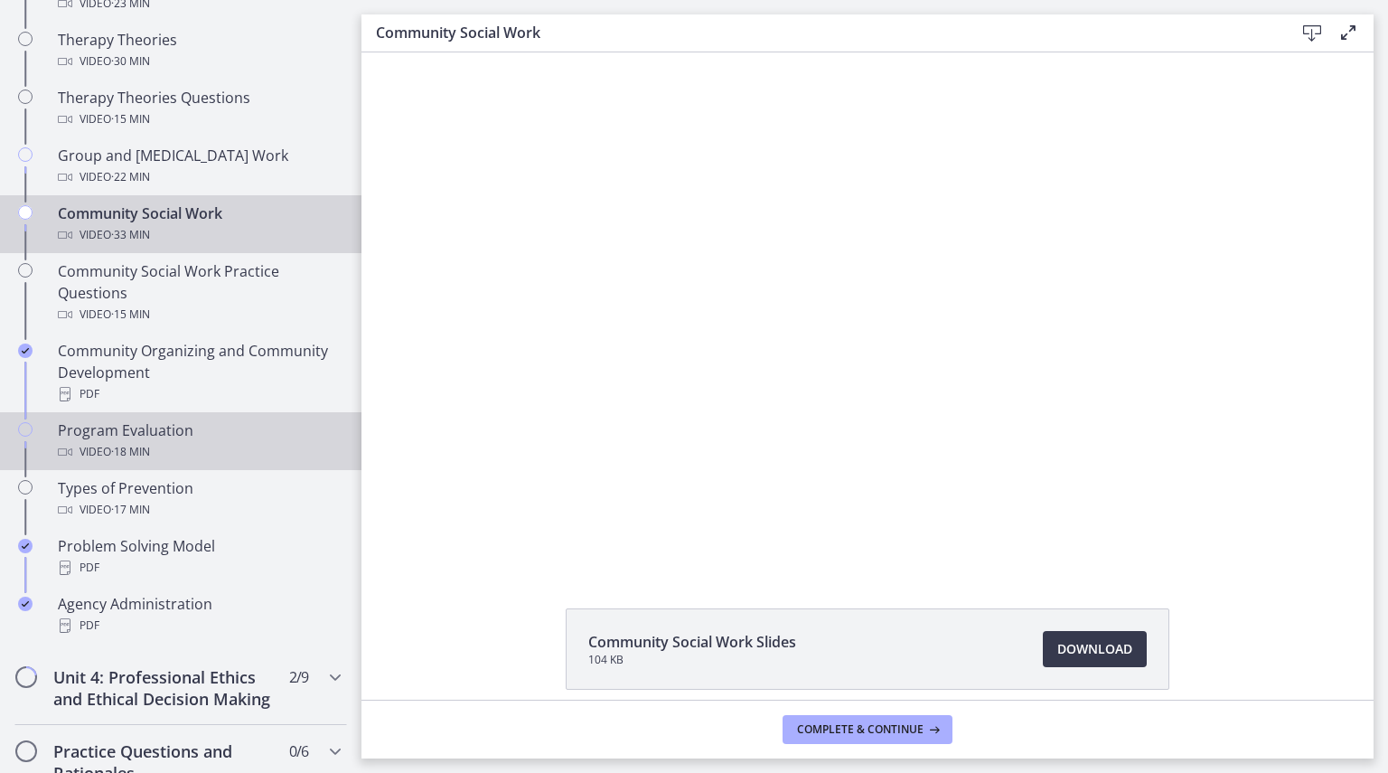
click at [237, 450] on div "Video · 18 min" at bounding box center [199, 452] width 282 height 22
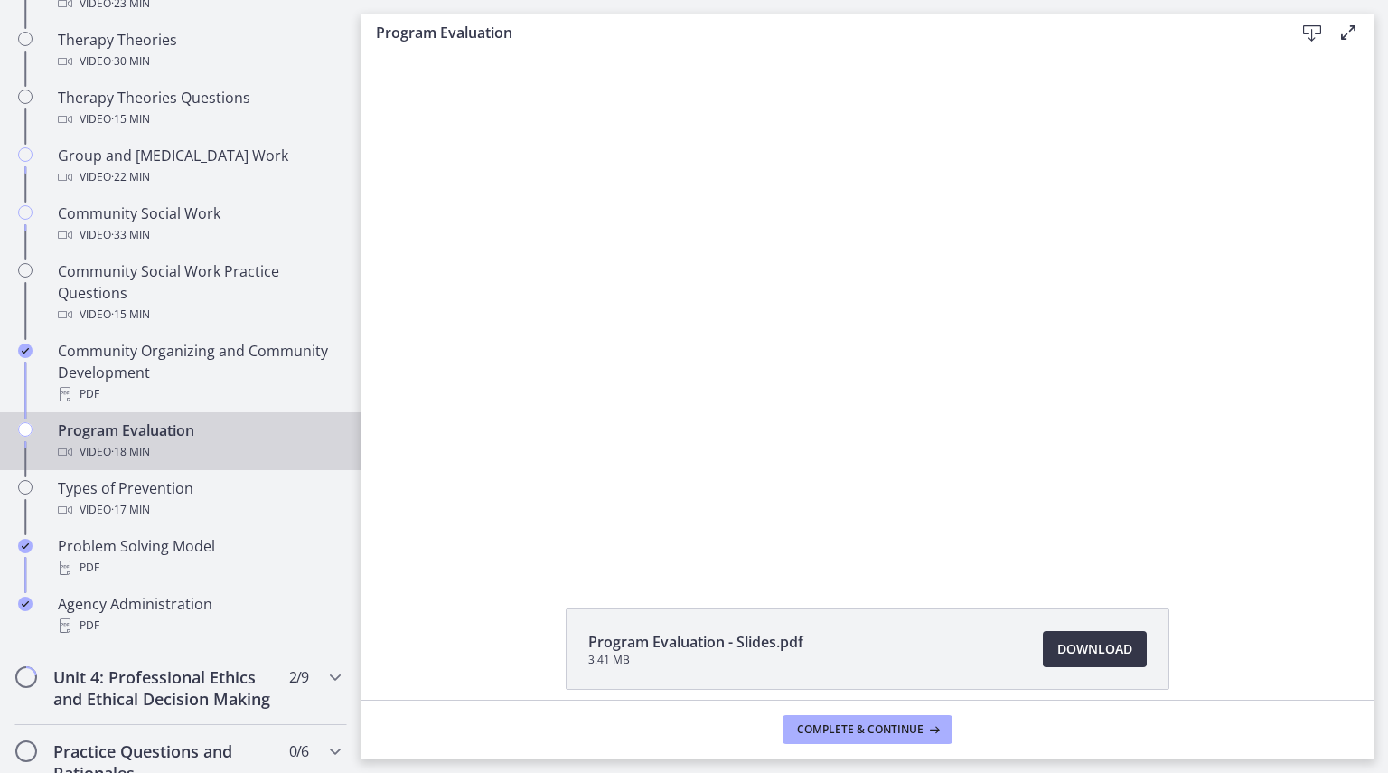
click at [1095, 652] on span "Download Opens in a new window" at bounding box center [1094, 649] width 75 height 22
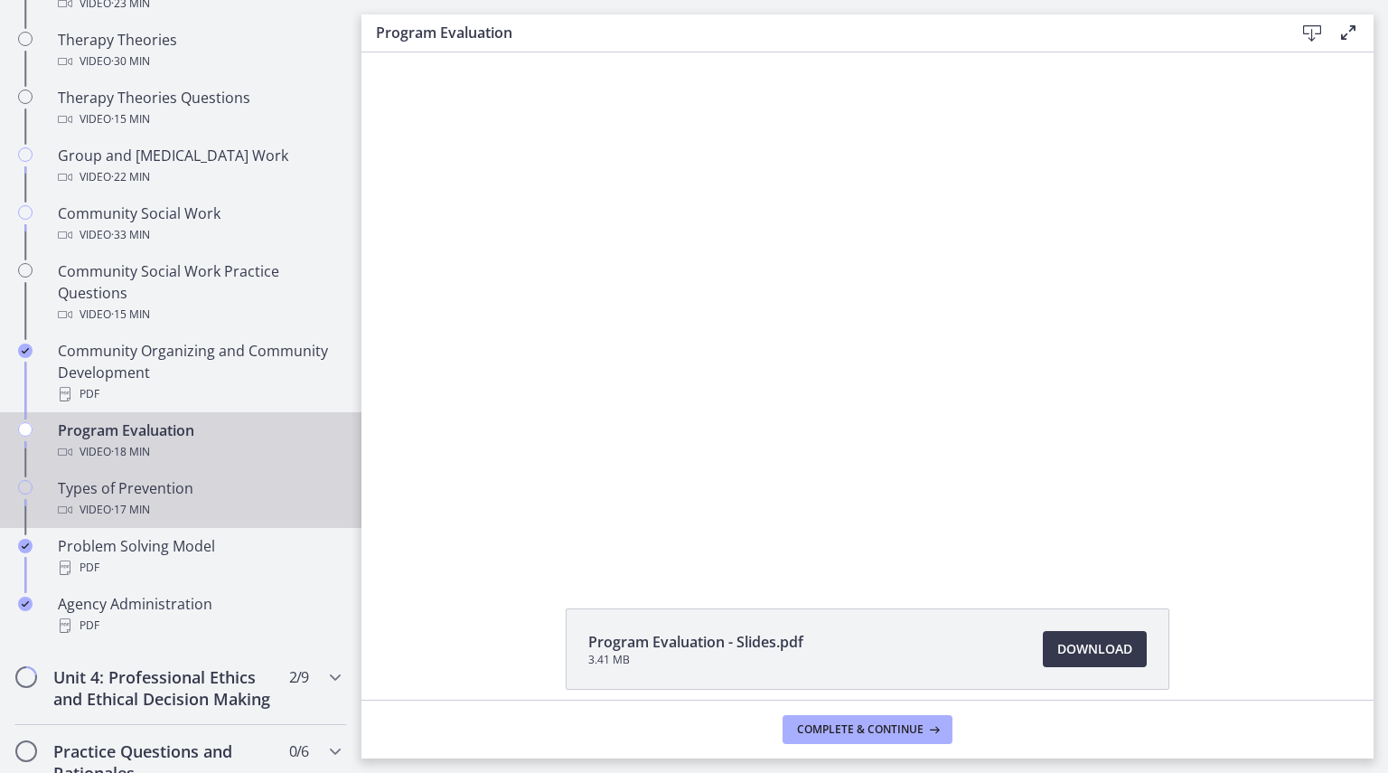
click at [267, 507] on div "Video · 17 min" at bounding box center [199, 510] width 282 height 22
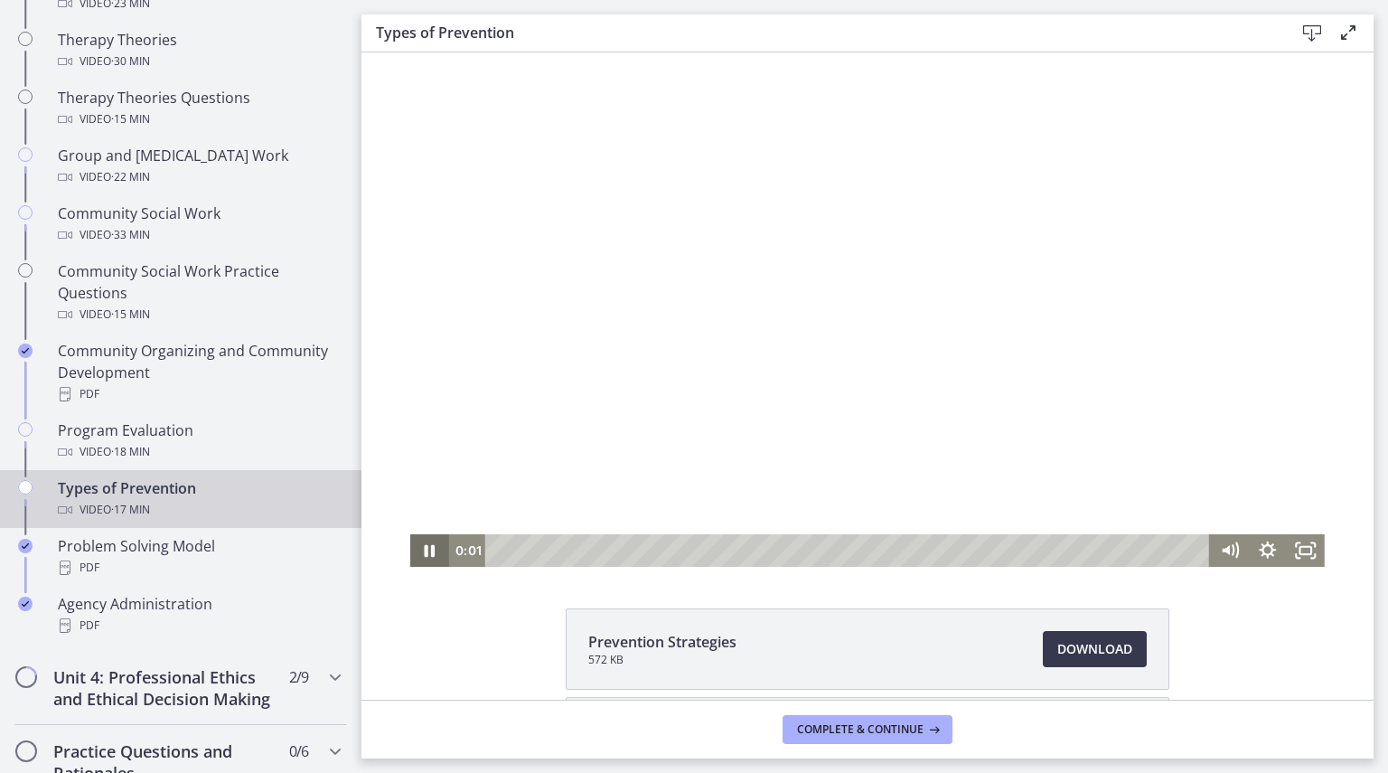
click at [425, 556] on icon "Pause" at bounding box center [430, 551] width 11 height 13
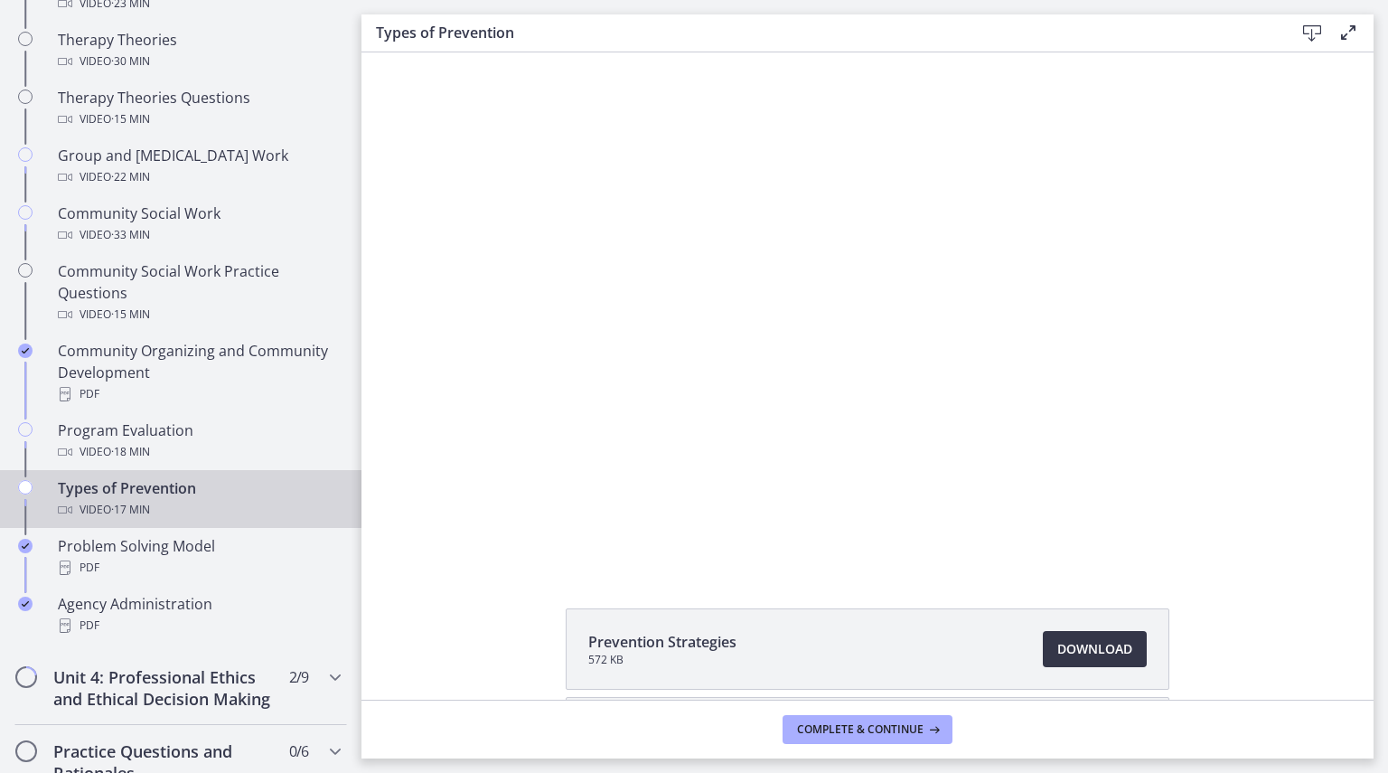
click at [1077, 641] on span "Download Opens in a new window" at bounding box center [1094, 649] width 75 height 22
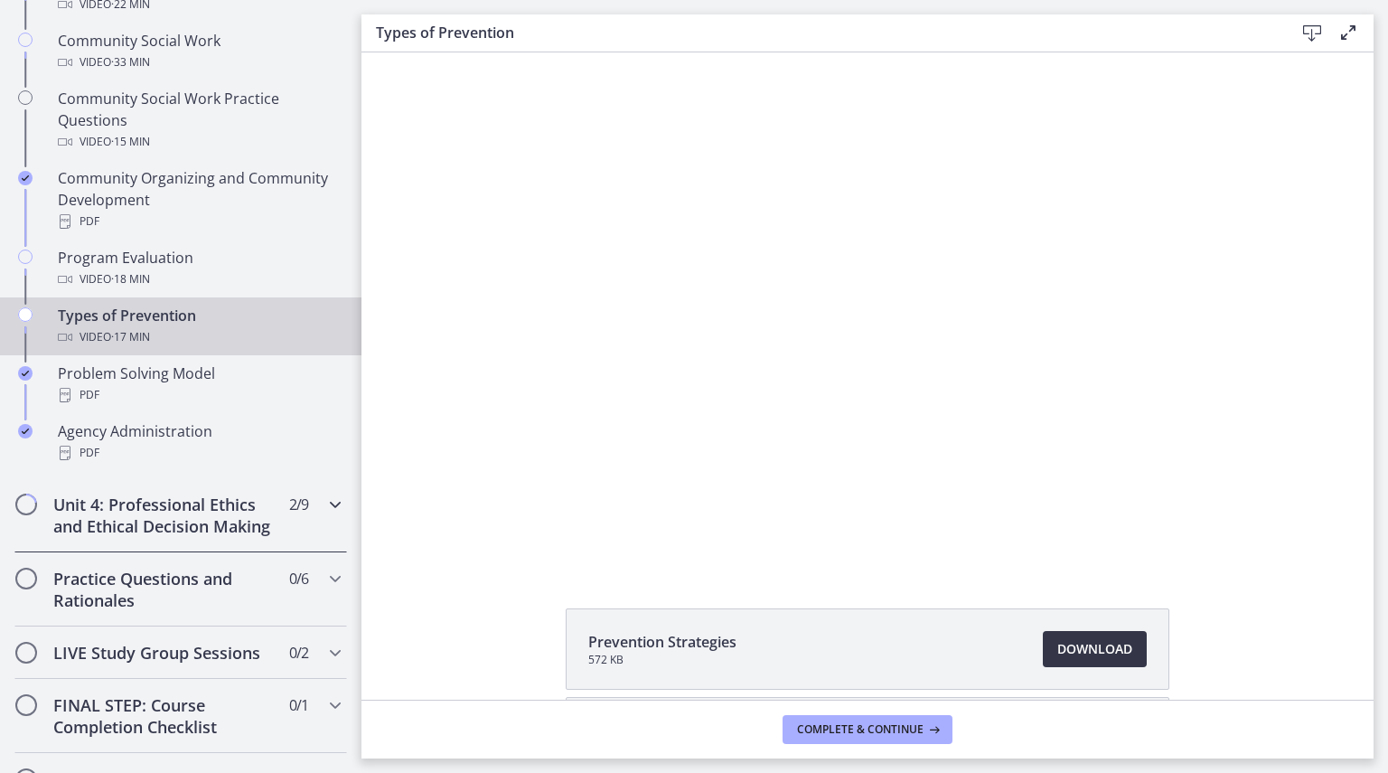
scroll to position [991, 0]
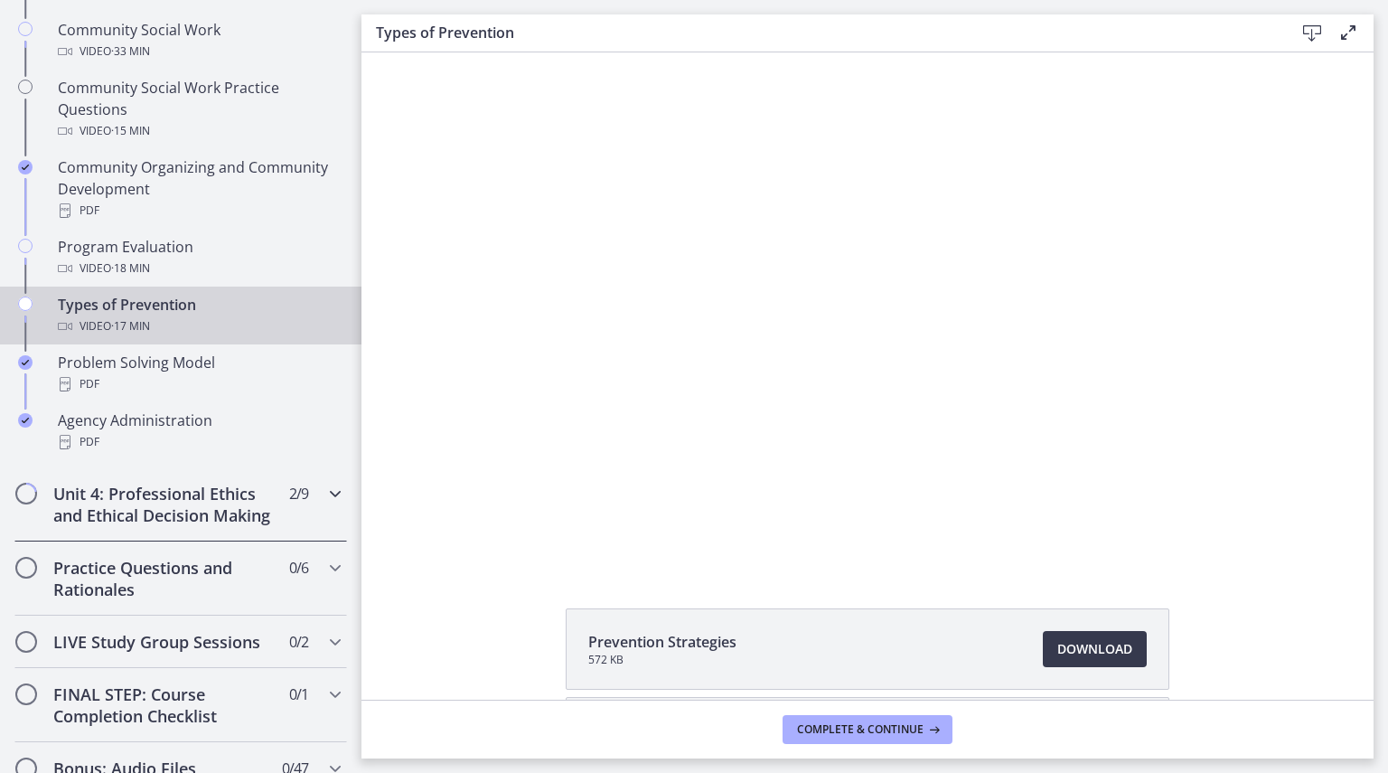
click at [231, 505] on h2 "Unit 4: Professional Ethics and Ethical Decision Making" at bounding box center [163, 504] width 221 height 43
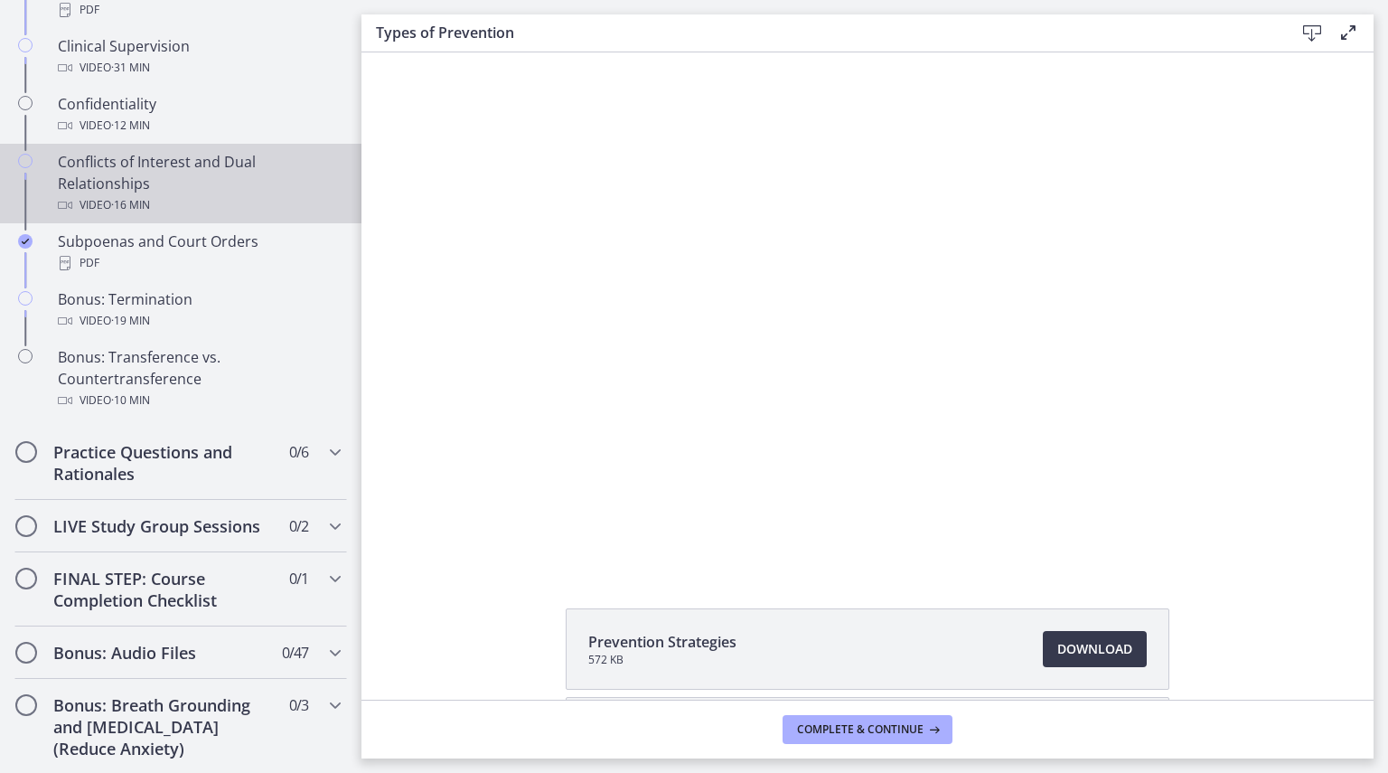
click at [225, 185] on div "Conflicts of Interest and Dual Relationships Video · 16 min" at bounding box center [199, 183] width 282 height 65
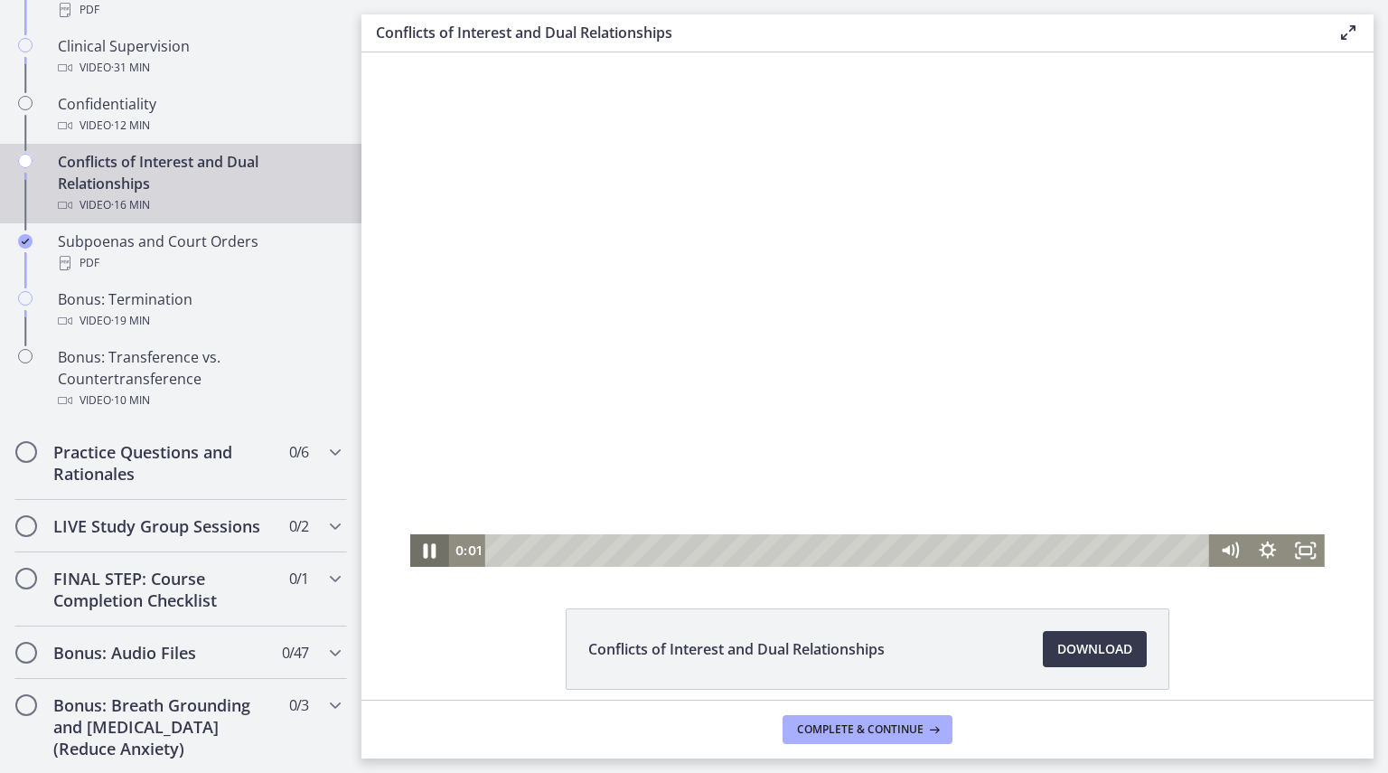
click at [424, 547] on icon "Pause" at bounding box center [430, 550] width 13 height 14
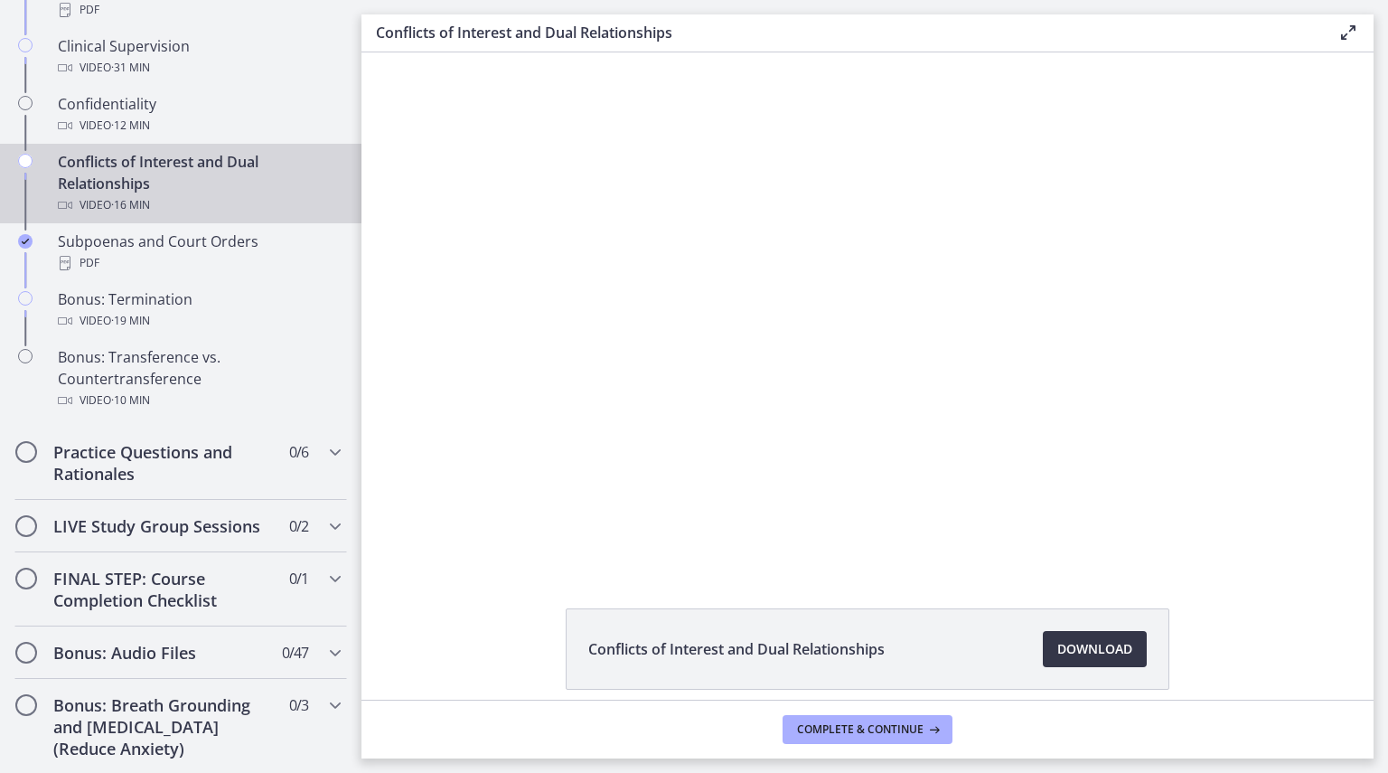
click at [1103, 657] on span "Download Opens in a new window" at bounding box center [1094, 649] width 75 height 22
click at [324, 537] on icon "Chapters" at bounding box center [335, 526] width 22 height 22
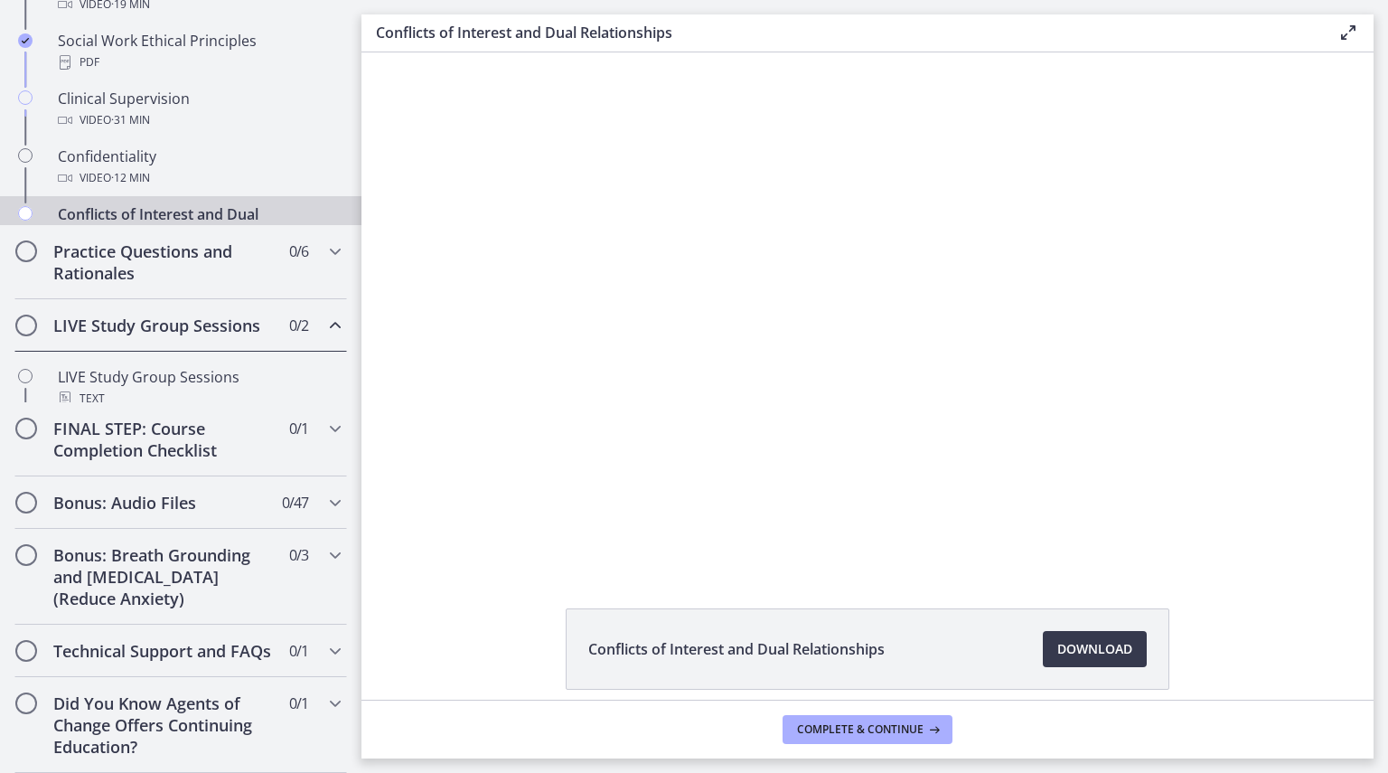
scroll to position [727, 0]
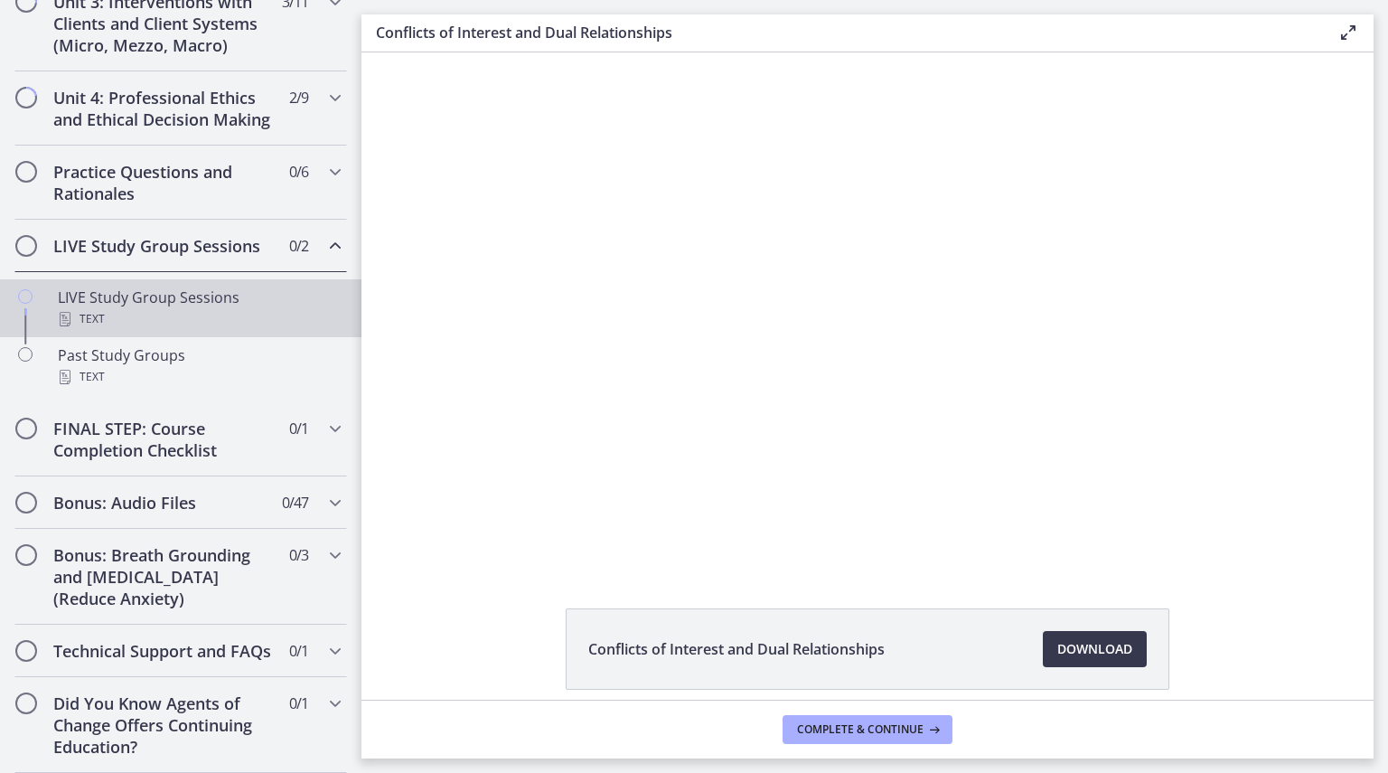
click at [281, 308] on div "Text" at bounding box center [199, 319] width 282 height 22
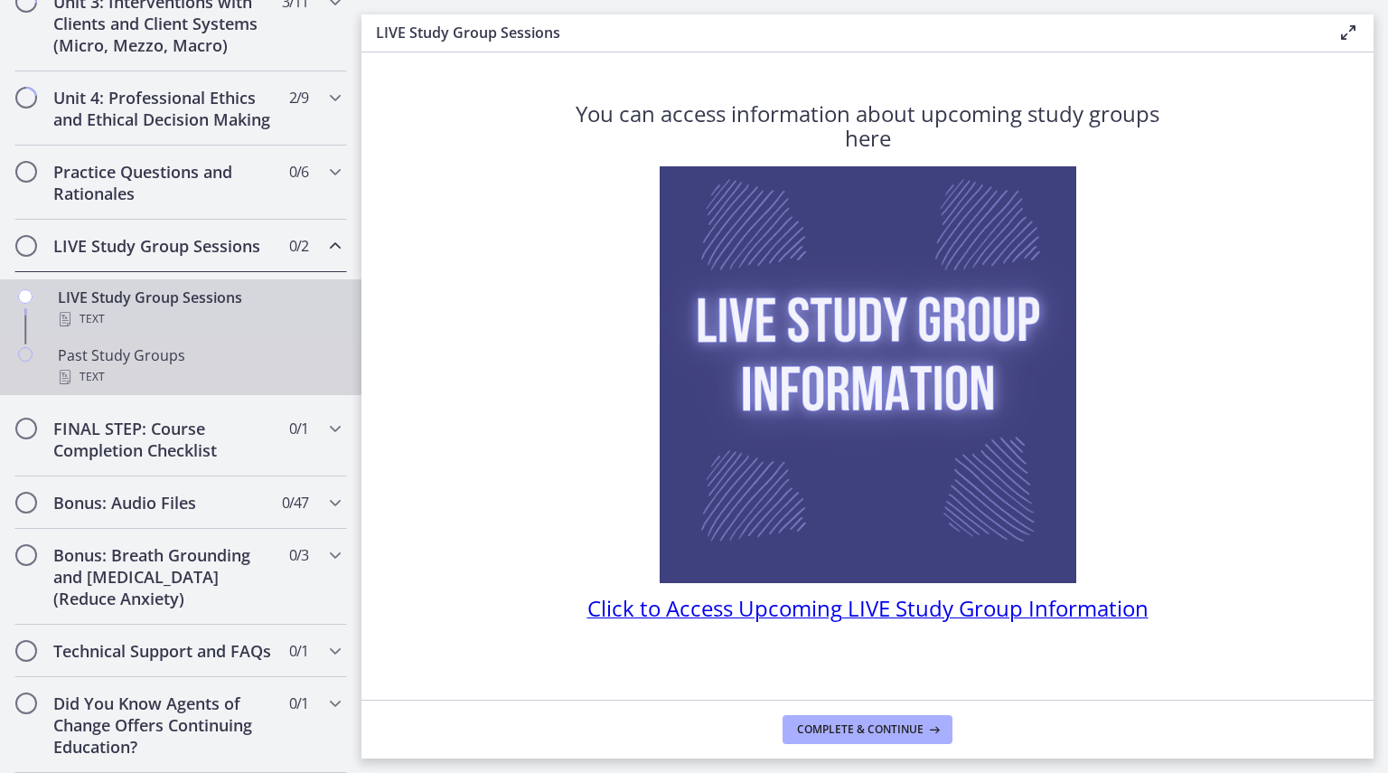
click at [256, 366] on div "Text" at bounding box center [199, 377] width 282 height 22
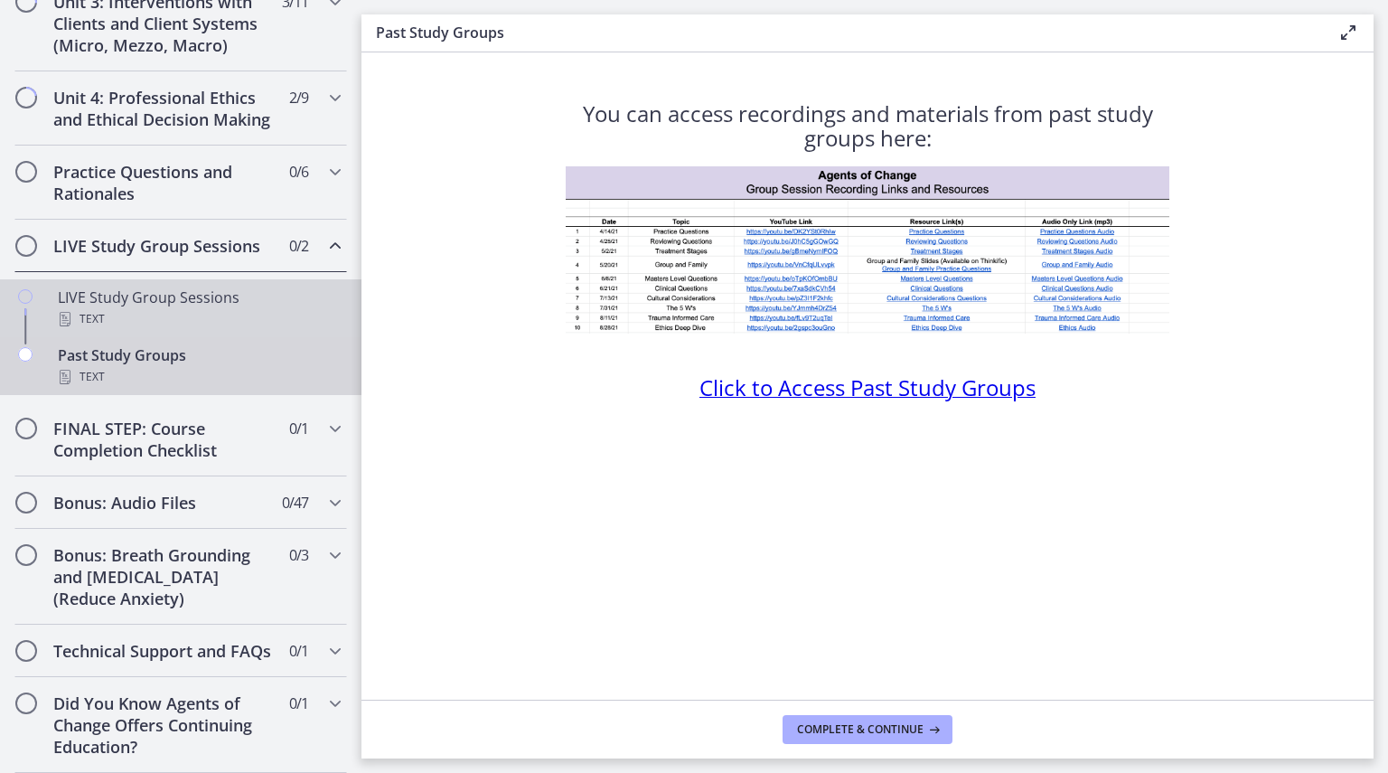
click at [256, 287] on div "LIVE Study Group Sessions Text" at bounding box center [199, 308] width 282 height 43
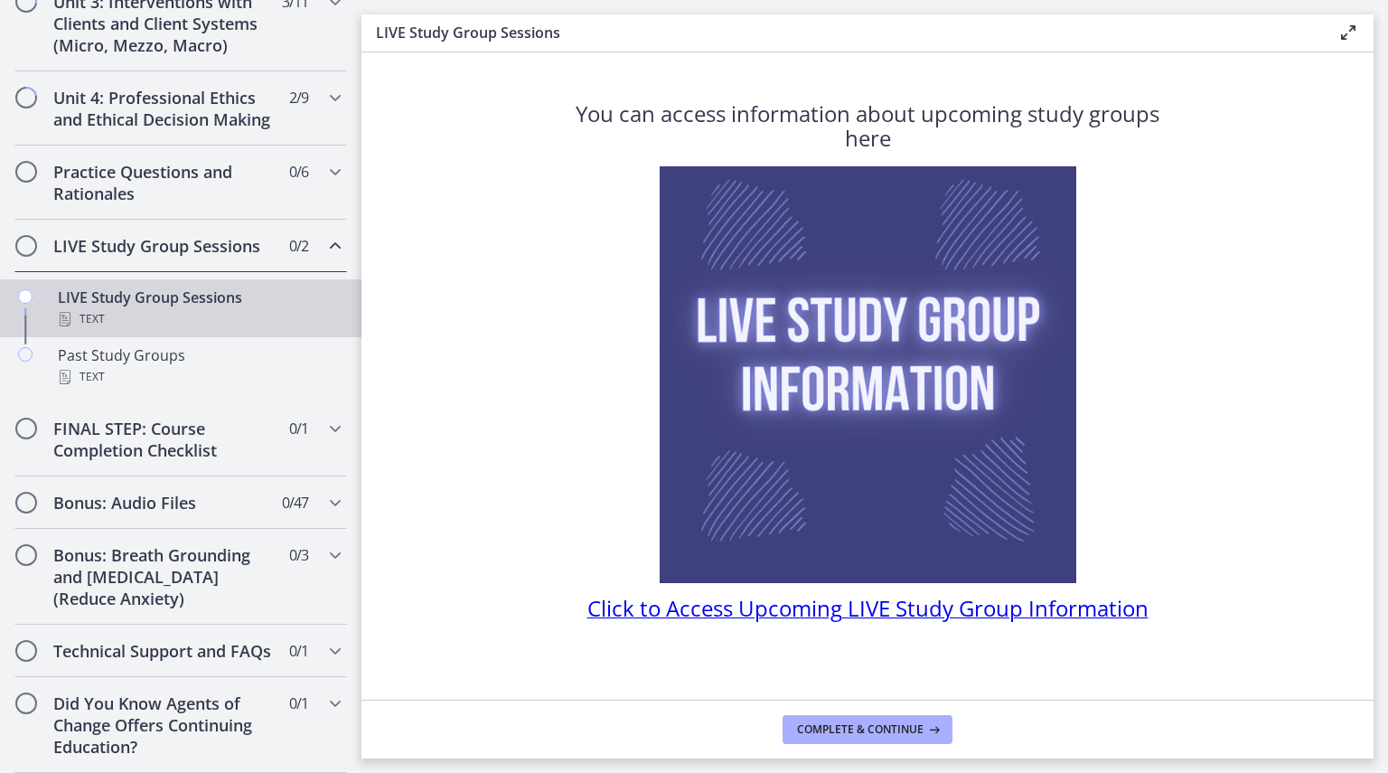
click at [716, 608] on span "Click to Access Upcoming LIVE Study Group Information" at bounding box center [867, 608] width 561 height 30
click at [826, 730] on span "Complete & continue" at bounding box center [860, 729] width 127 height 14
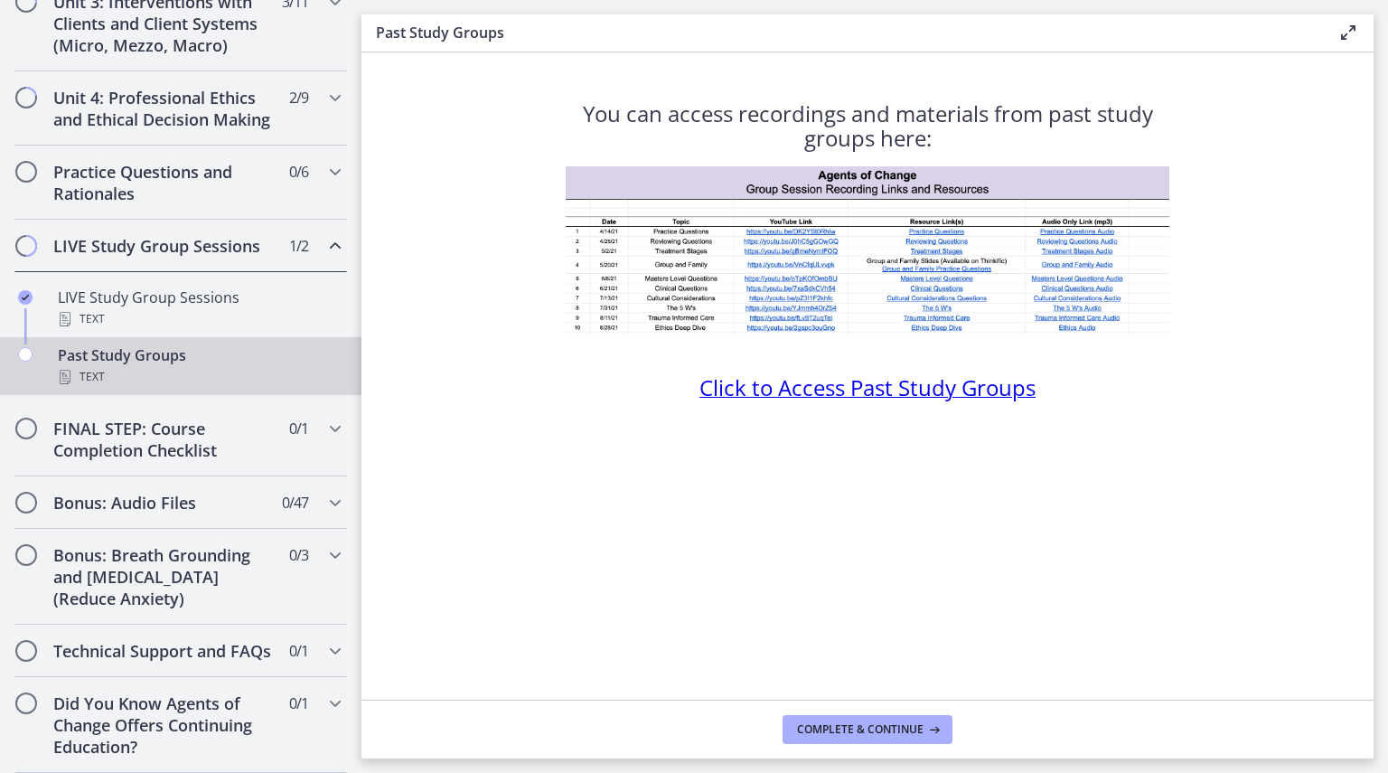
click at [839, 388] on span "Click to Access Past Study Groups" at bounding box center [868, 387] width 336 height 30
drag, startPoint x: 886, startPoint y: 726, endPoint x: 864, endPoint y: 699, distance: 34.7
click at [886, 726] on span "Complete & continue" at bounding box center [860, 729] width 127 height 14
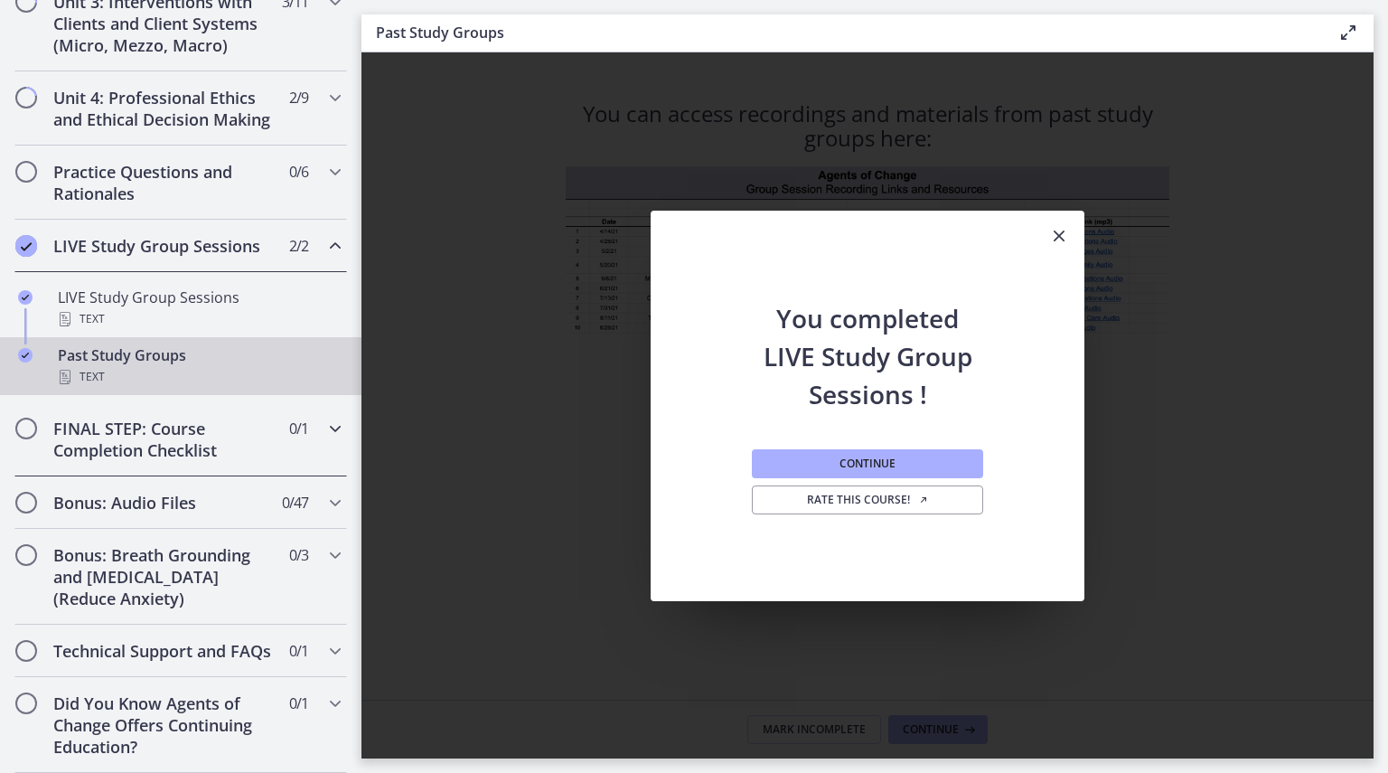
click at [258, 425] on h2 "FINAL STEP: Course Completion Checklist" at bounding box center [163, 439] width 221 height 43
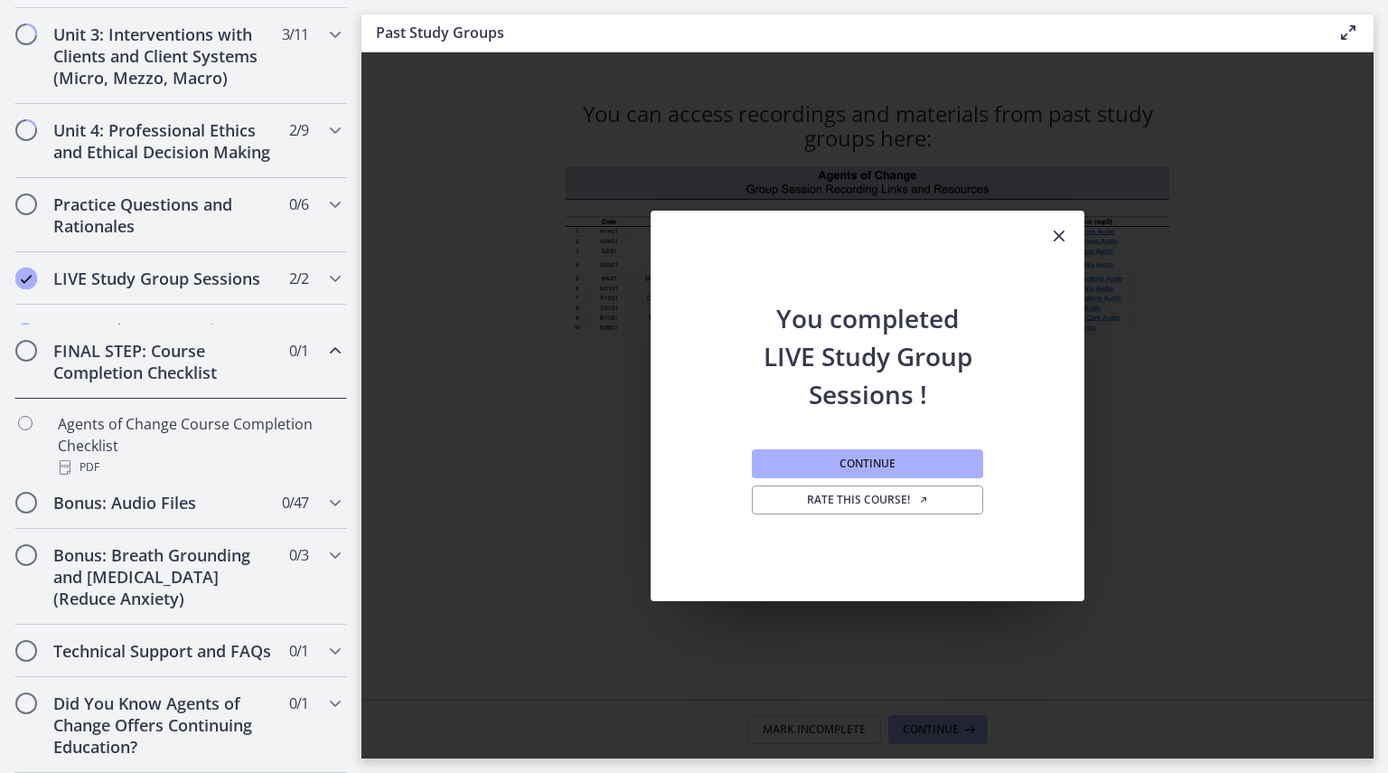
scroll to position [691, 0]
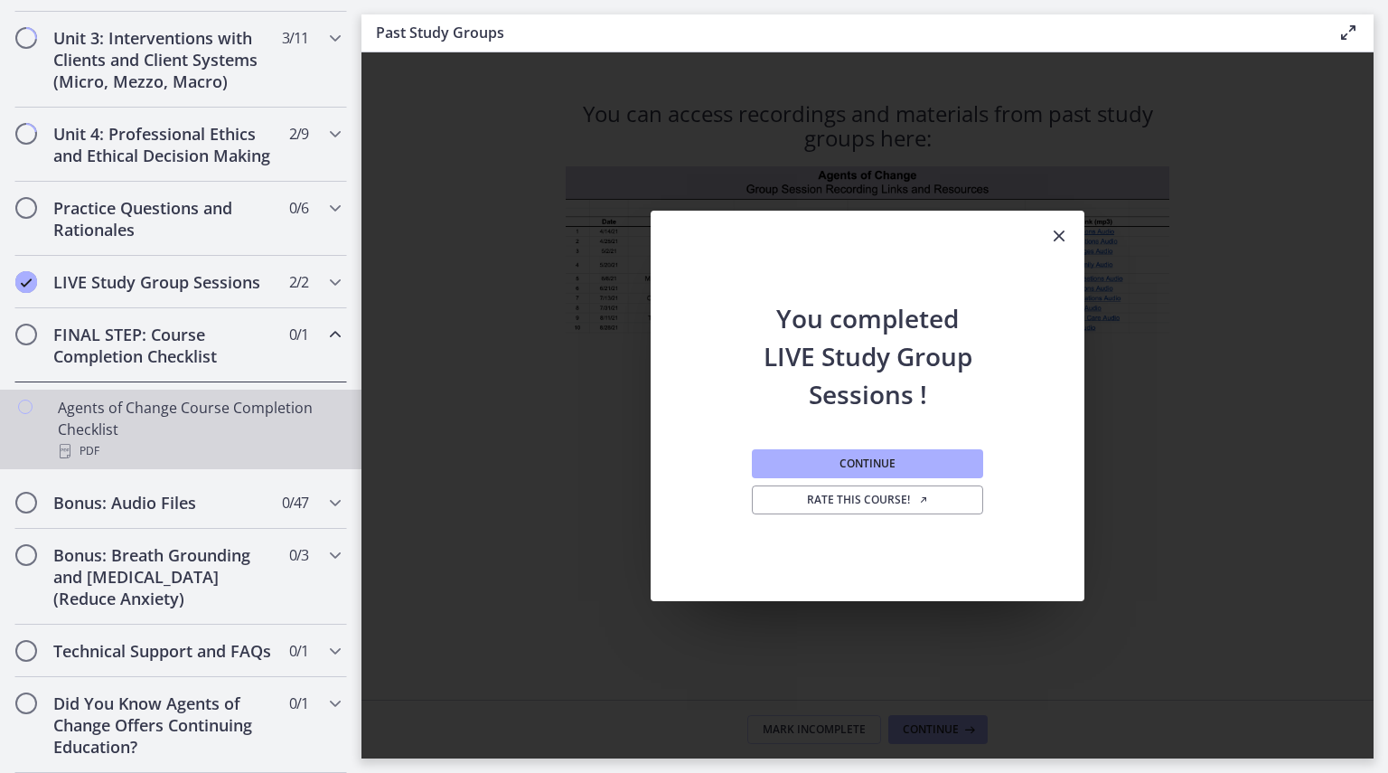
click at [258, 418] on div "Agents of Change Course Completion Checklist PDF" at bounding box center [199, 429] width 282 height 65
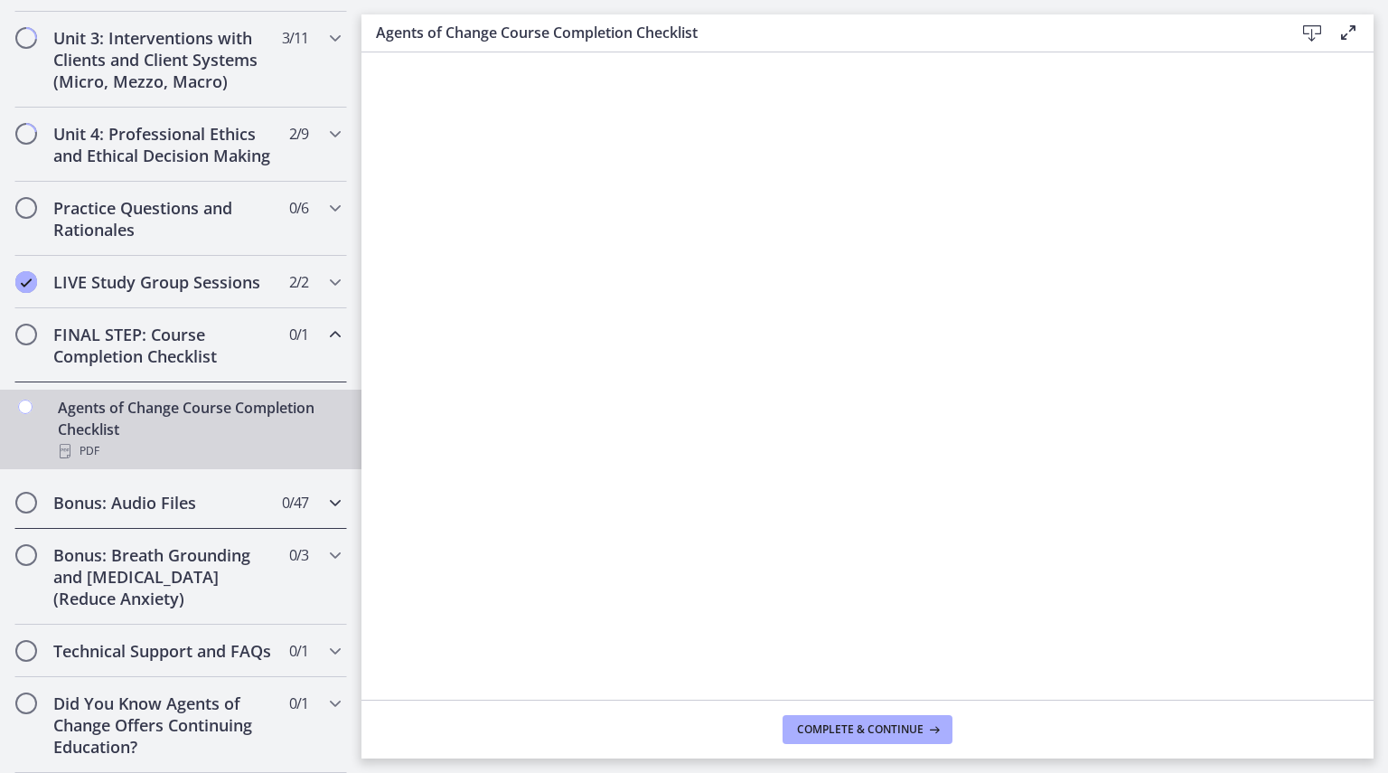
click at [282, 492] on span "0 / 47 Completed" at bounding box center [295, 503] width 26 height 22
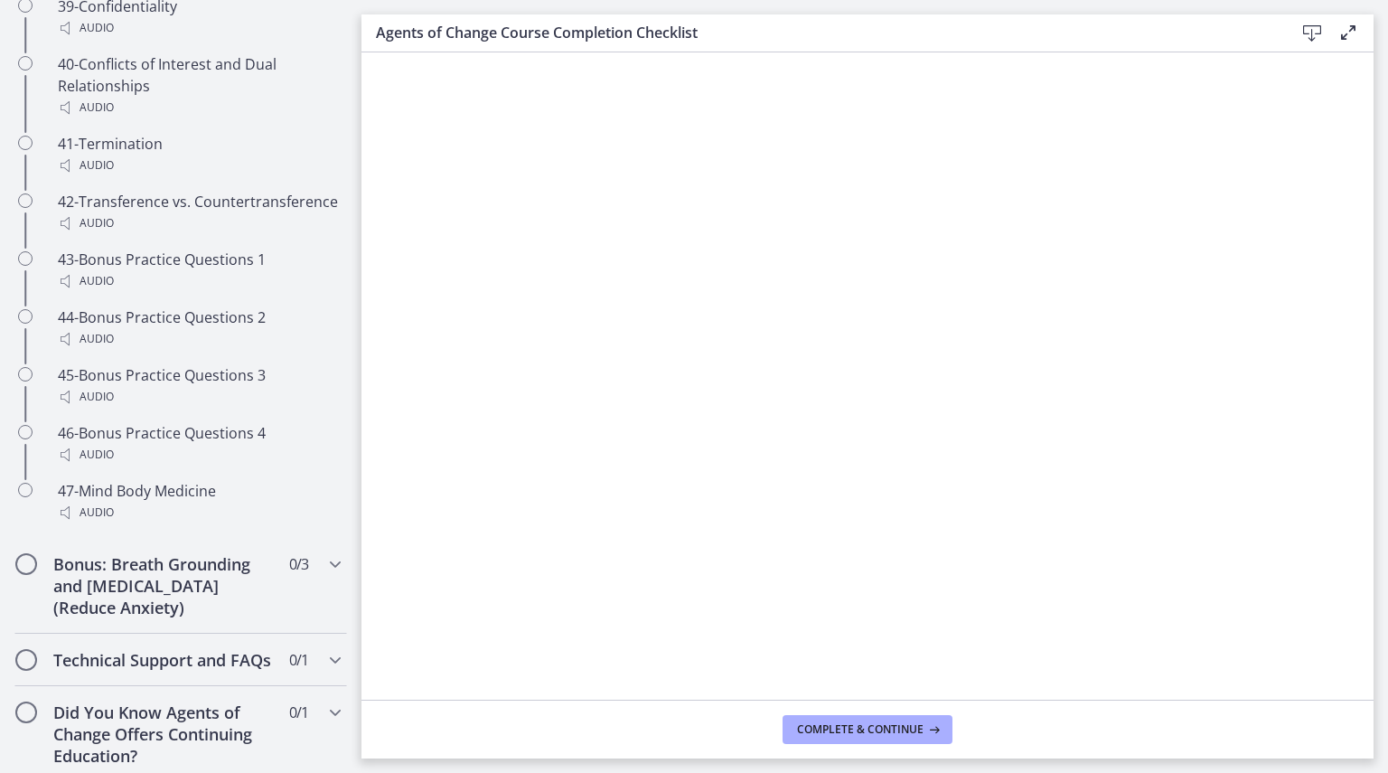
scroll to position [3417, 0]
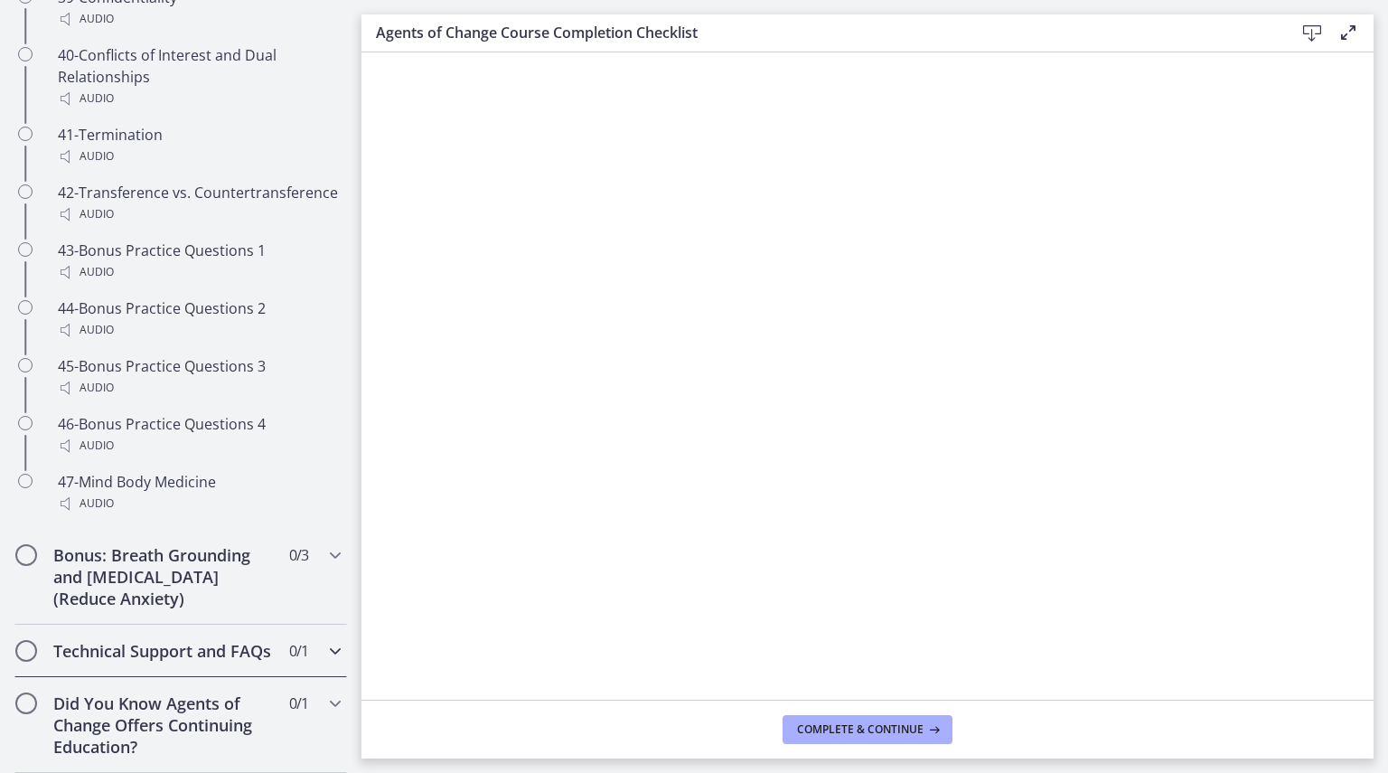
click at [316, 644] on div "Technical Support and FAQs 0 / 1 Completed" at bounding box center [180, 651] width 333 height 52
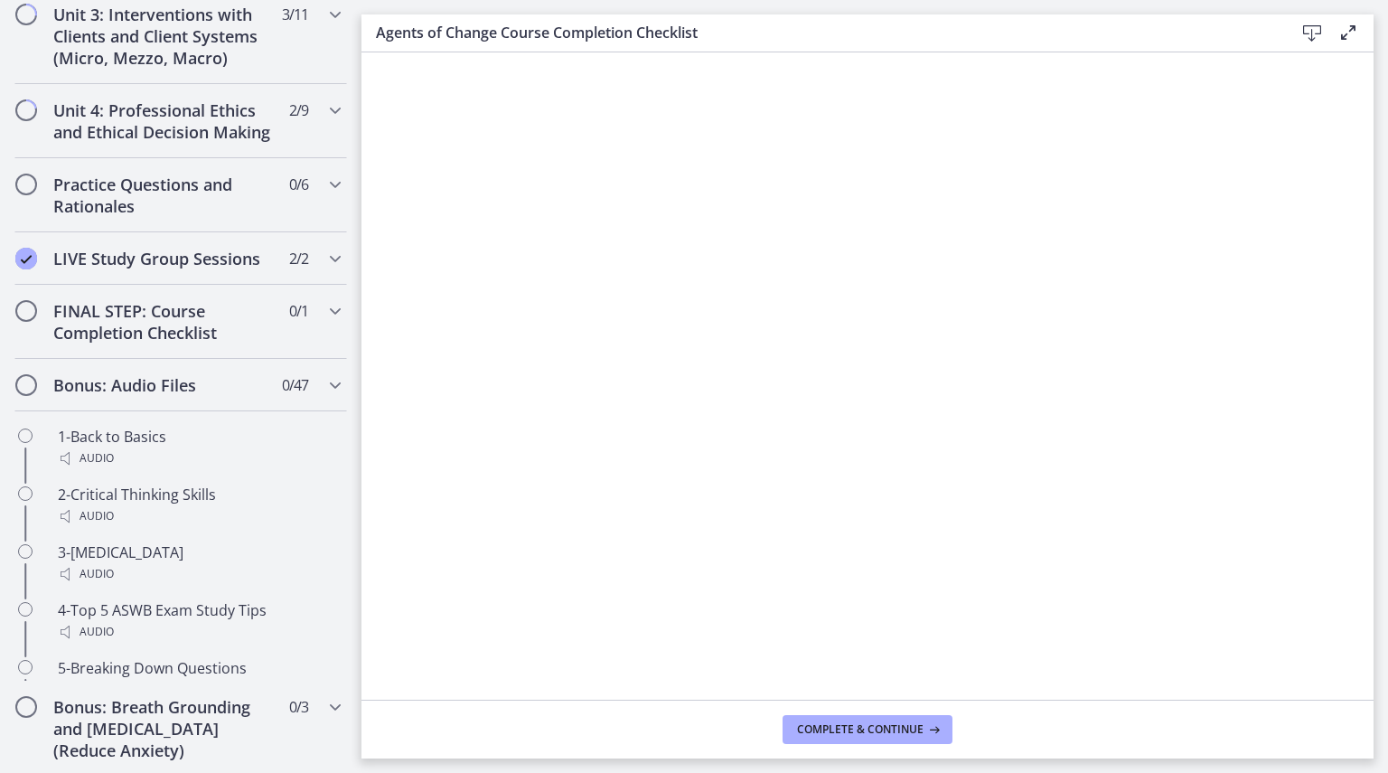
scroll to position [669, 0]
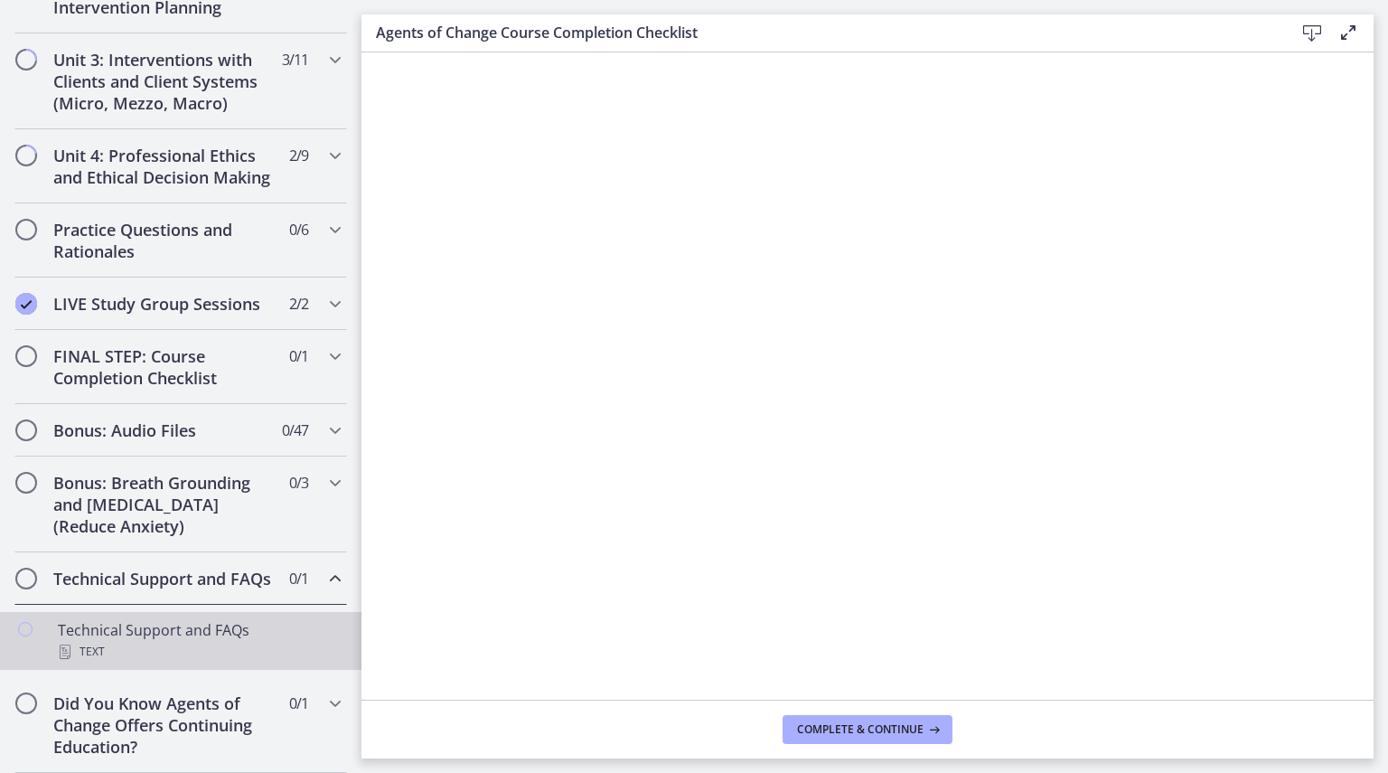
click at [212, 652] on div "Text" at bounding box center [199, 652] width 282 height 22
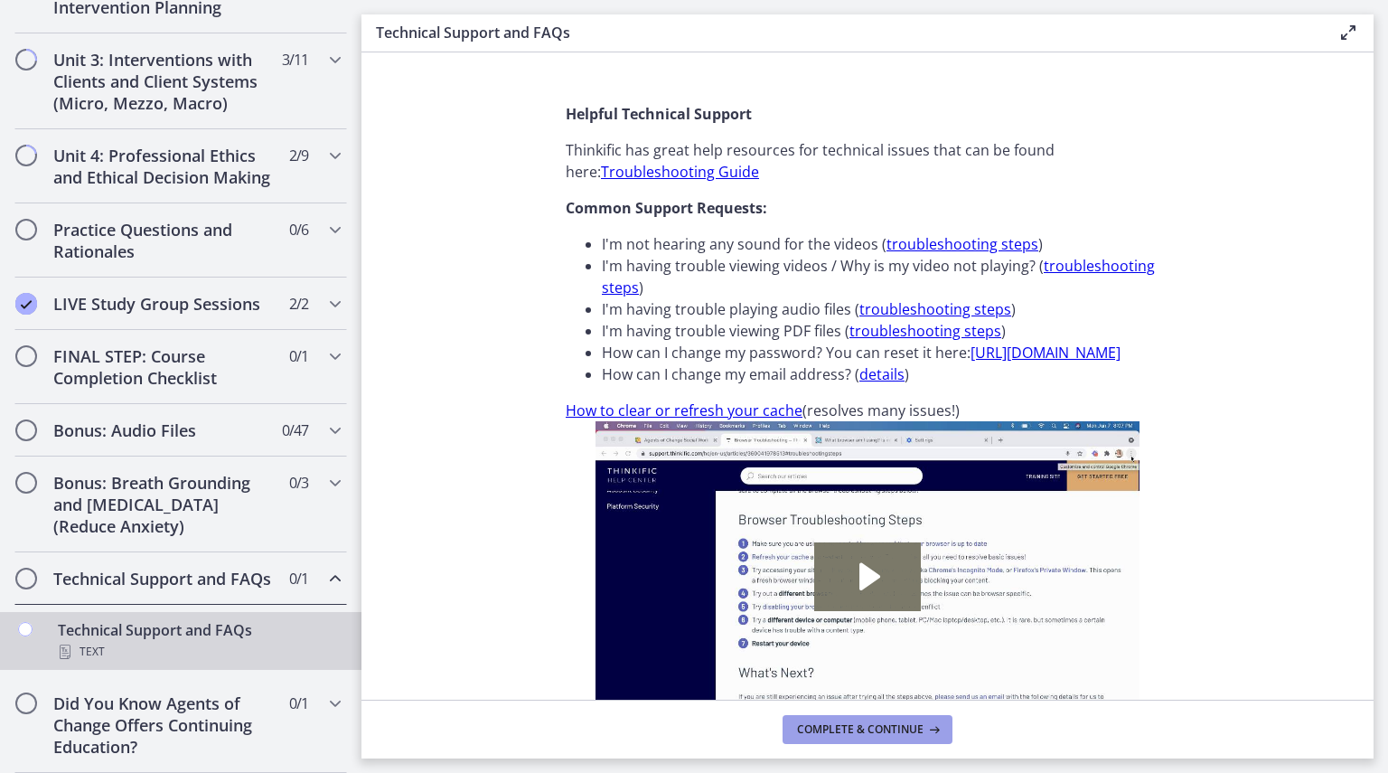
click at [864, 728] on span "Complete & continue" at bounding box center [860, 729] width 127 height 14
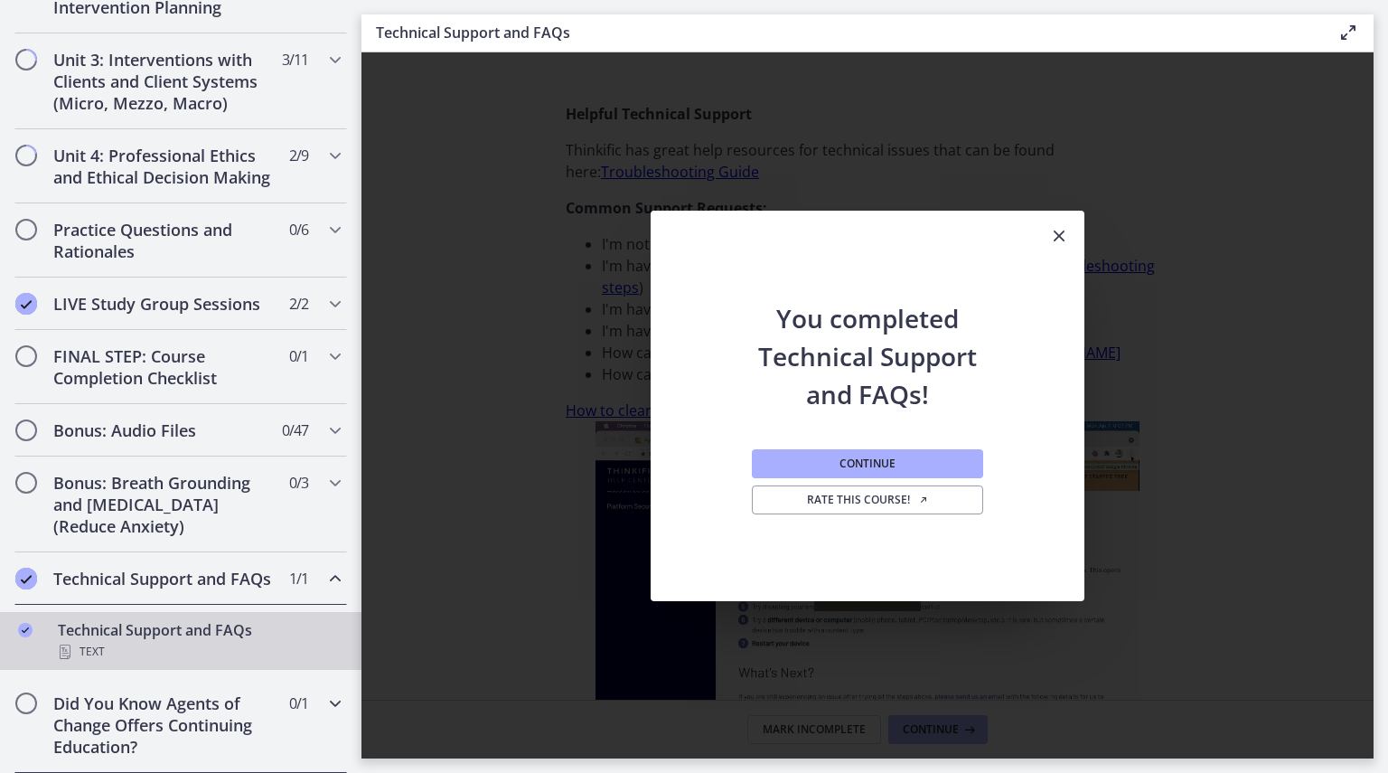
click at [150, 713] on h2 "Did You Know Agents of Change Offers Continuing Education?" at bounding box center [163, 724] width 221 height 65
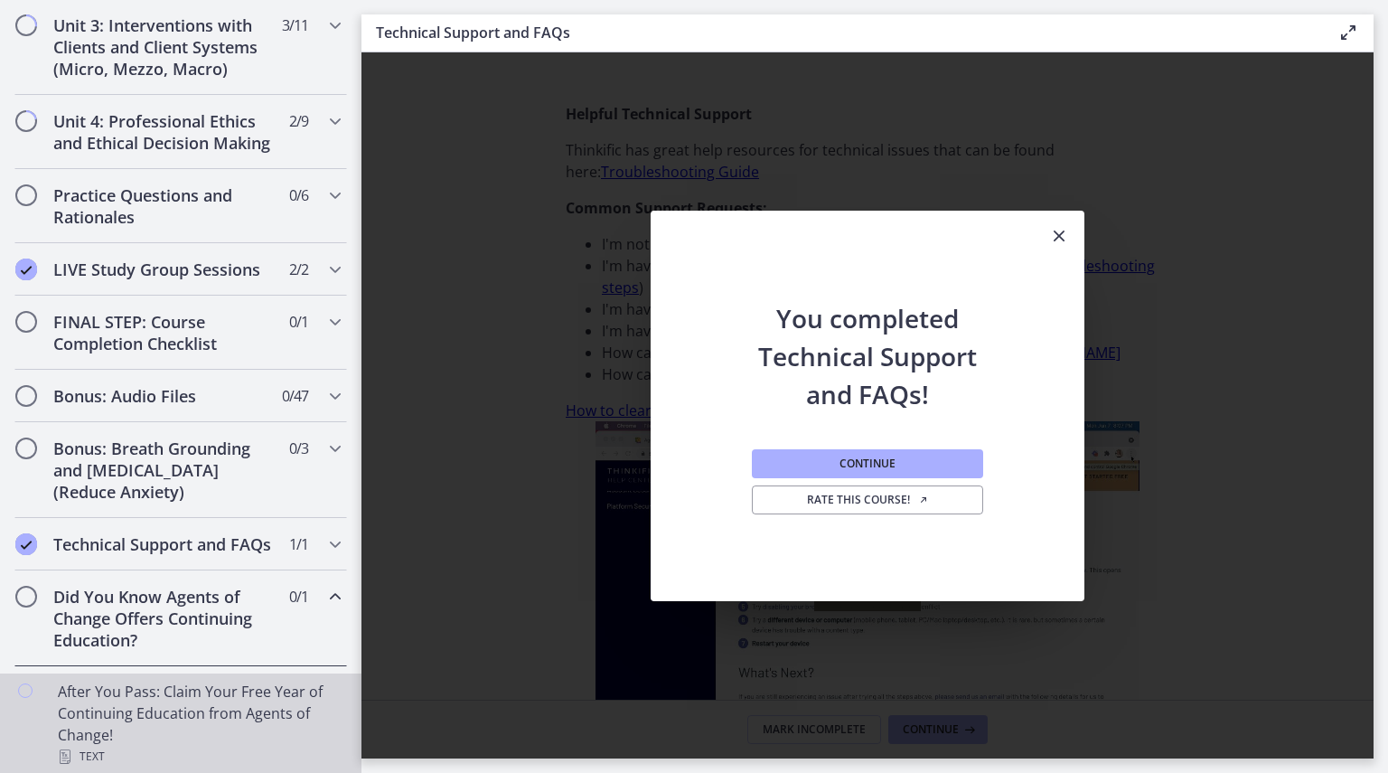
click at [243, 722] on div "After You Pass: Claim Your Free Year of Continuing Education from Agents of Cha…" at bounding box center [199, 724] width 282 height 87
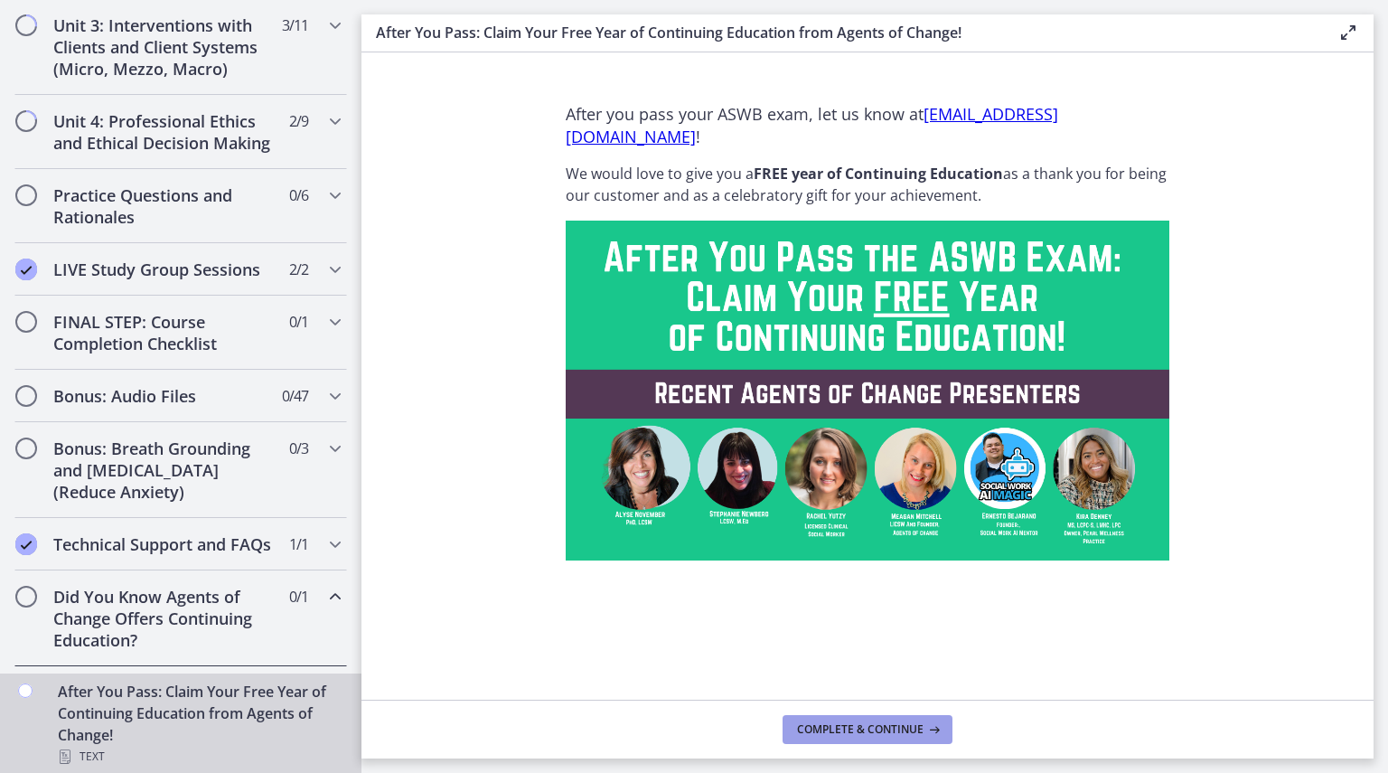
click at [865, 718] on button "Complete & continue" at bounding box center [868, 729] width 170 height 29
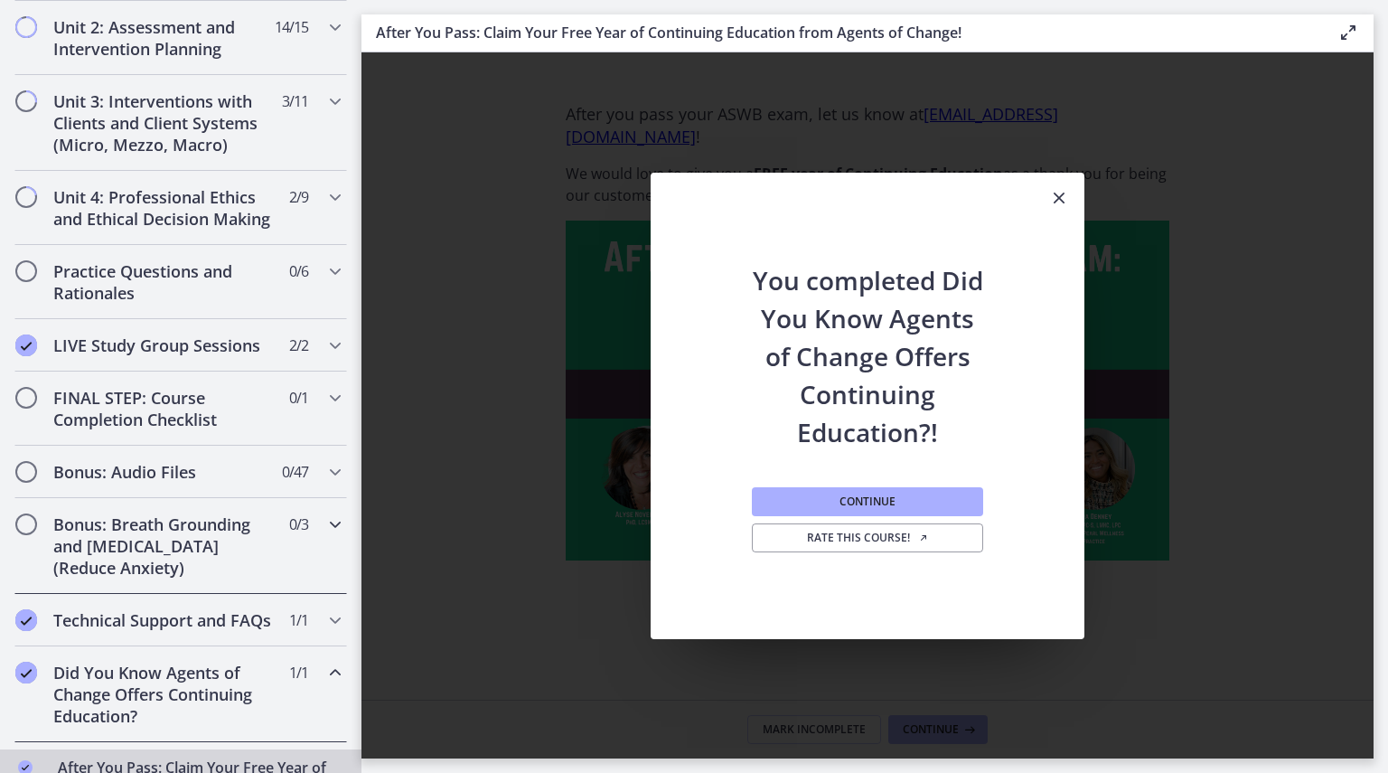
scroll to position [603, 0]
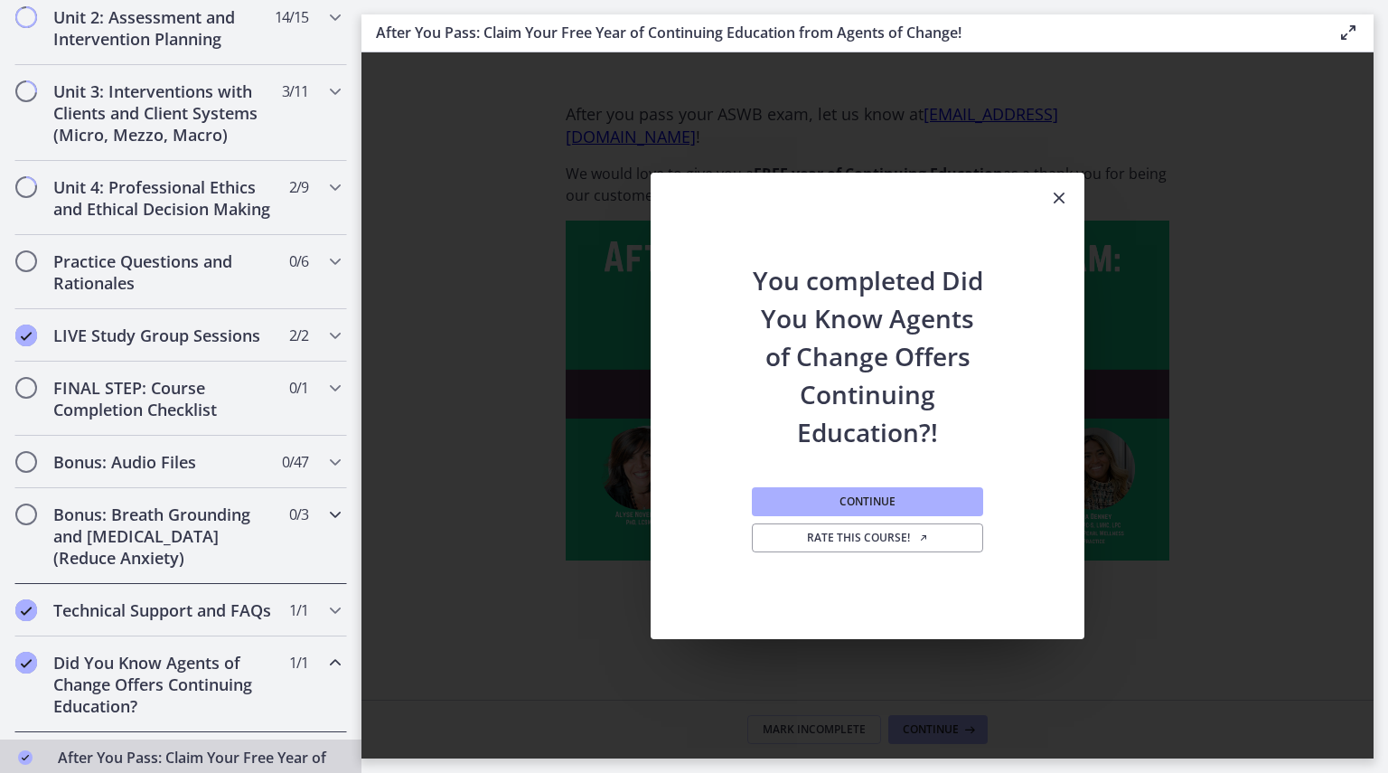
click at [293, 540] on div "Bonus: Breath Grounding and Guided Imagery (Reduce Anxiety) 0 / 3 Completed" at bounding box center [180, 536] width 333 height 96
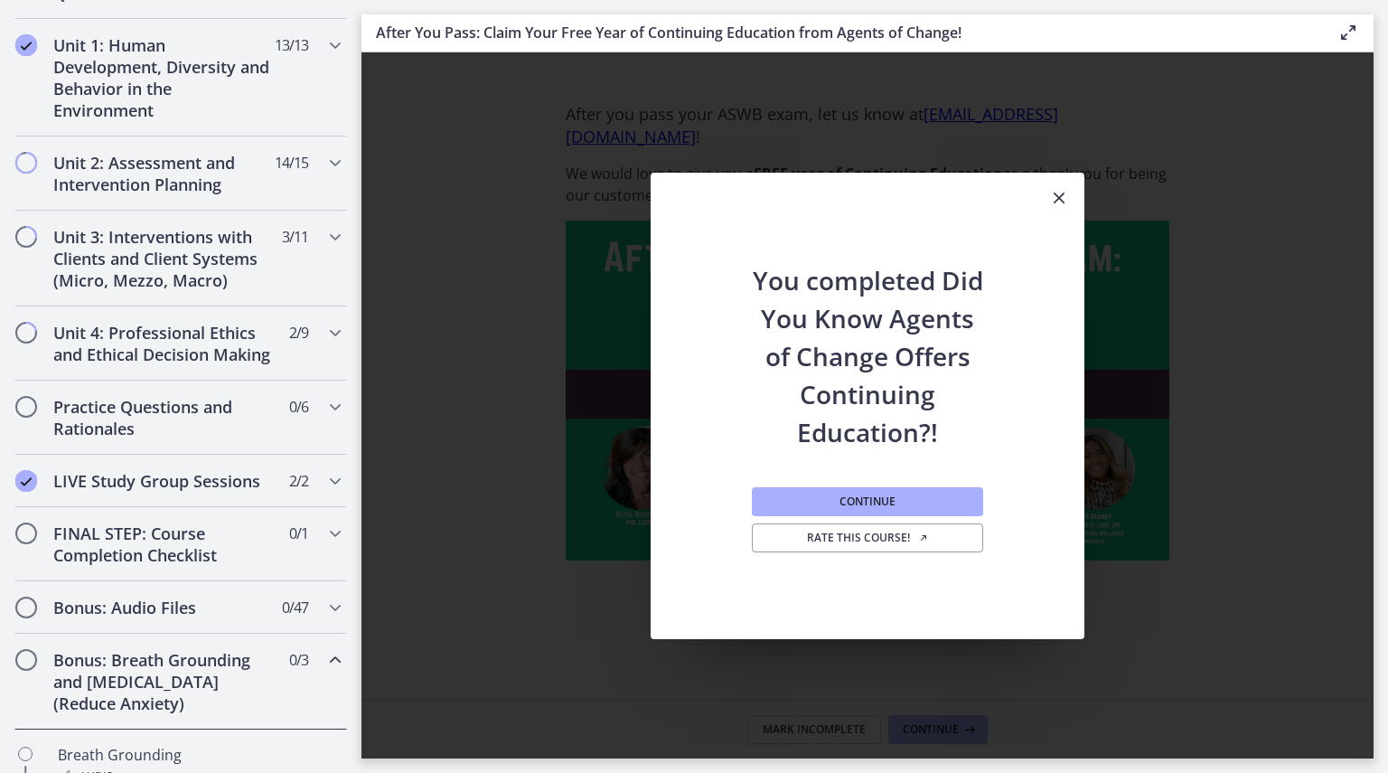
scroll to position [456, 0]
click at [289, 545] on span "0 / 1 Completed" at bounding box center [298, 534] width 19 height 22
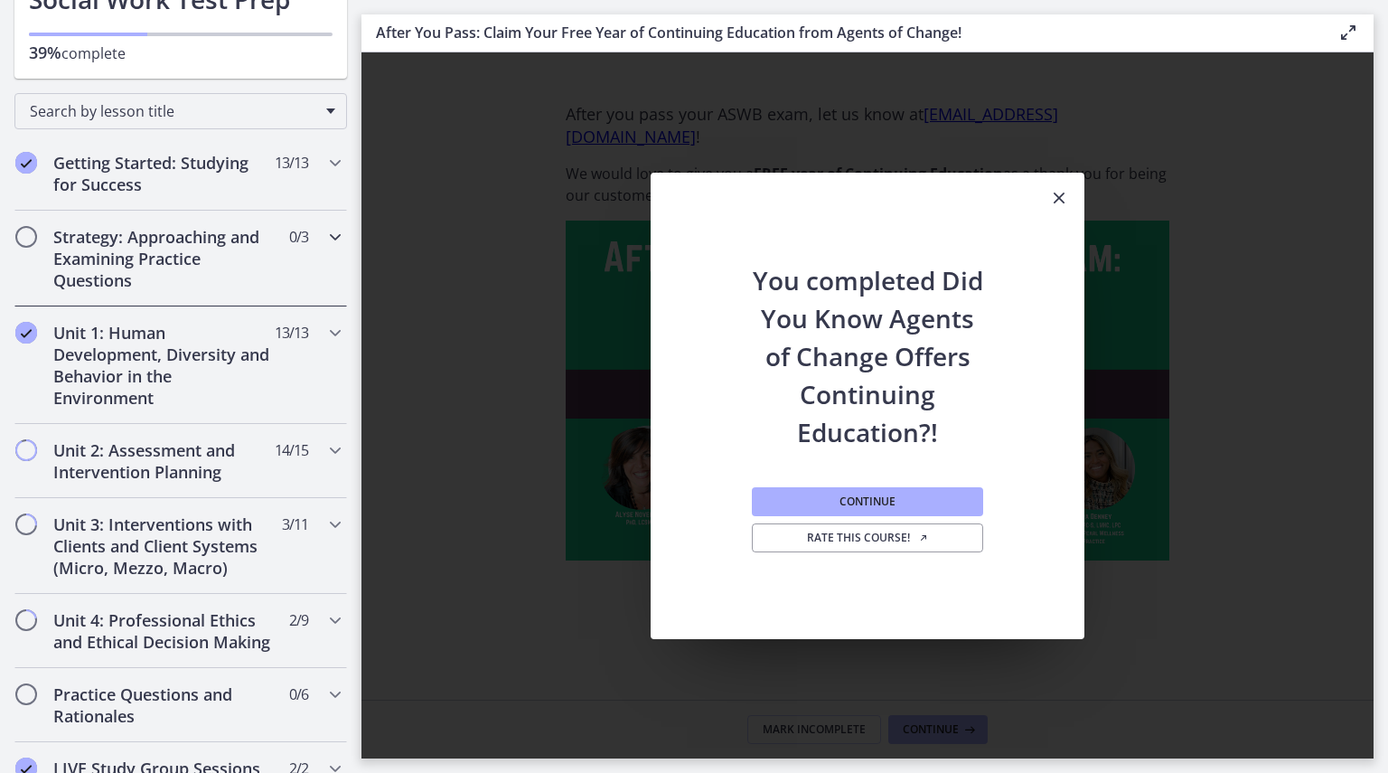
scroll to position [159, 0]
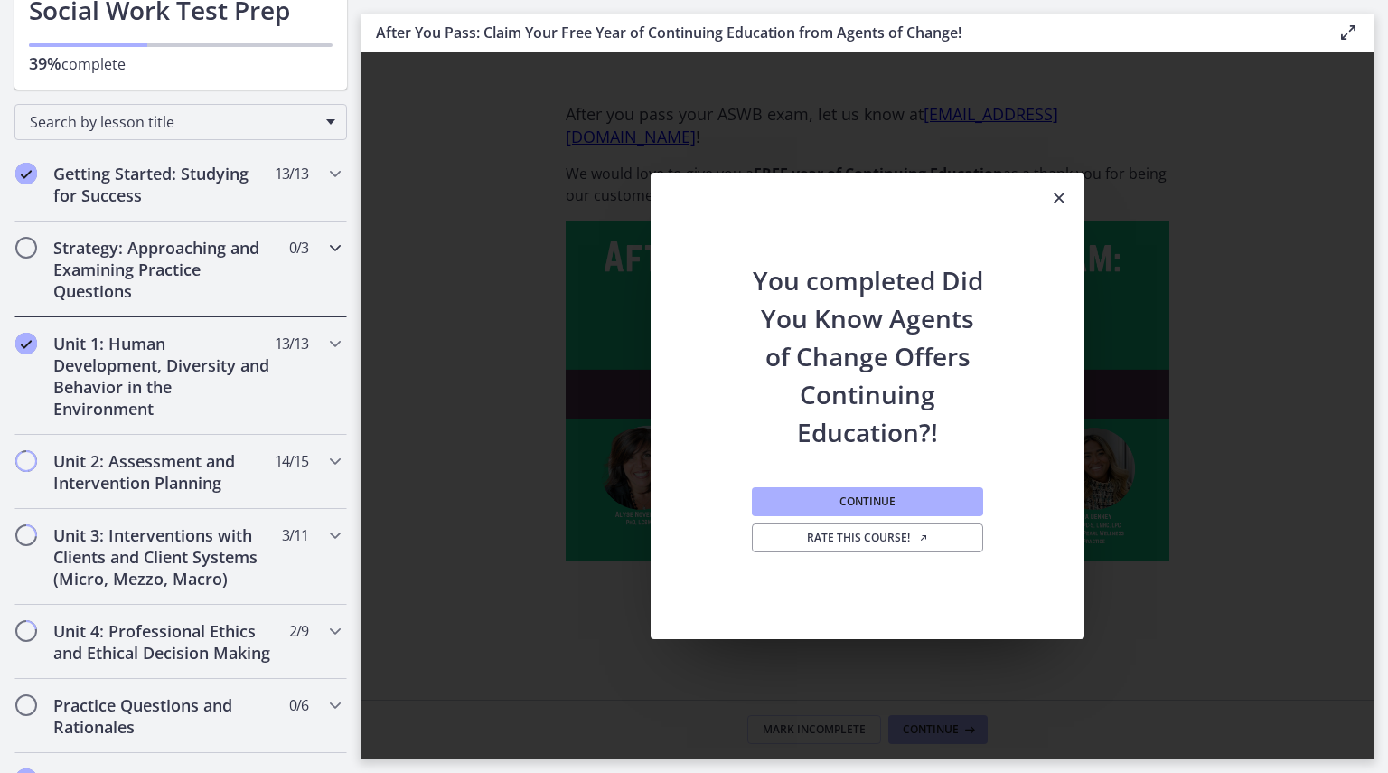
click at [283, 265] on div "Strategy: Approaching and Examining Practice Questions 0 / 3 Completed" at bounding box center [180, 269] width 333 height 96
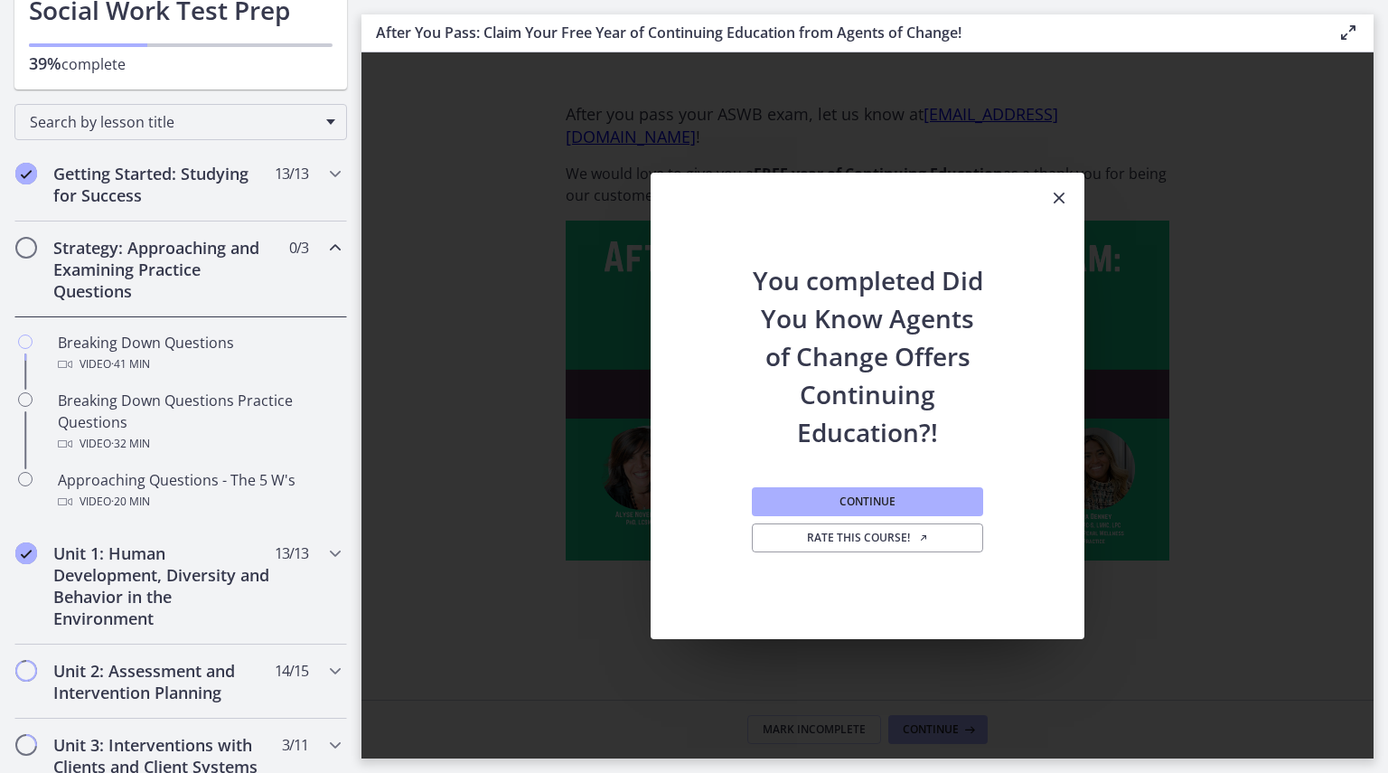
click at [297, 259] on div "Strategy: Approaching and Examining Practice Questions 0 / 3 Completed" at bounding box center [180, 269] width 333 height 96
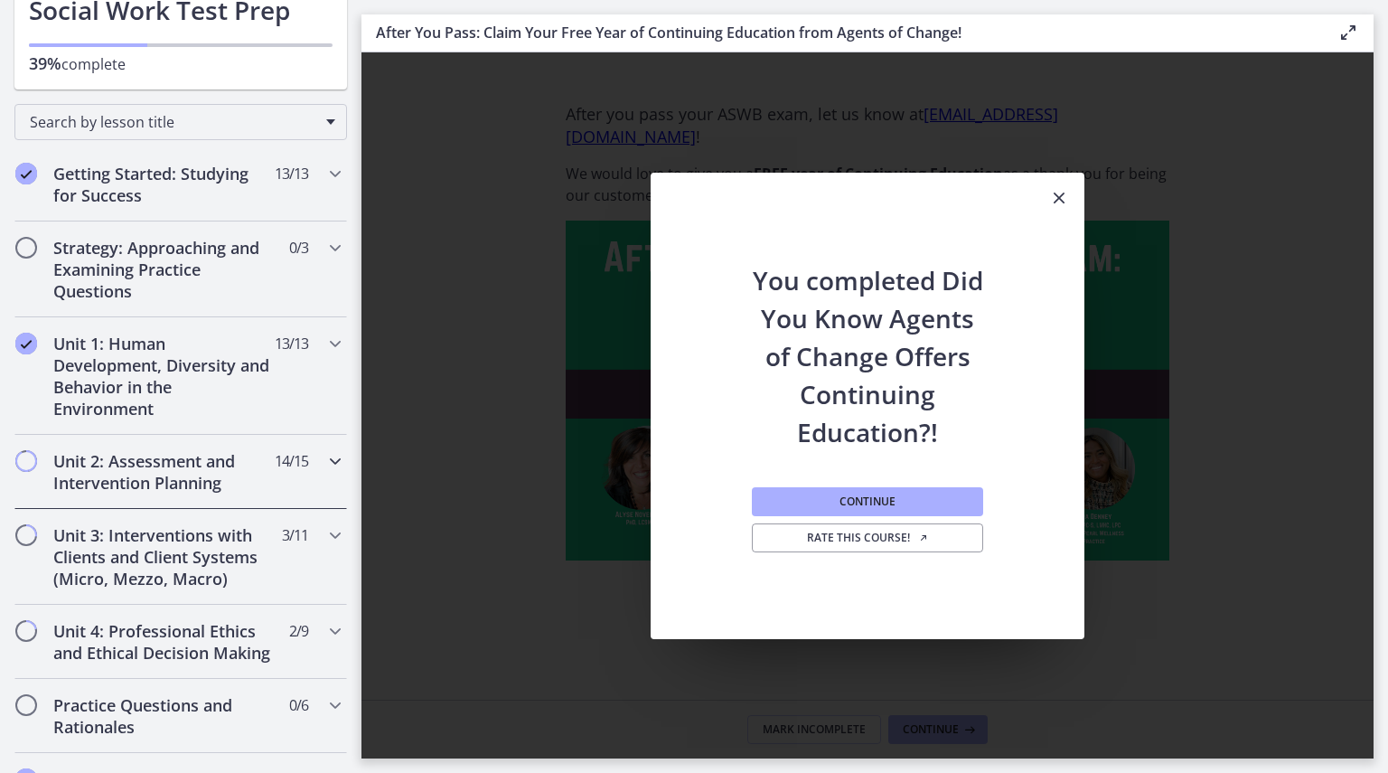
click at [309, 474] on div "Unit 2: Assessment and Intervention Planning 14 / 15 Completed" at bounding box center [180, 472] width 333 height 74
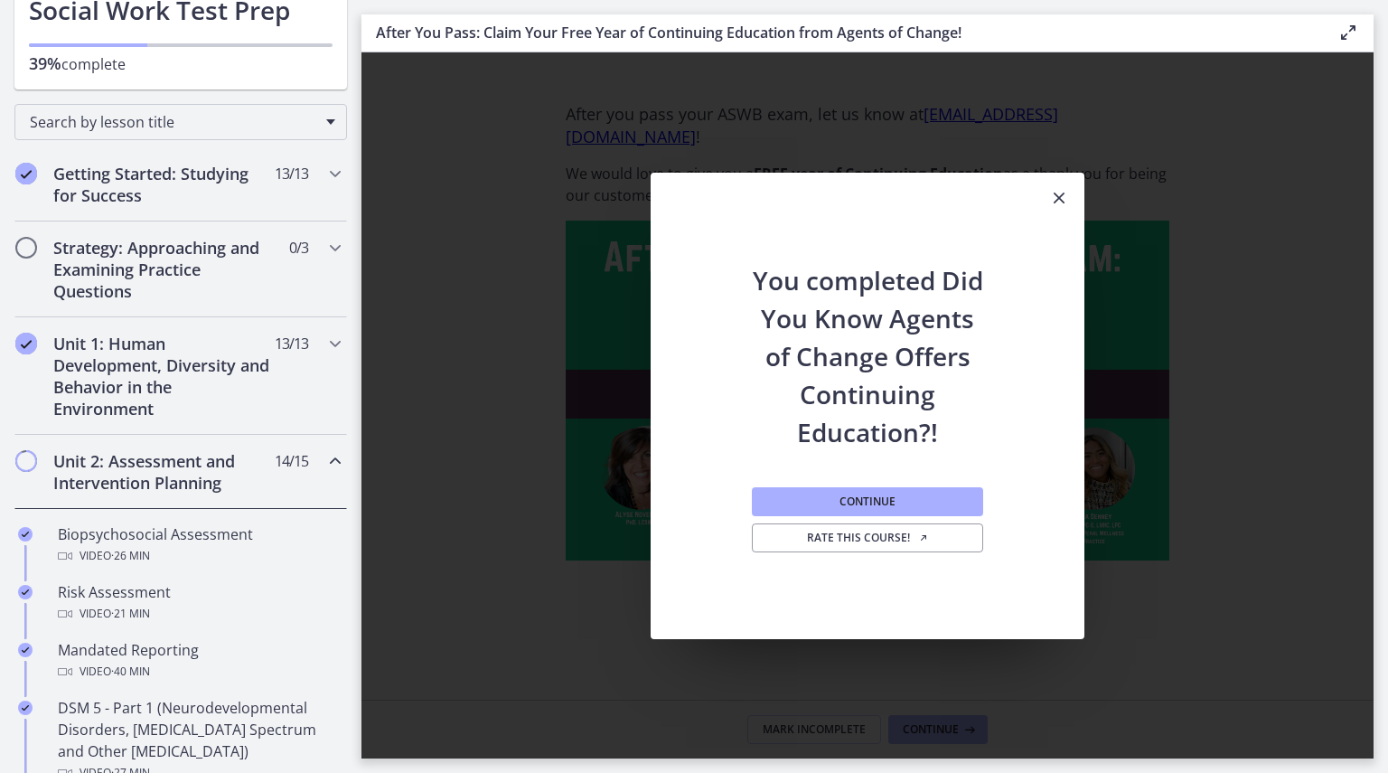
click at [324, 458] on icon "Chapters" at bounding box center [335, 461] width 22 height 22
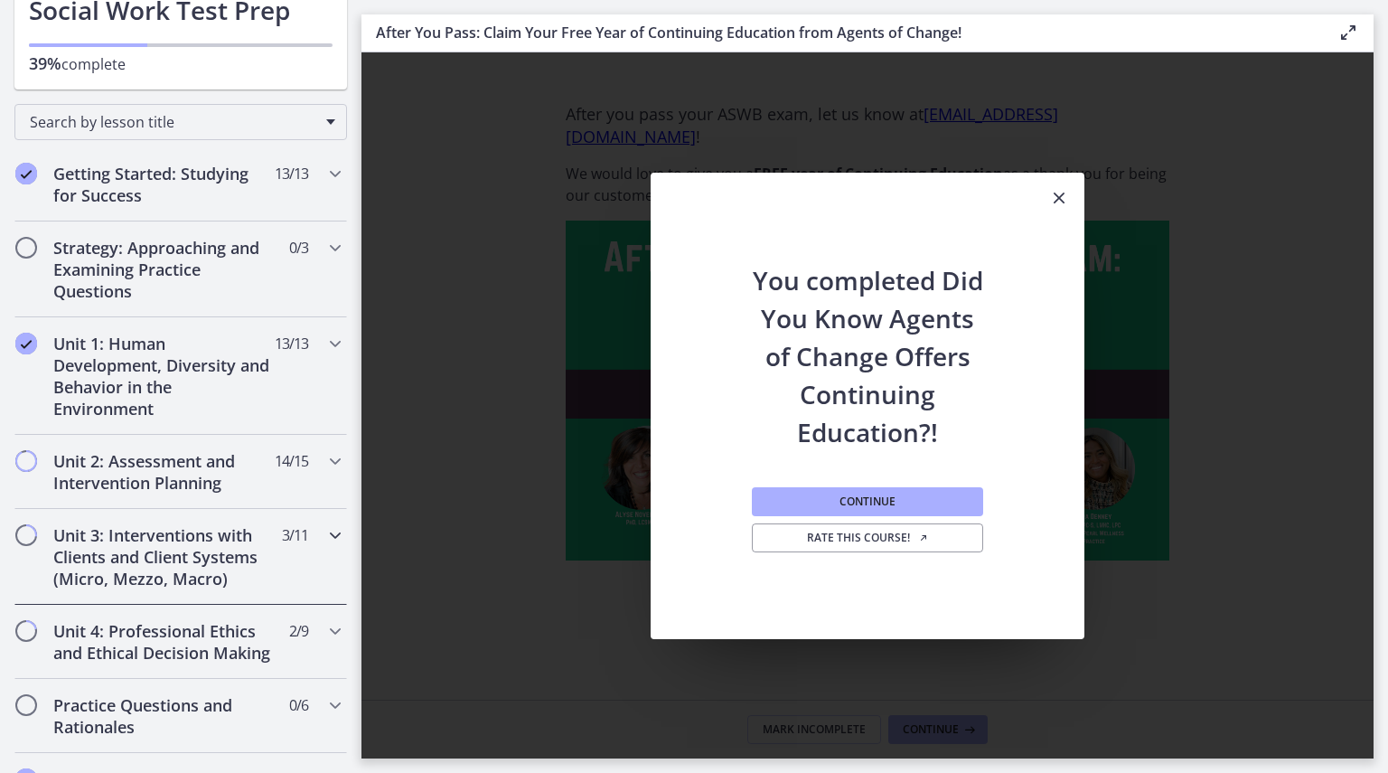
click at [287, 528] on span "3 / 11 Completed" at bounding box center [295, 535] width 26 height 22
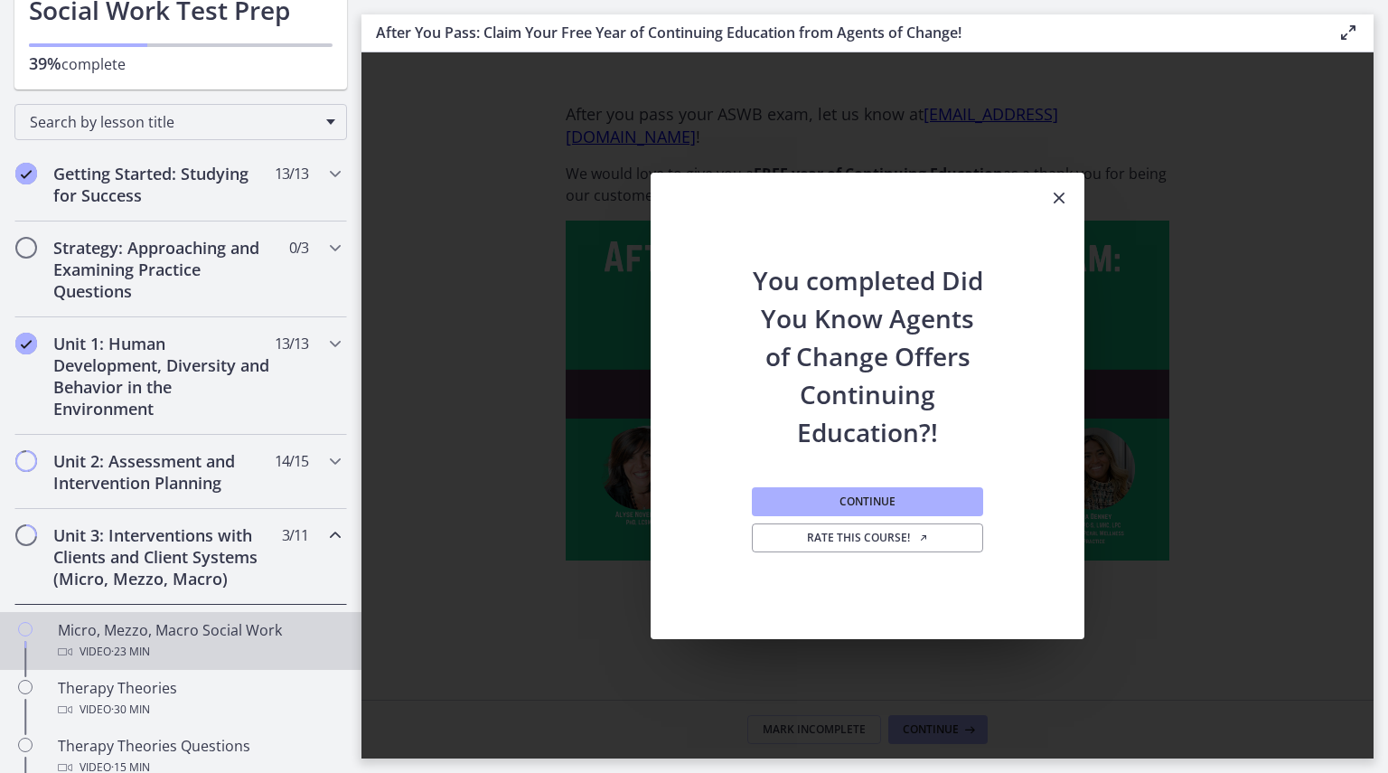
click at [249, 634] on div "Micro, Mezzo, Macro Social Work Video · 23 min" at bounding box center [199, 640] width 282 height 43
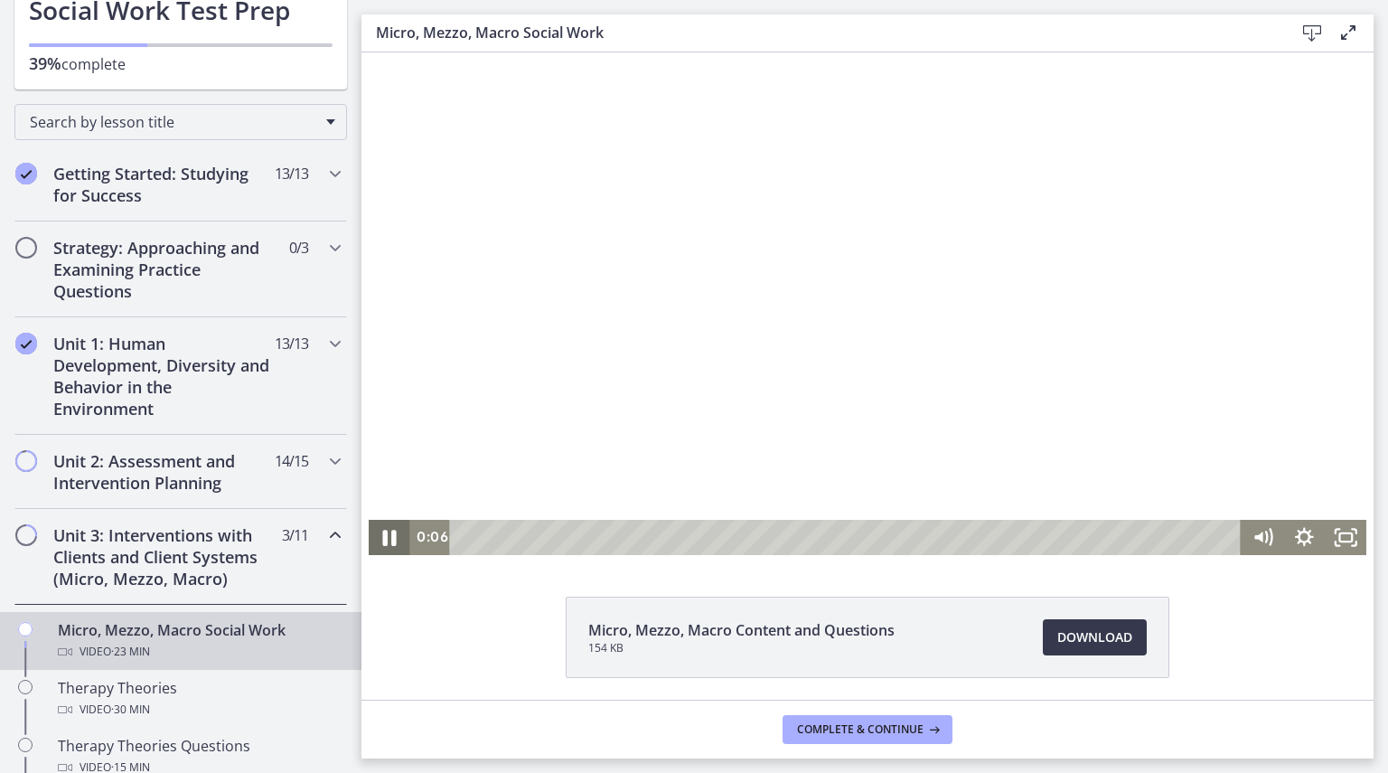
click at [389, 537] on icon "Pause" at bounding box center [390, 538] width 14 height 16
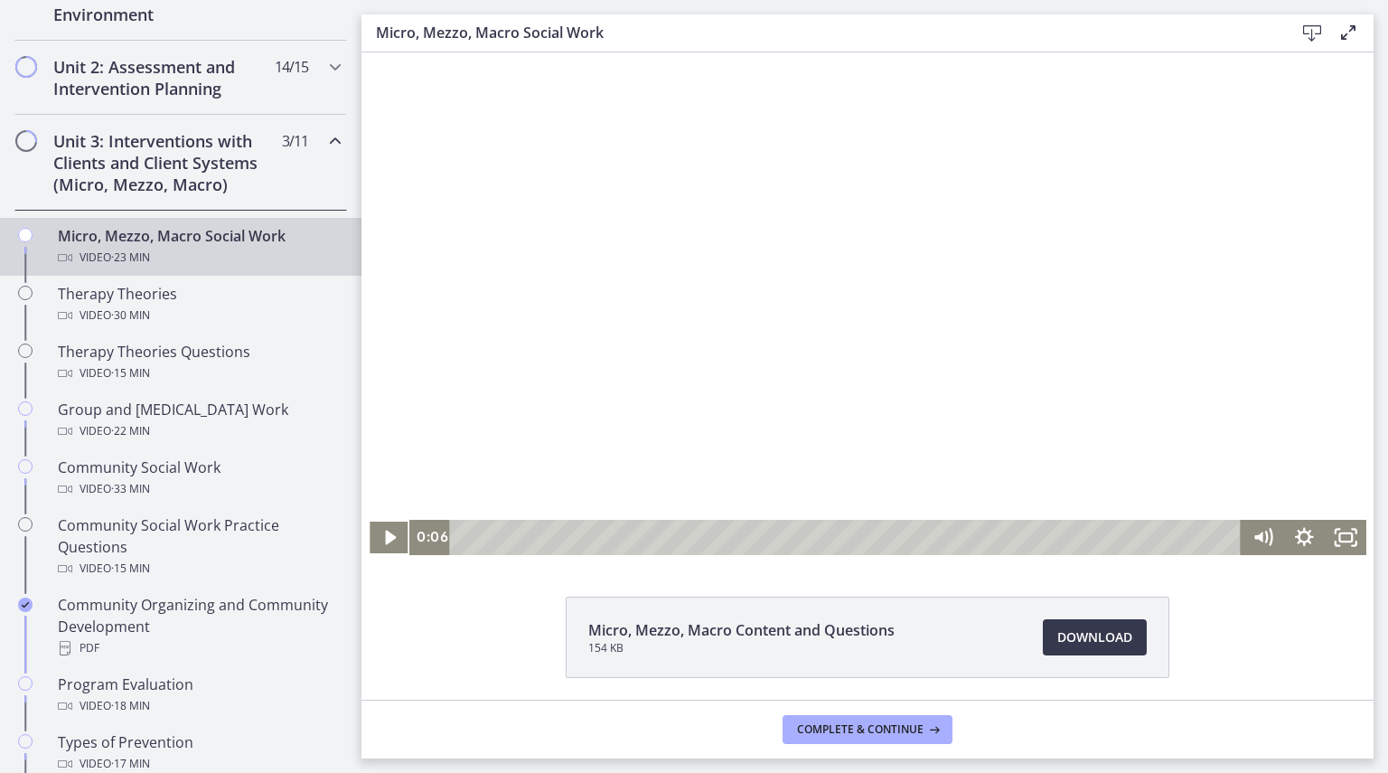
scroll to position [554, 0]
click at [389, 534] on icon "Play Video" at bounding box center [391, 537] width 42 height 35
click at [383, 541] on icon "Pause" at bounding box center [390, 538] width 14 height 16
click at [386, 532] on icon "Play Video" at bounding box center [391, 537] width 11 height 14
click at [524, 539] on div "1:56" at bounding box center [848, 537] width 766 height 35
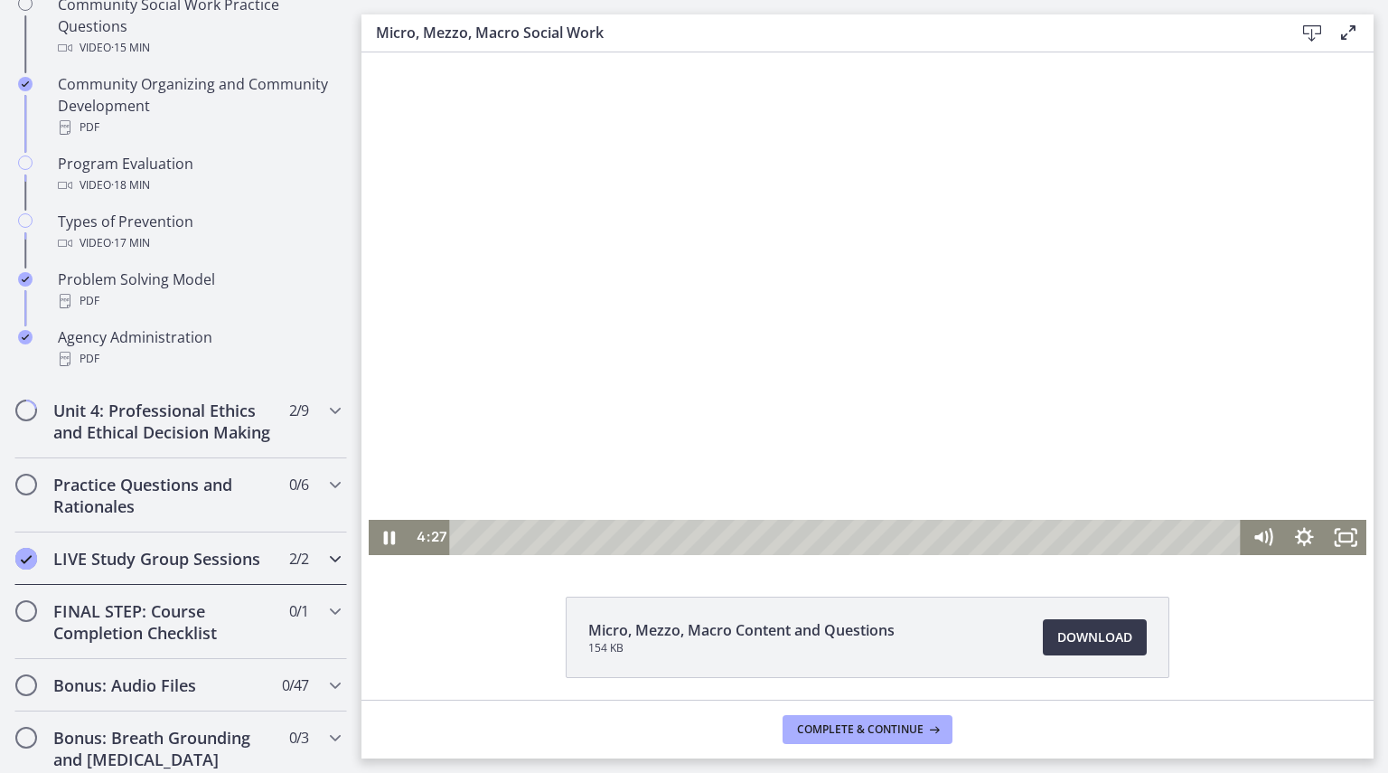
scroll to position [1076, 0]
click at [233, 420] on h2 "Unit 4: Professional Ethics and Ethical Decision Making" at bounding box center [163, 418] width 221 height 43
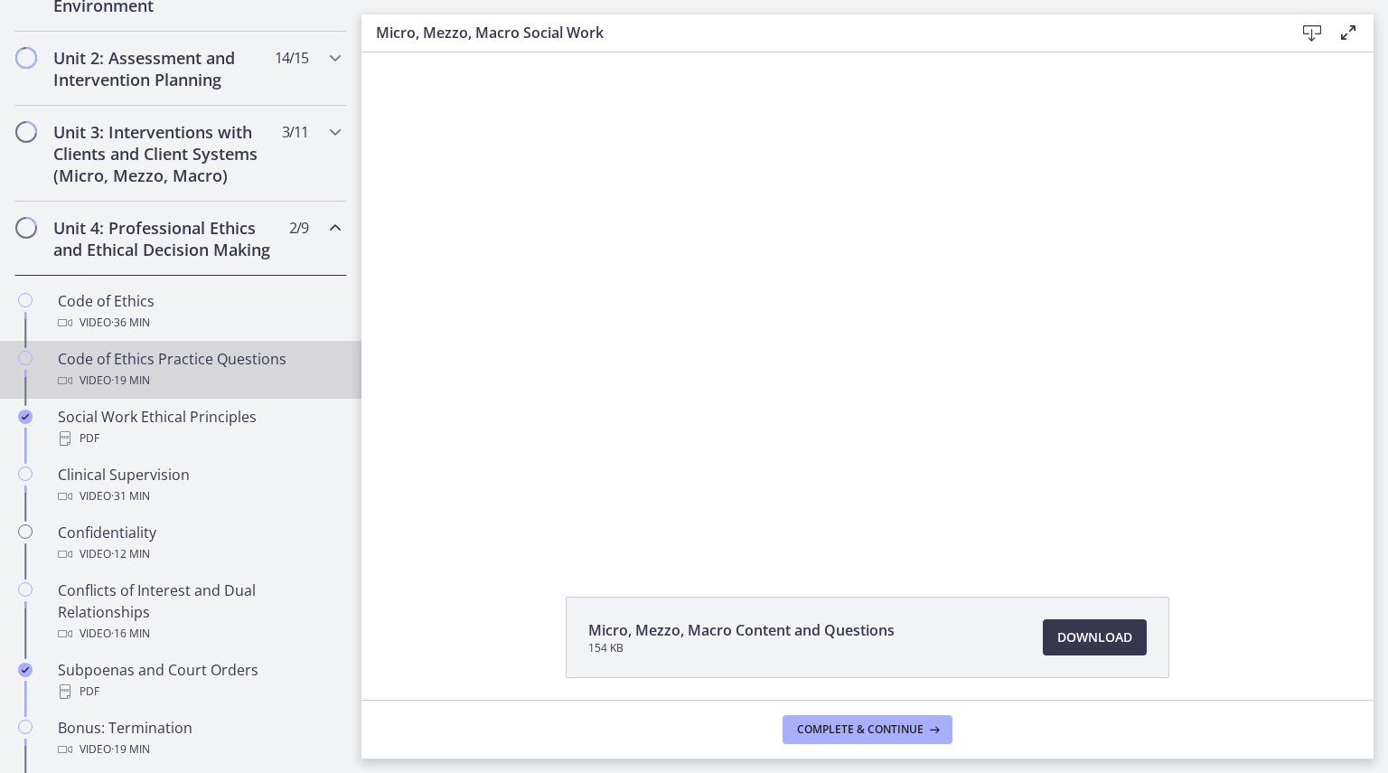
scroll to position [539, 0]
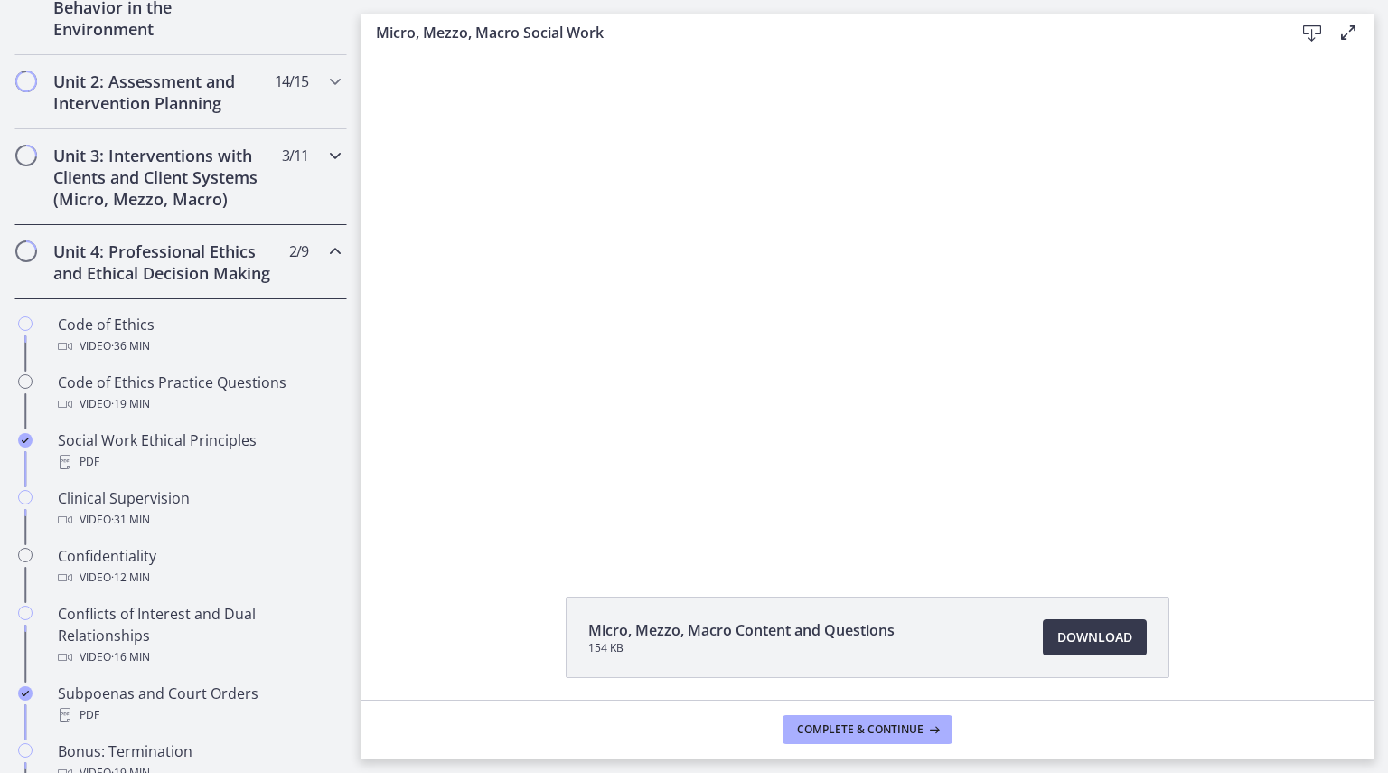
click at [248, 167] on h2 "Unit 3: Interventions with Clients and Client Systems (Micro, Mezzo, Macro)" at bounding box center [163, 177] width 221 height 65
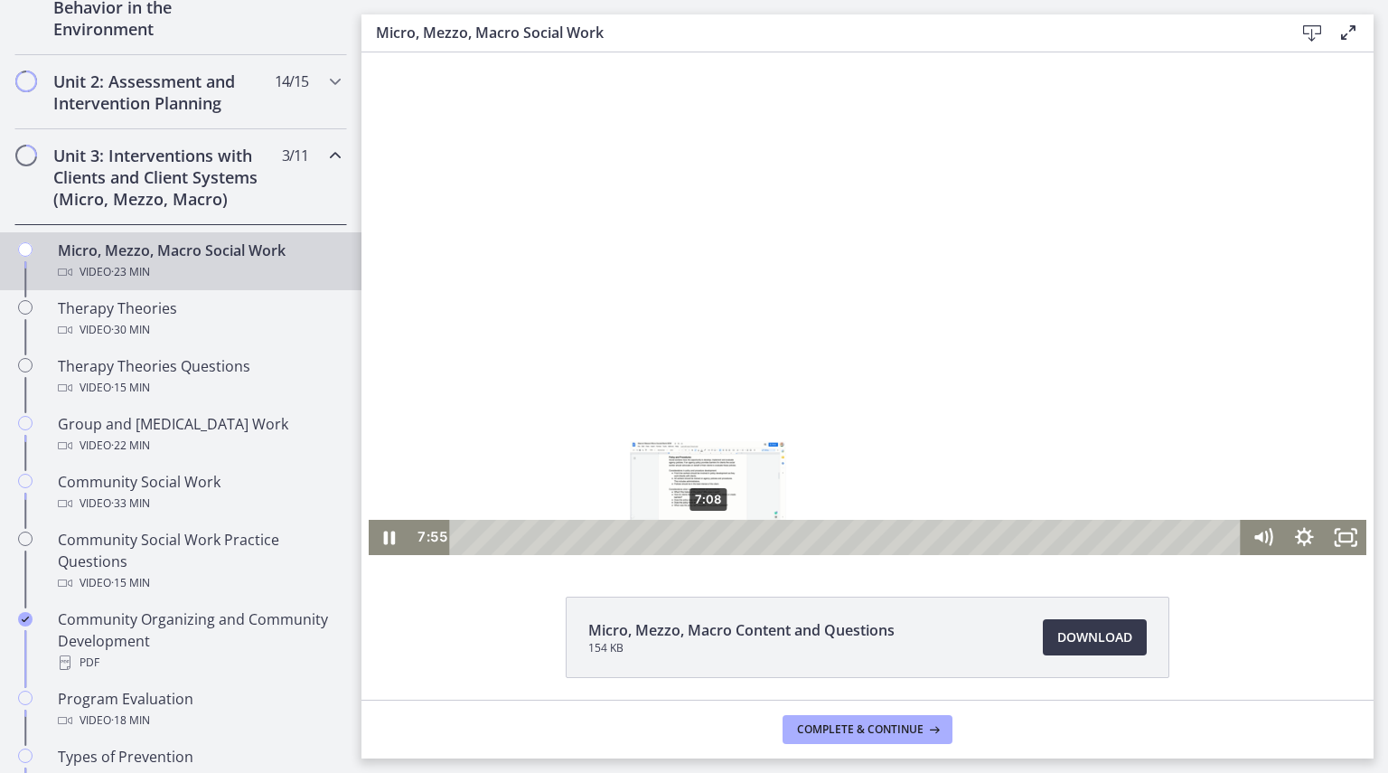
click at [701, 532] on div "7:08" at bounding box center [848, 537] width 766 height 35
click at [688, 536] on div "6:44" at bounding box center [848, 537] width 766 height 35
click at [642, 538] on div "5:20" at bounding box center [848, 537] width 766 height 35
click at [395, 536] on icon "Pause" at bounding box center [390, 537] width 42 height 35
click at [377, 524] on icon "Play Video" at bounding box center [391, 537] width 50 height 42
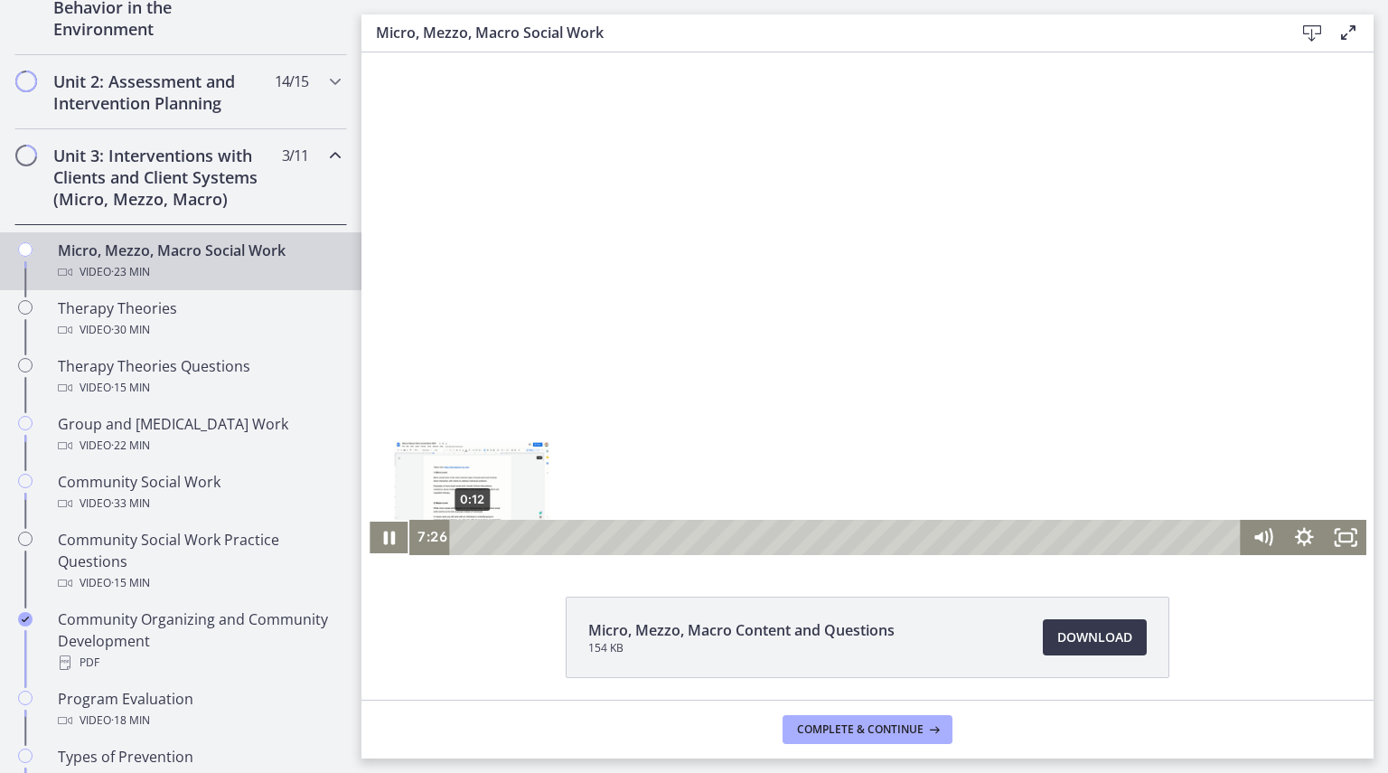
click at [465, 534] on div "0:12" at bounding box center [848, 537] width 766 height 35
click at [386, 531] on icon "Pause" at bounding box center [390, 538] width 12 height 14
